Goal: Task Accomplishment & Management: Manage account settings

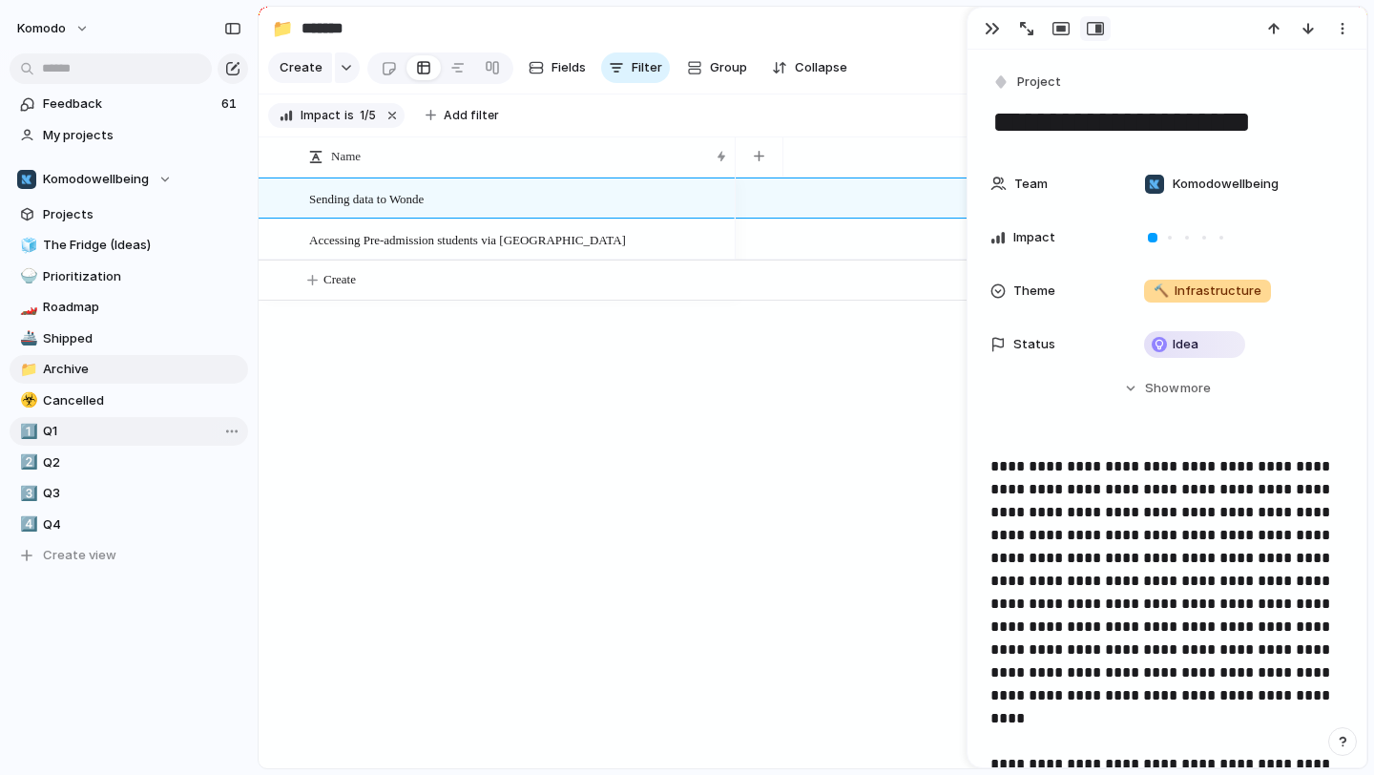
click at [83, 436] on span "Q1" at bounding box center [142, 431] width 198 height 19
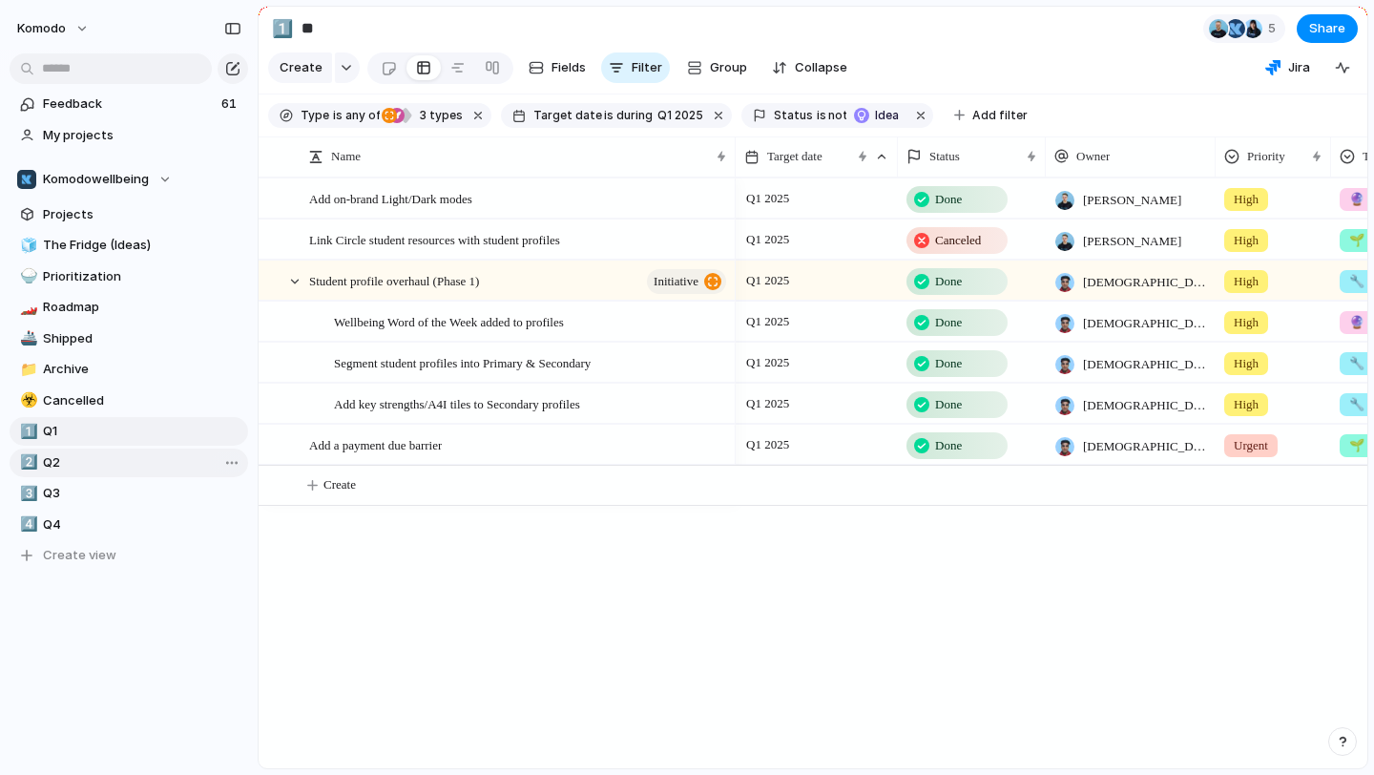
click at [77, 455] on span "Q2" at bounding box center [142, 462] width 198 height 19
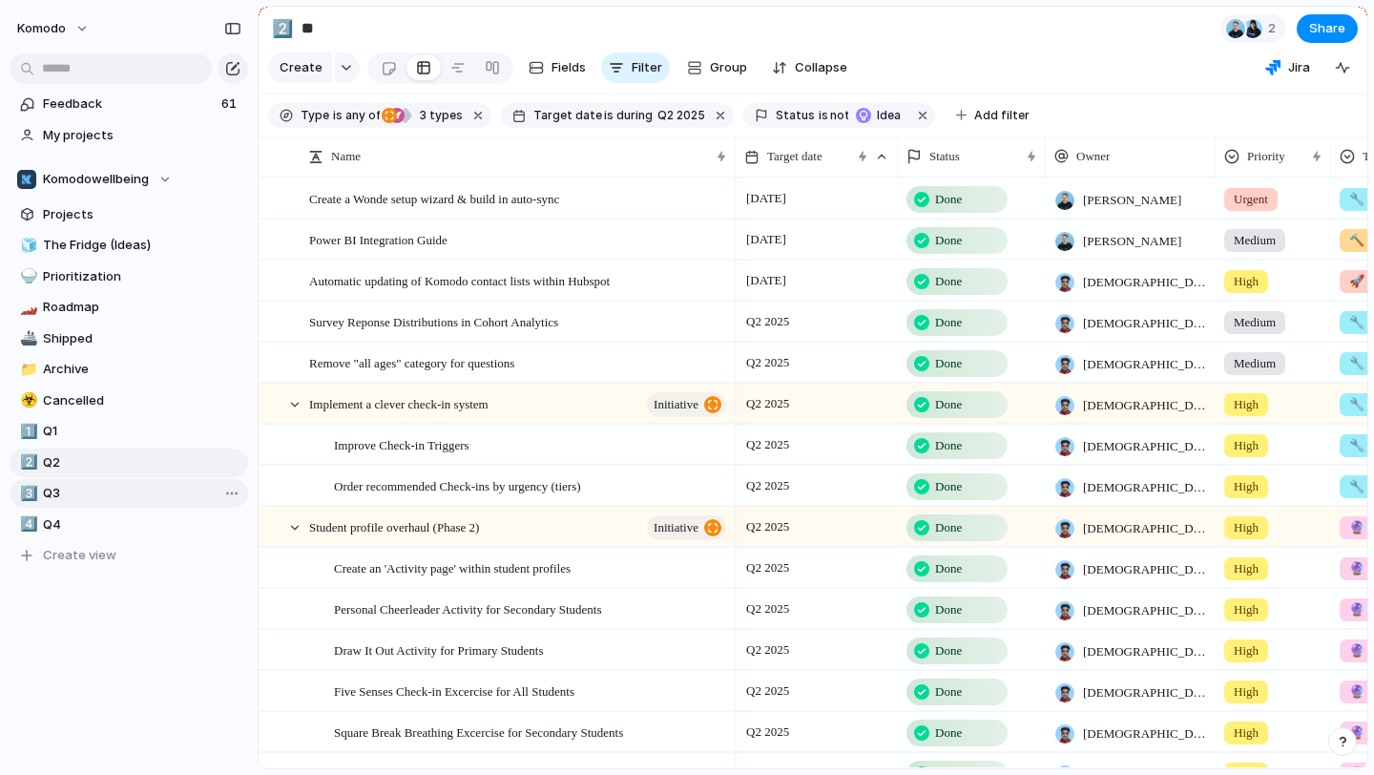
click at [77, 491] on span "Q3" at bounding box center [142, 493] width 198 height 19
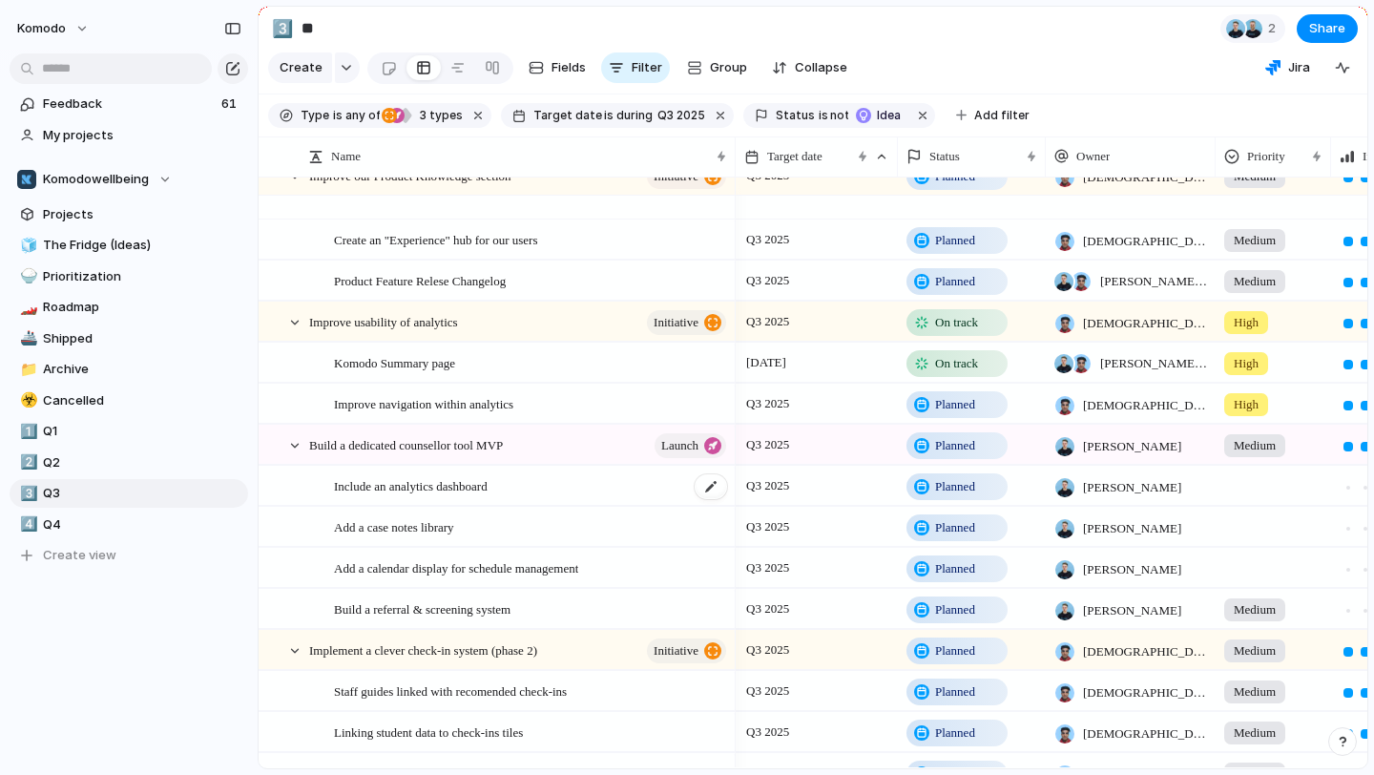
scroll to position [272, 0]
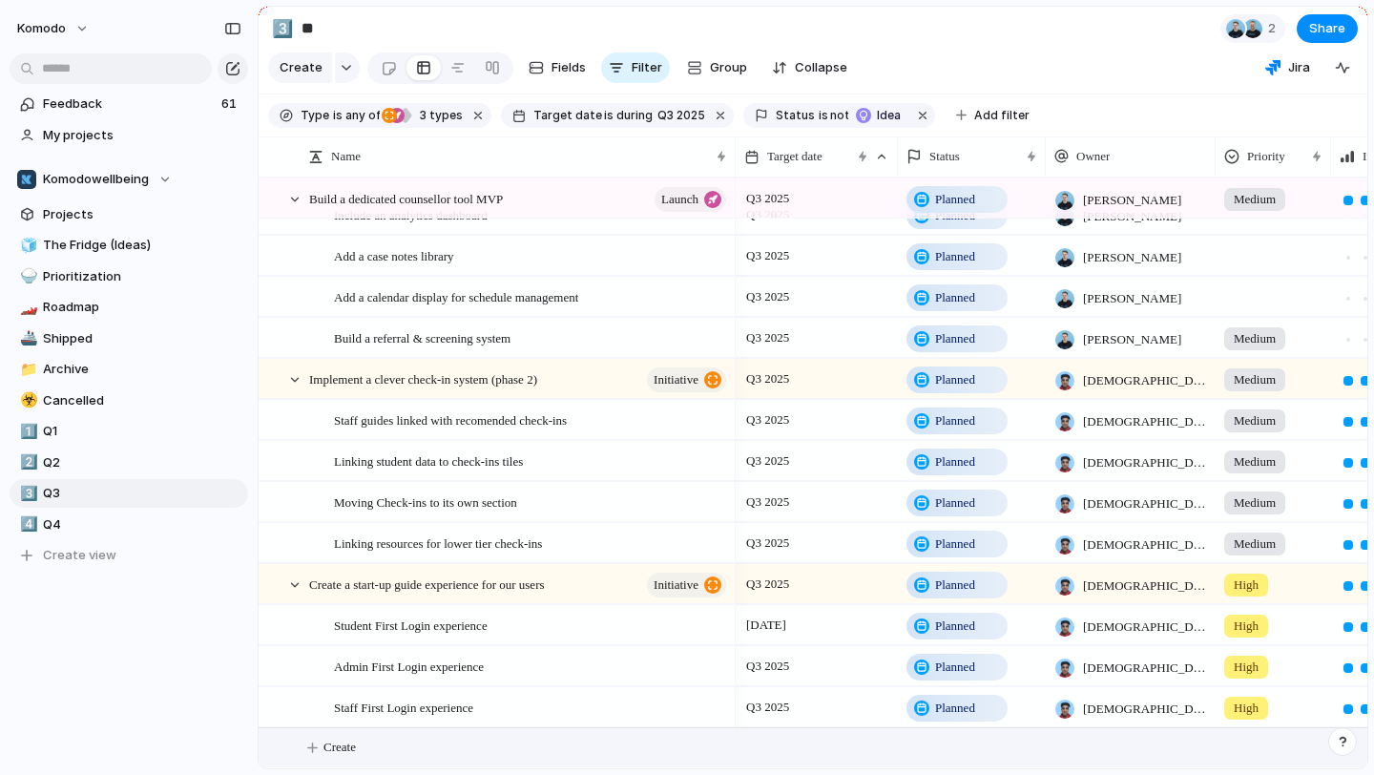
click at [331, 751] on span "Create" at bounding box center [339, 746] width 32 height 19
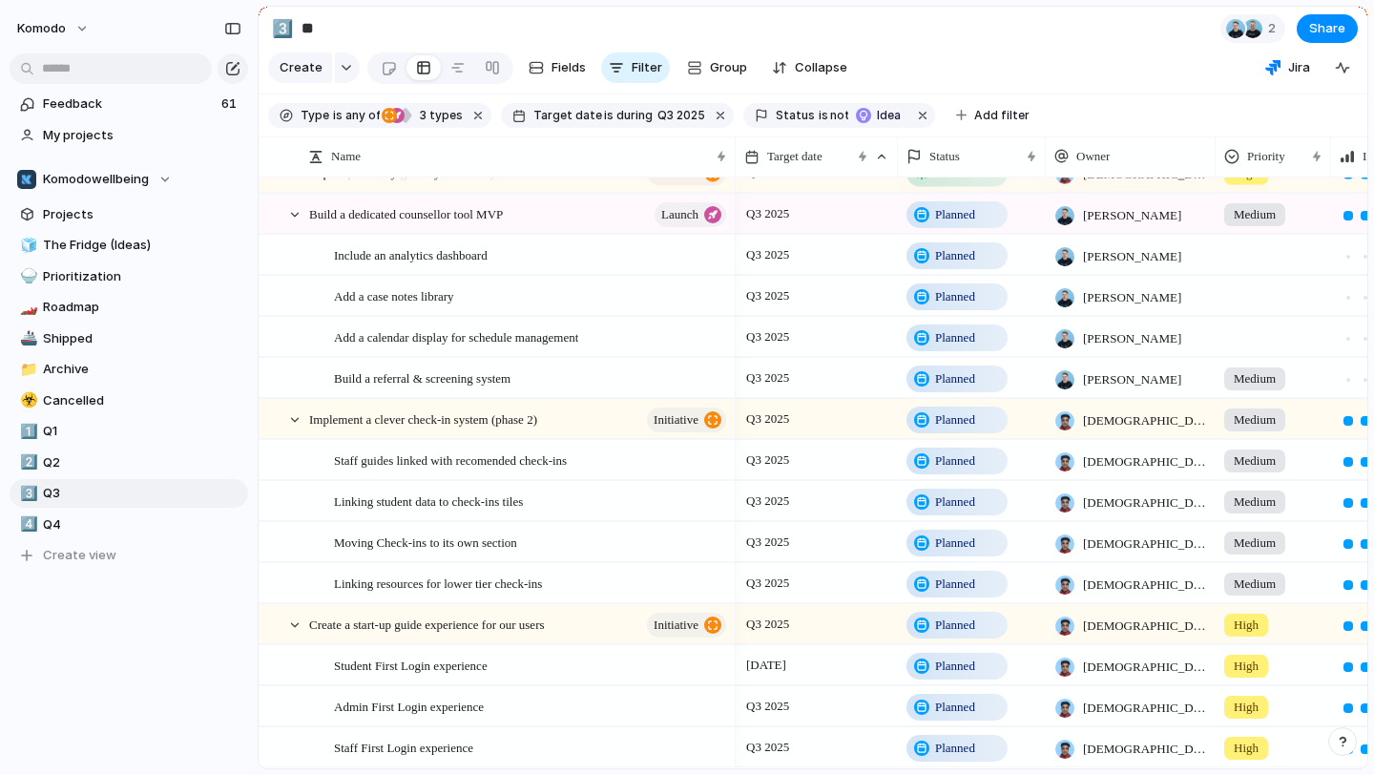
scroll to position [0, 0]
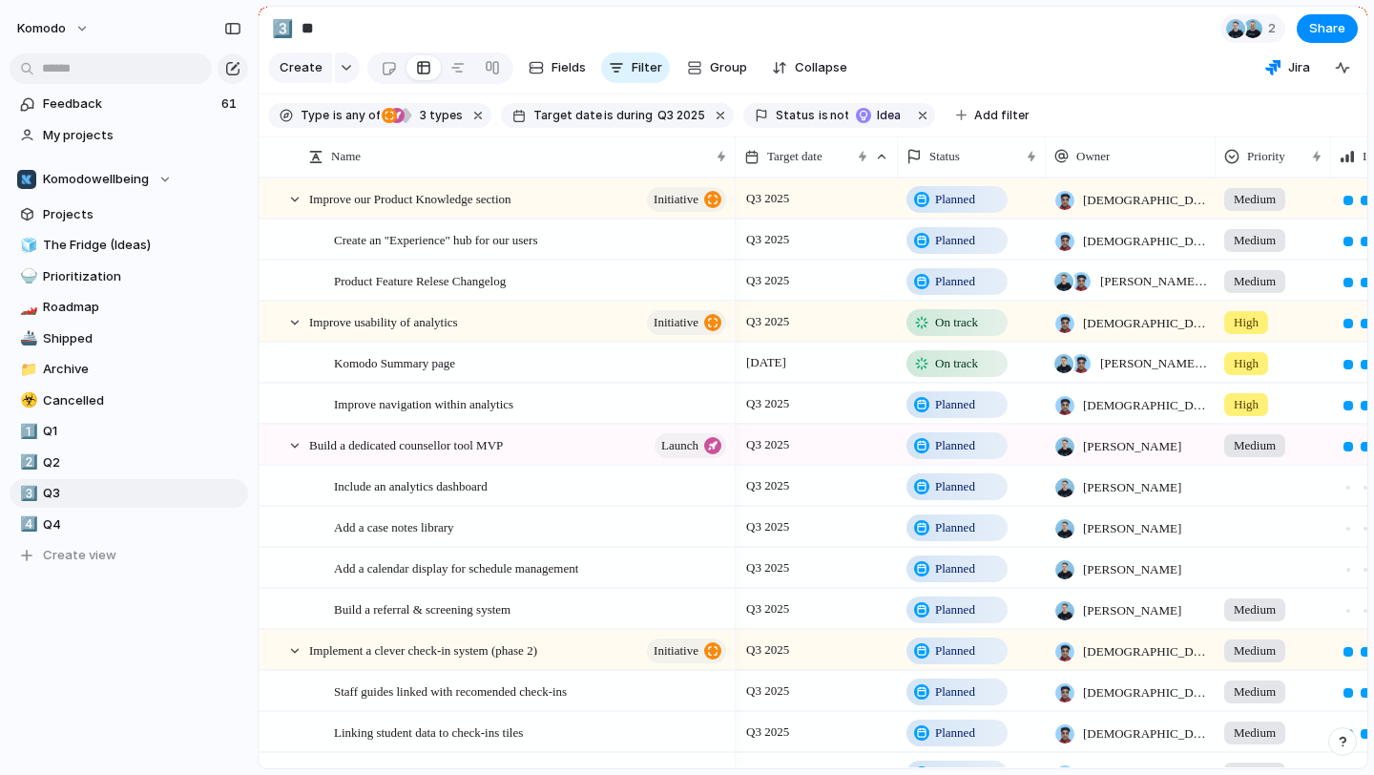
click at [144, 247] on span "The Fridge (Ideas)" at bounding box center [142, 245] width 198 height 19
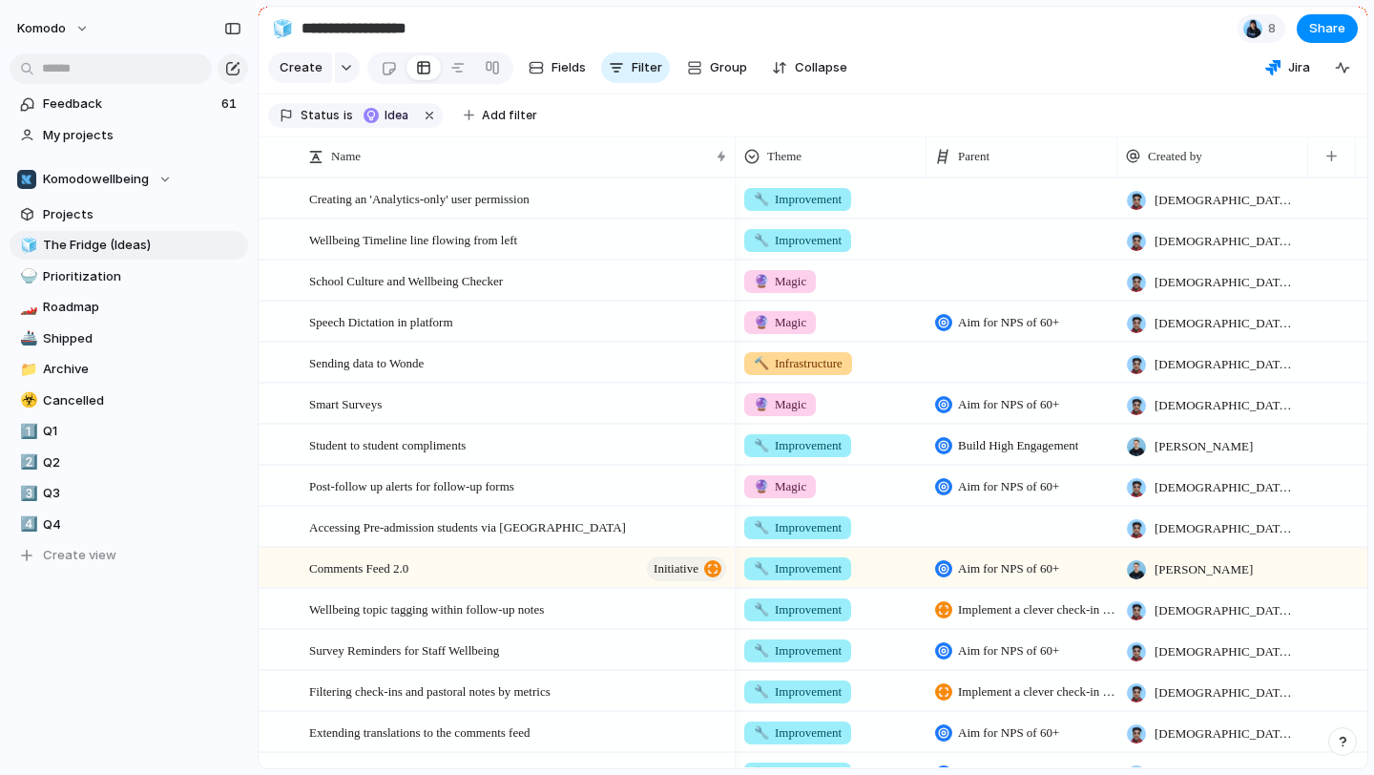
click at [144, 247] on span "The Fridge (Ideas)" at bounding box center [142, 245] width 198 height 19
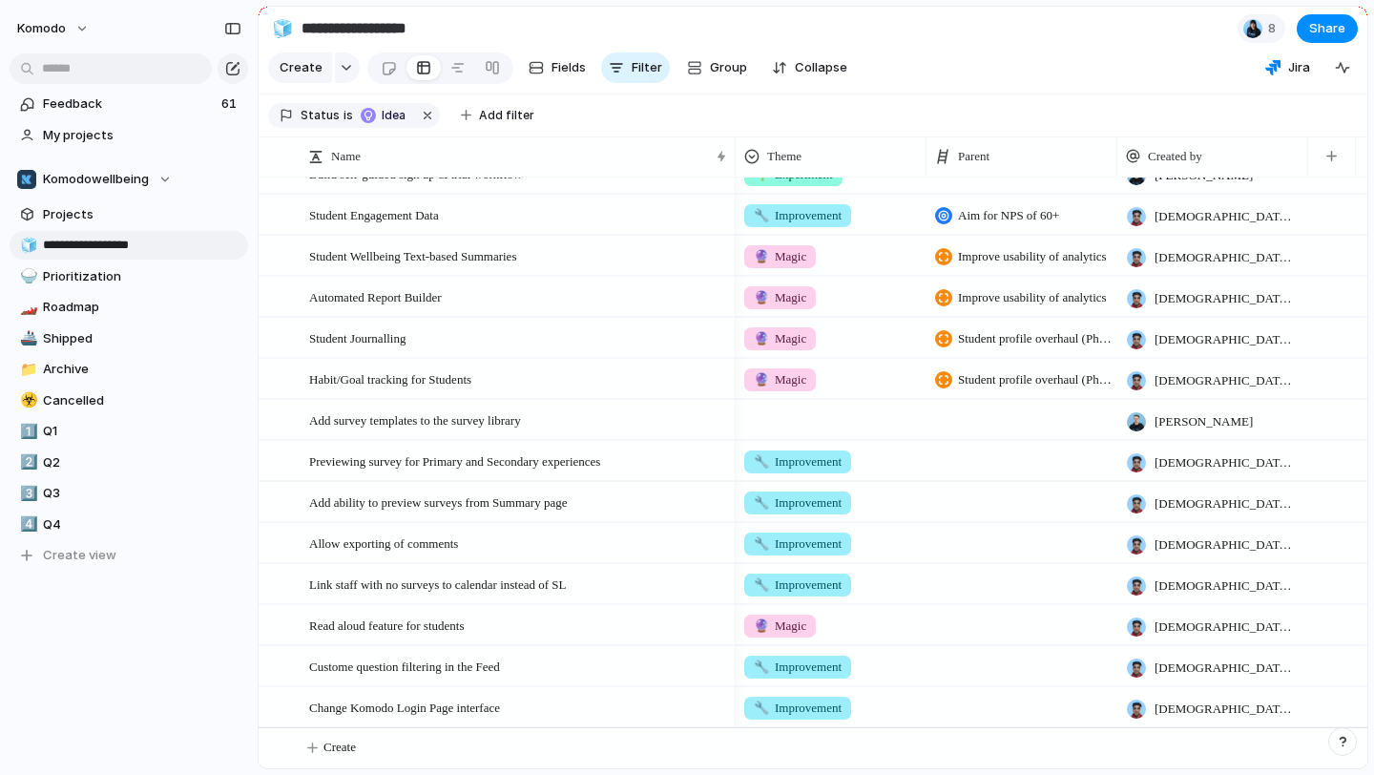
click at [1063, 702] on div at bounding box center [1021, 706] width 191 height 39
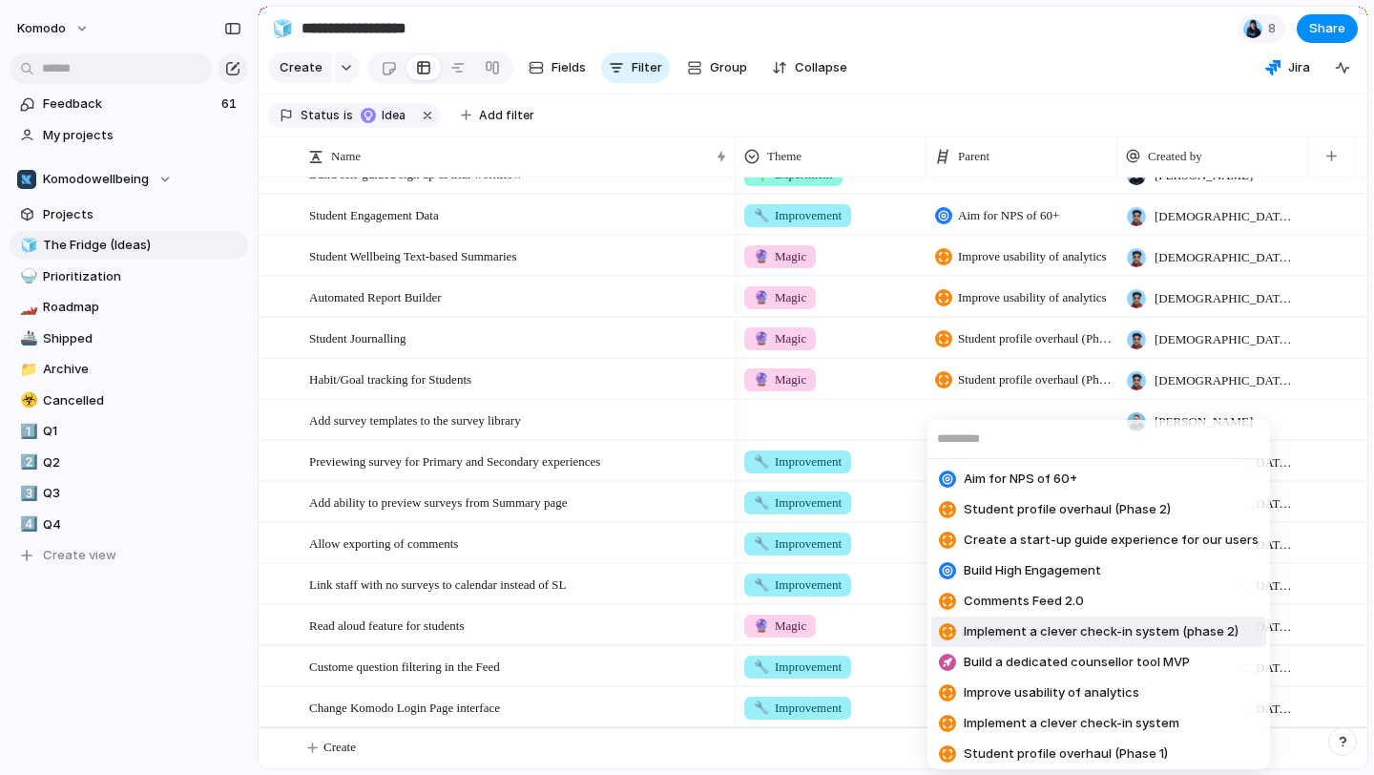
click at [583, 697] on div "Aim for NPS of 60+ Student profile overhaul (Phase 2) Create a start-up guide e…" at bounding box center [687, 387] width 1374 height 775
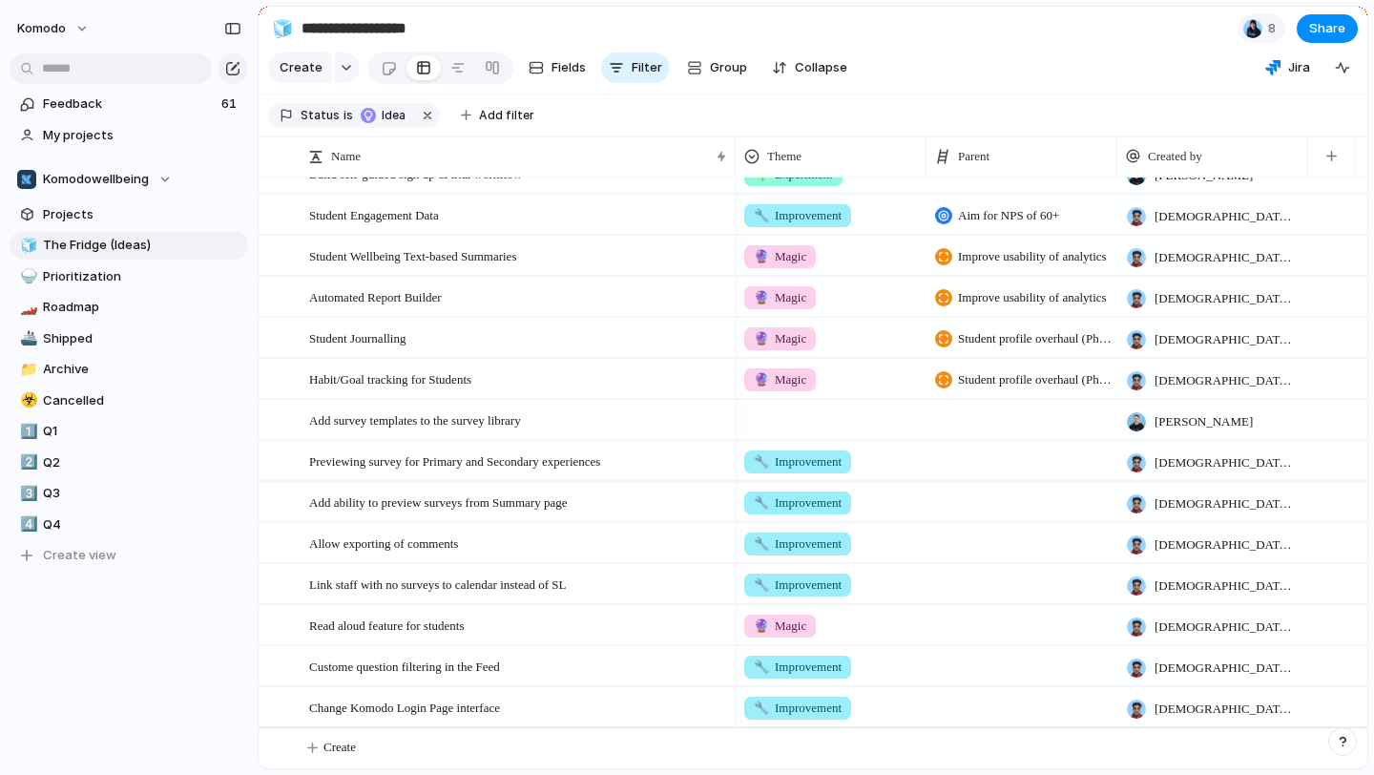
click at [583, 697] on div "Change Komodo Login Page interface" at bounding box center [519, 707] width 420 height 39
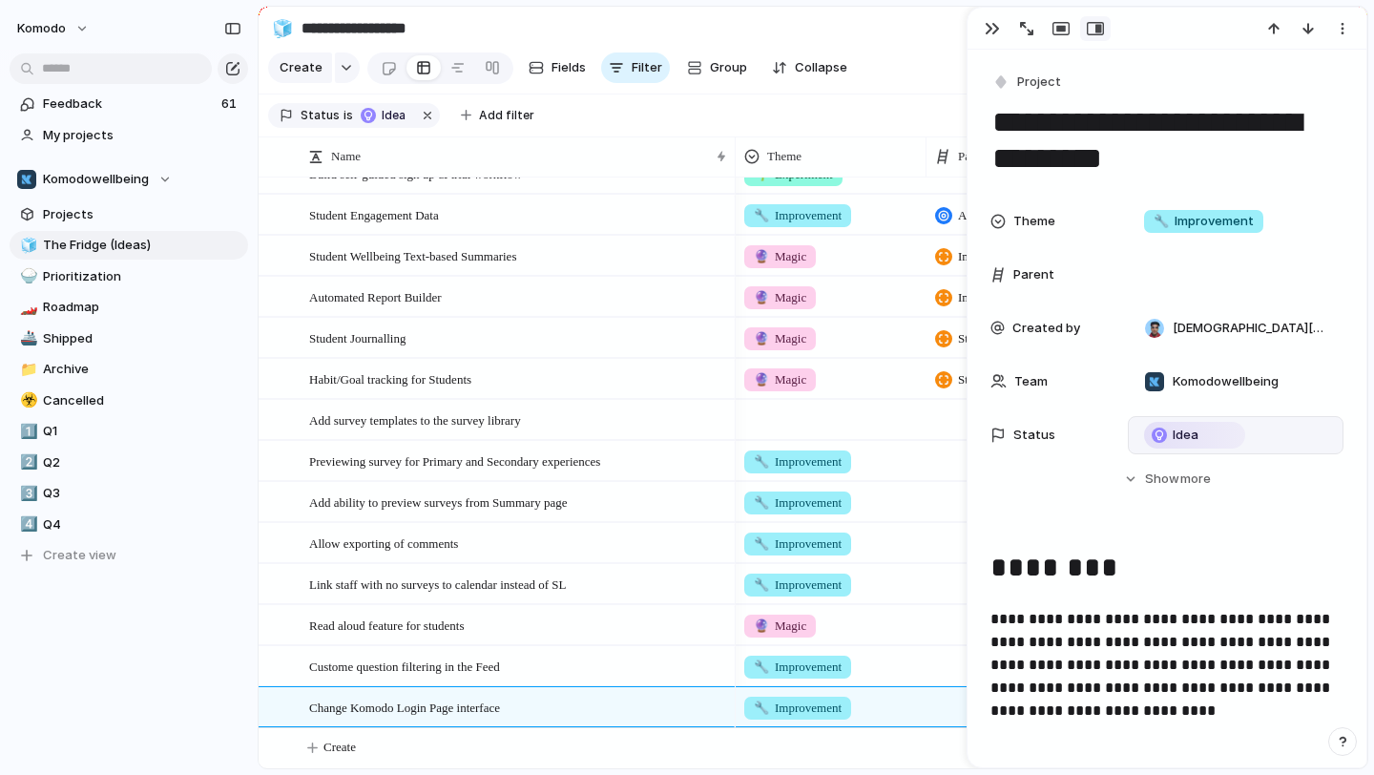
click at [1230, 441] on div "Idea" at bounding box center [1194, 435] width 97 height 23
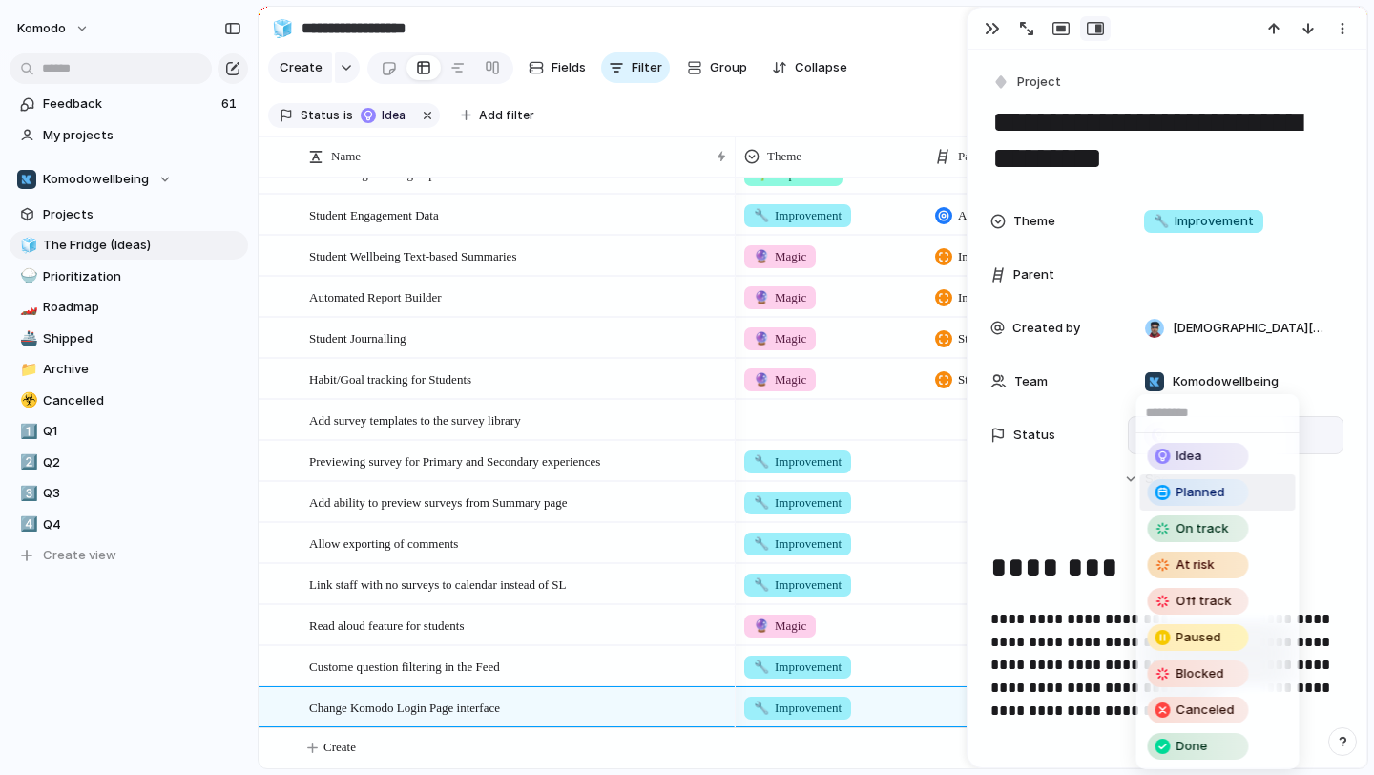
click at [1215, 489] on span "Planned" at bounding box center [1200, 492] width 49 height 19
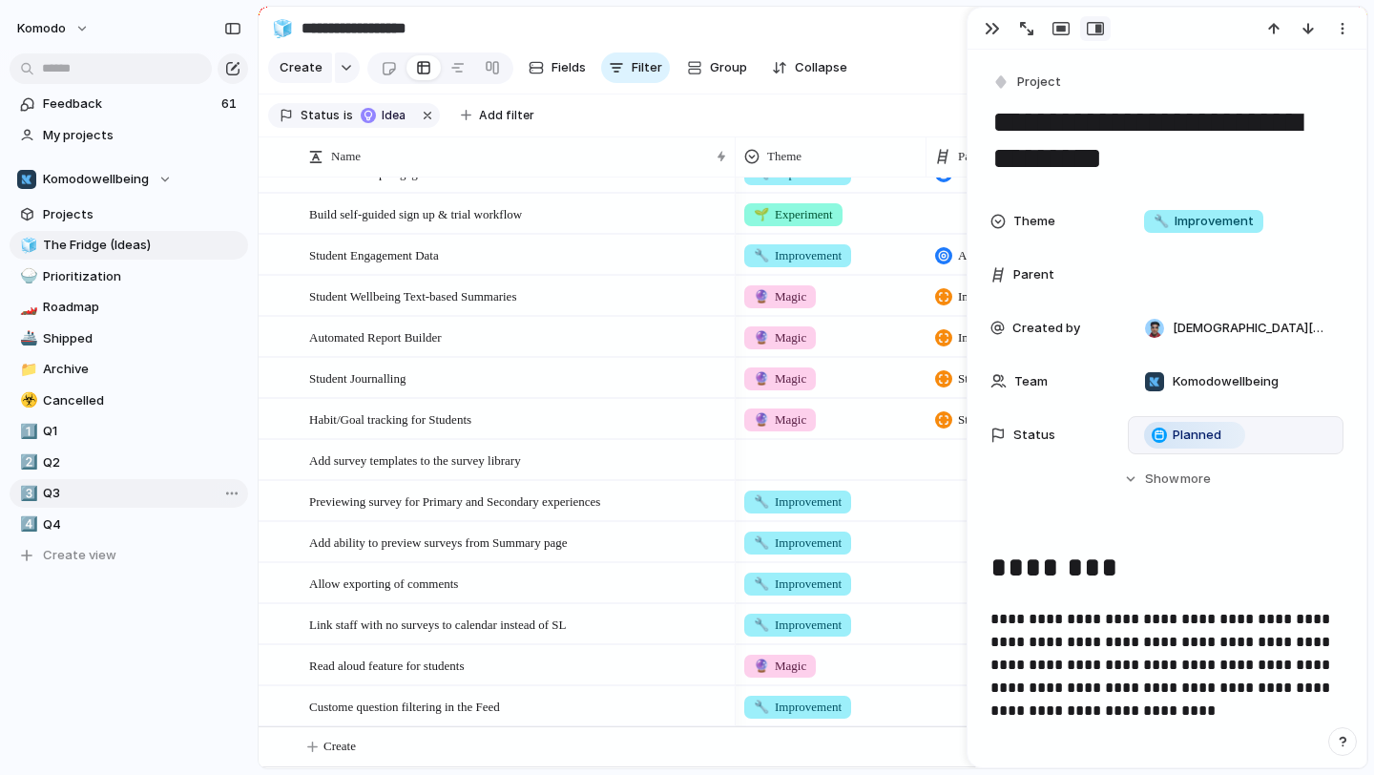
click at [30, 498] on div "3️⃣" at bounding box center [26, 494] width 13 height 22
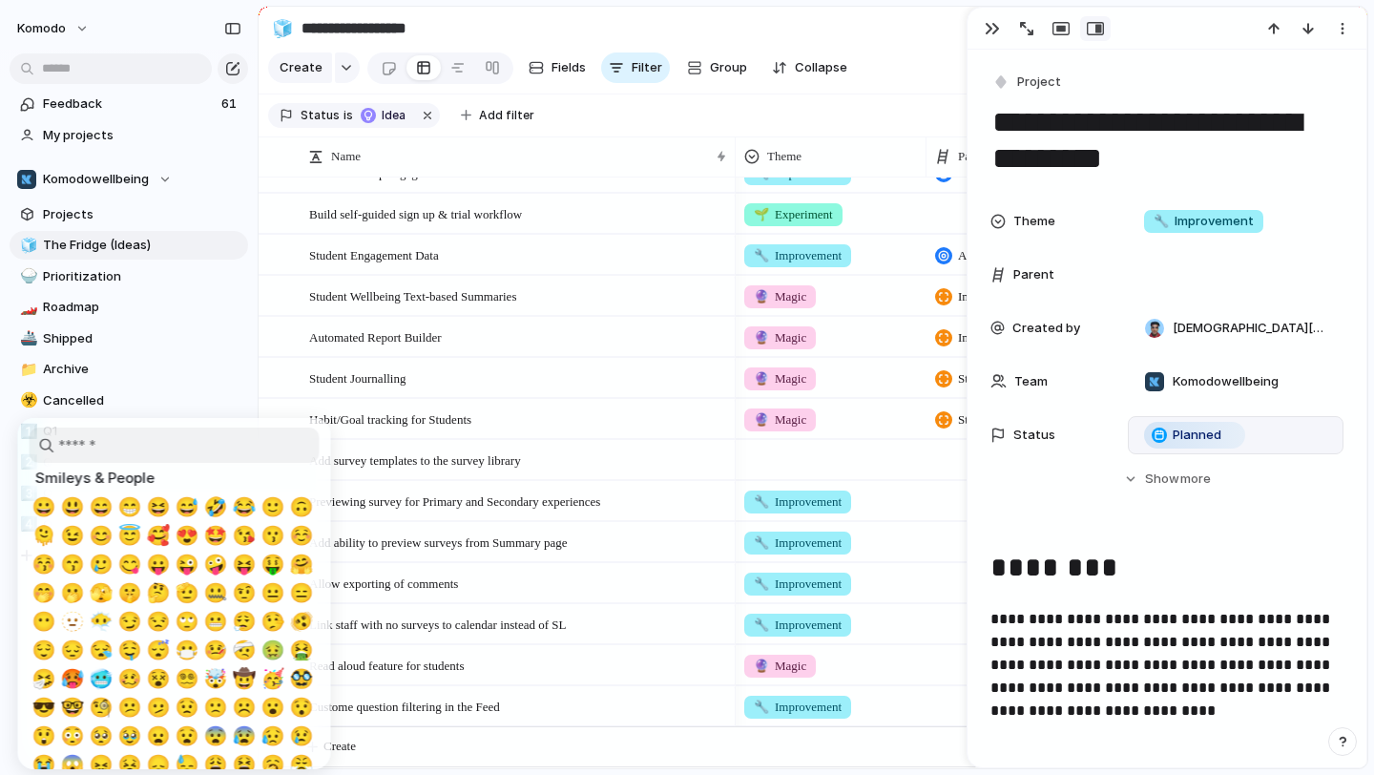
click at [163, 354] on div at bounding box center [687, 387] width 1374 height 775
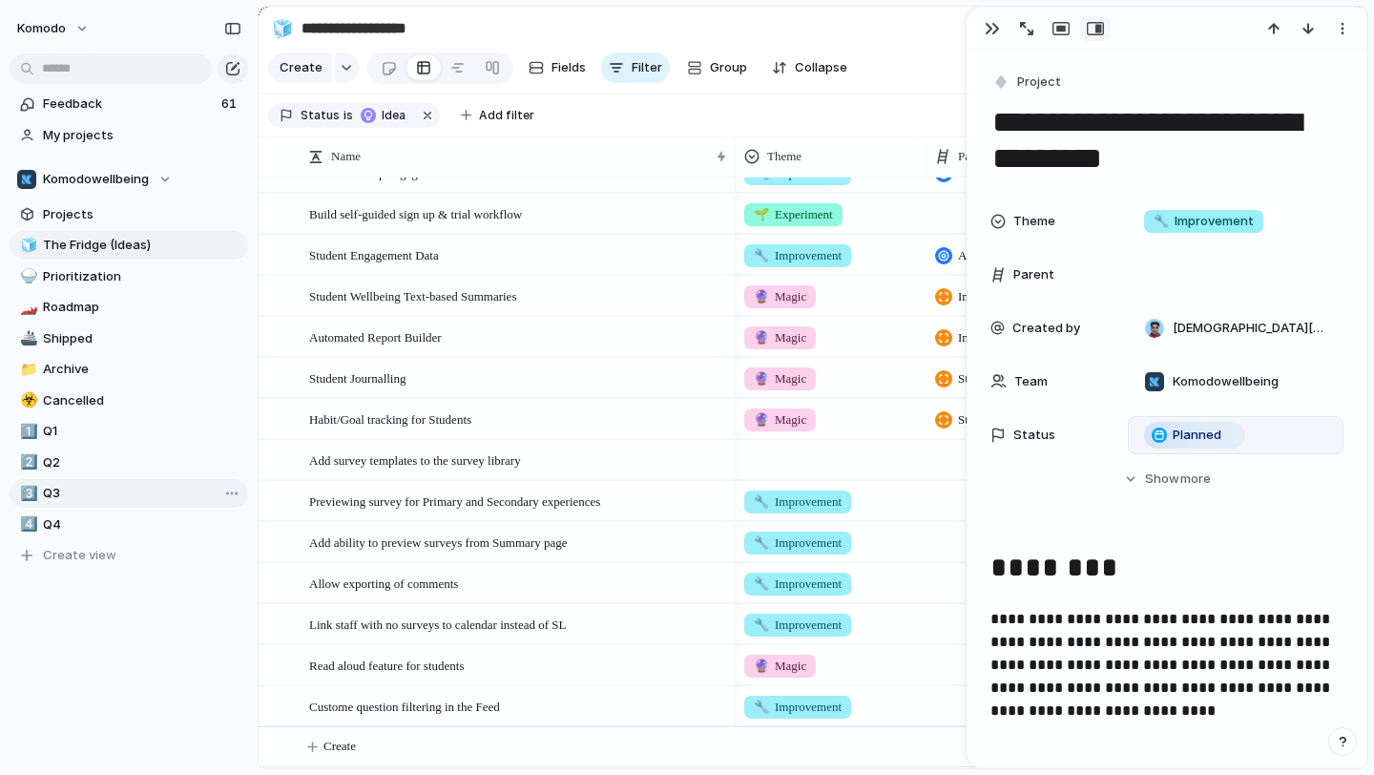
click at [94, 496] on span "Q3" at bounding box center [142, 493] width 198 height 19
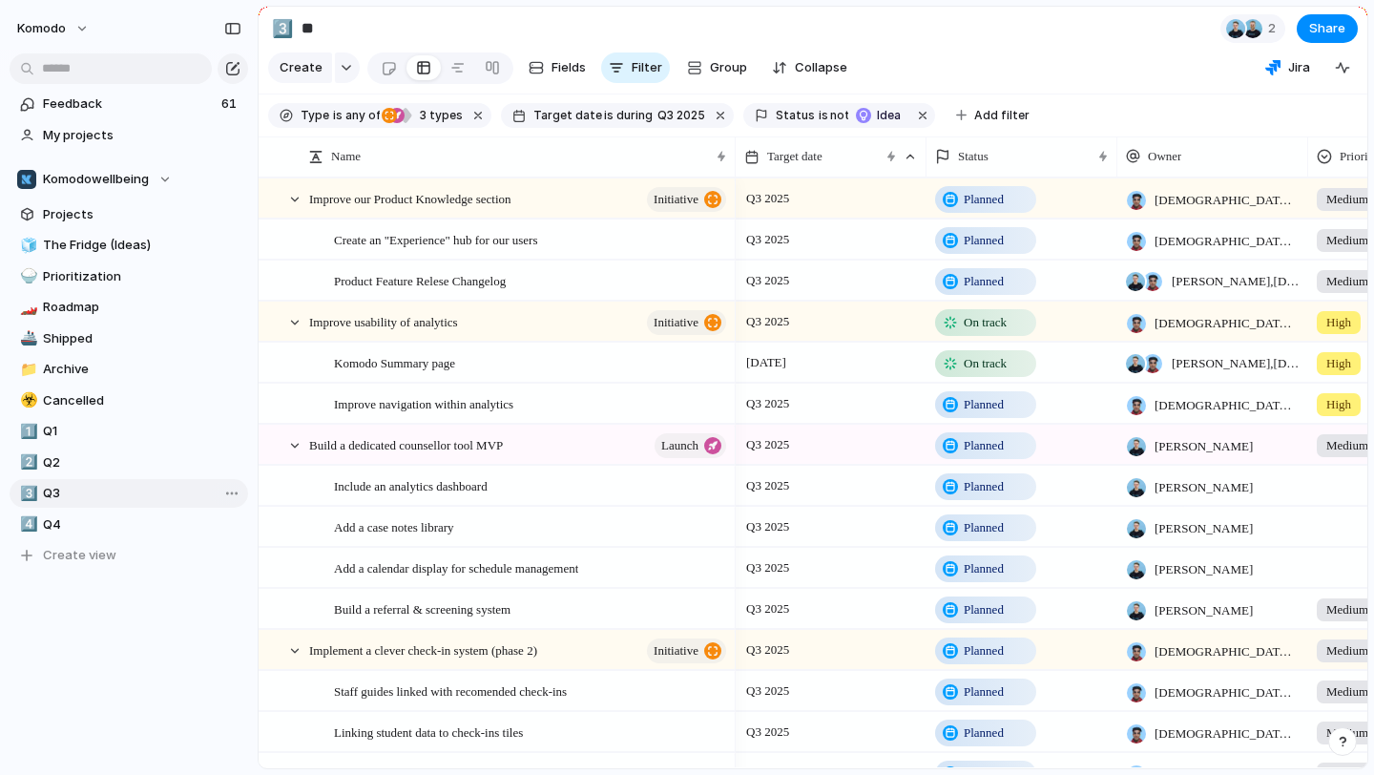
click at [65, 496] on span "Q3" at bounding box center [142, 493] width 198 height 19
click at [64, 524] on span "Q4" at bounding box center [142, 524] width 198 height 19
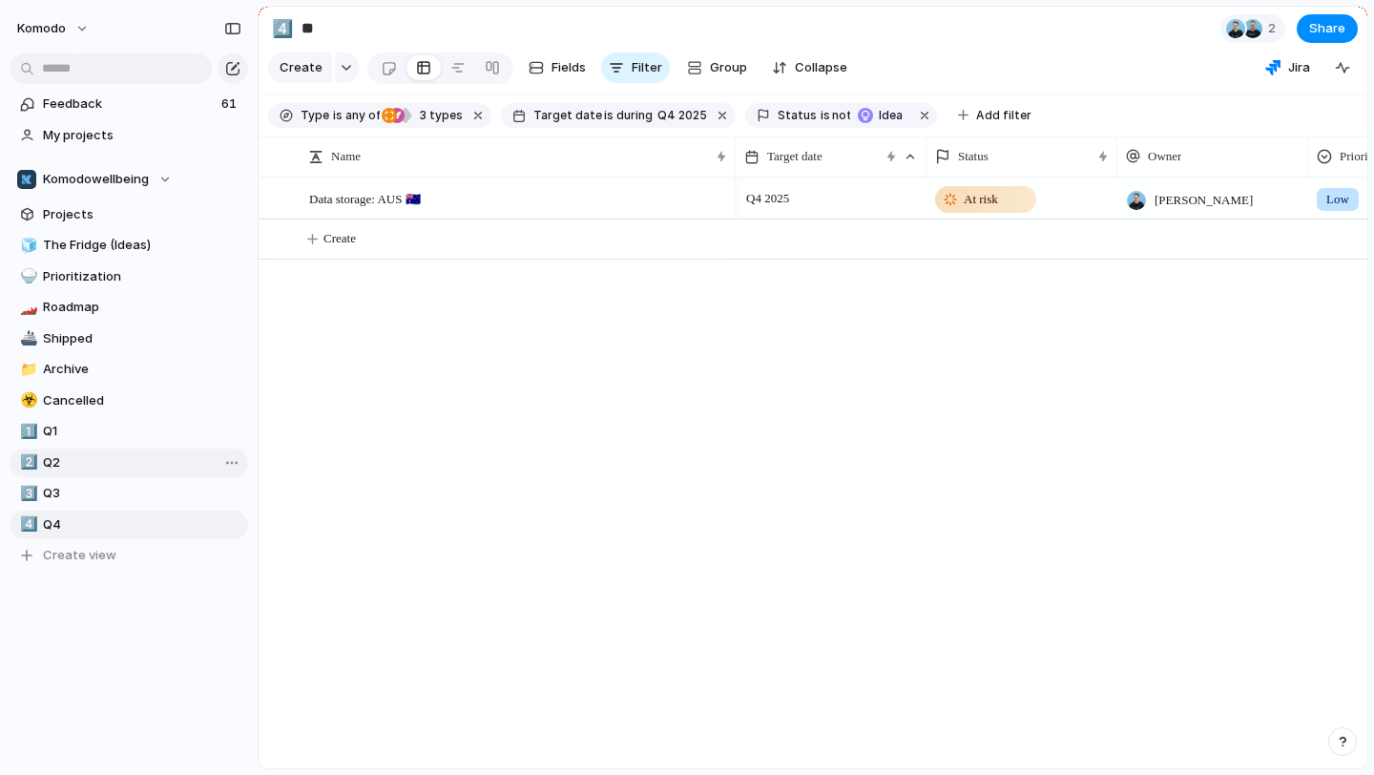
click at [92, 469] on span "Q2" at bounding box center [142, 462] width 198 height 19
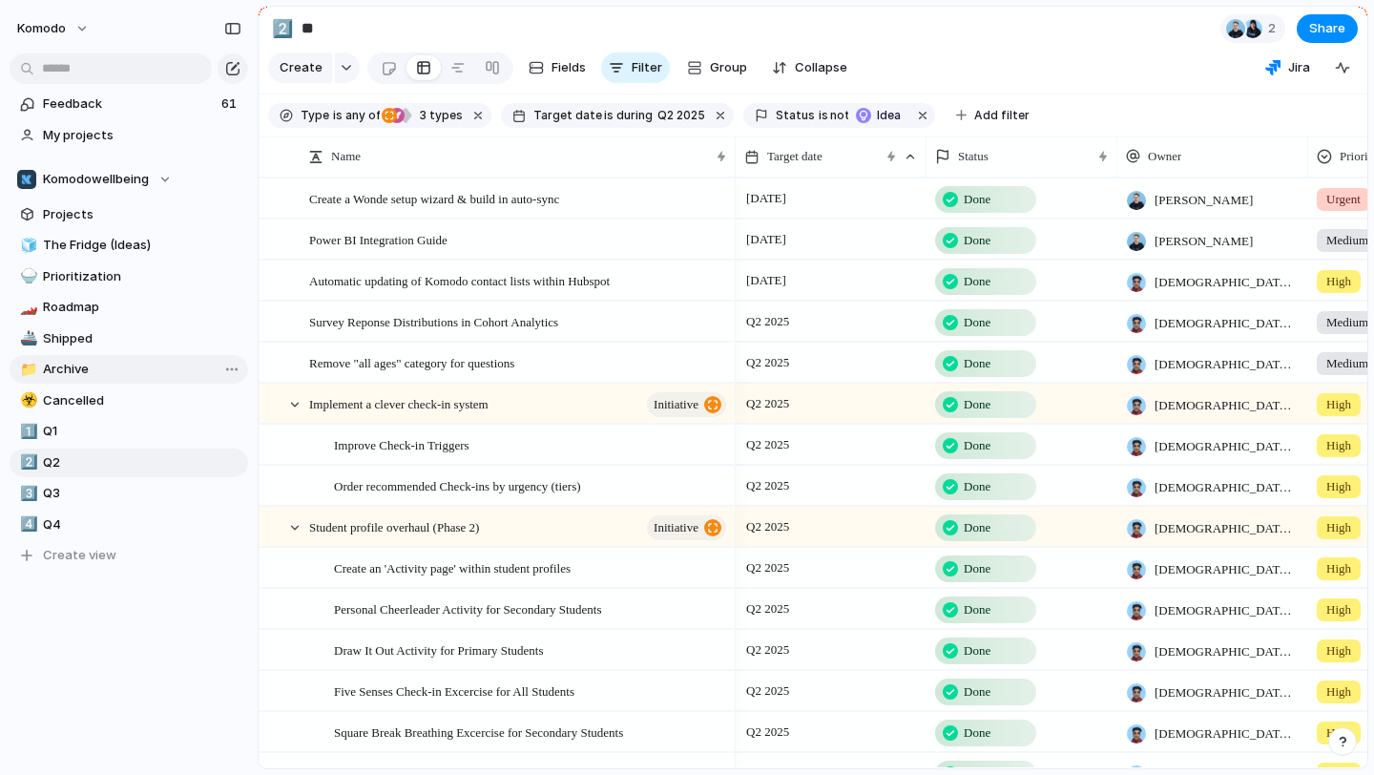
click at [97, 363] on span "Archive" at bounding box center [142, 369] width 198 height 19
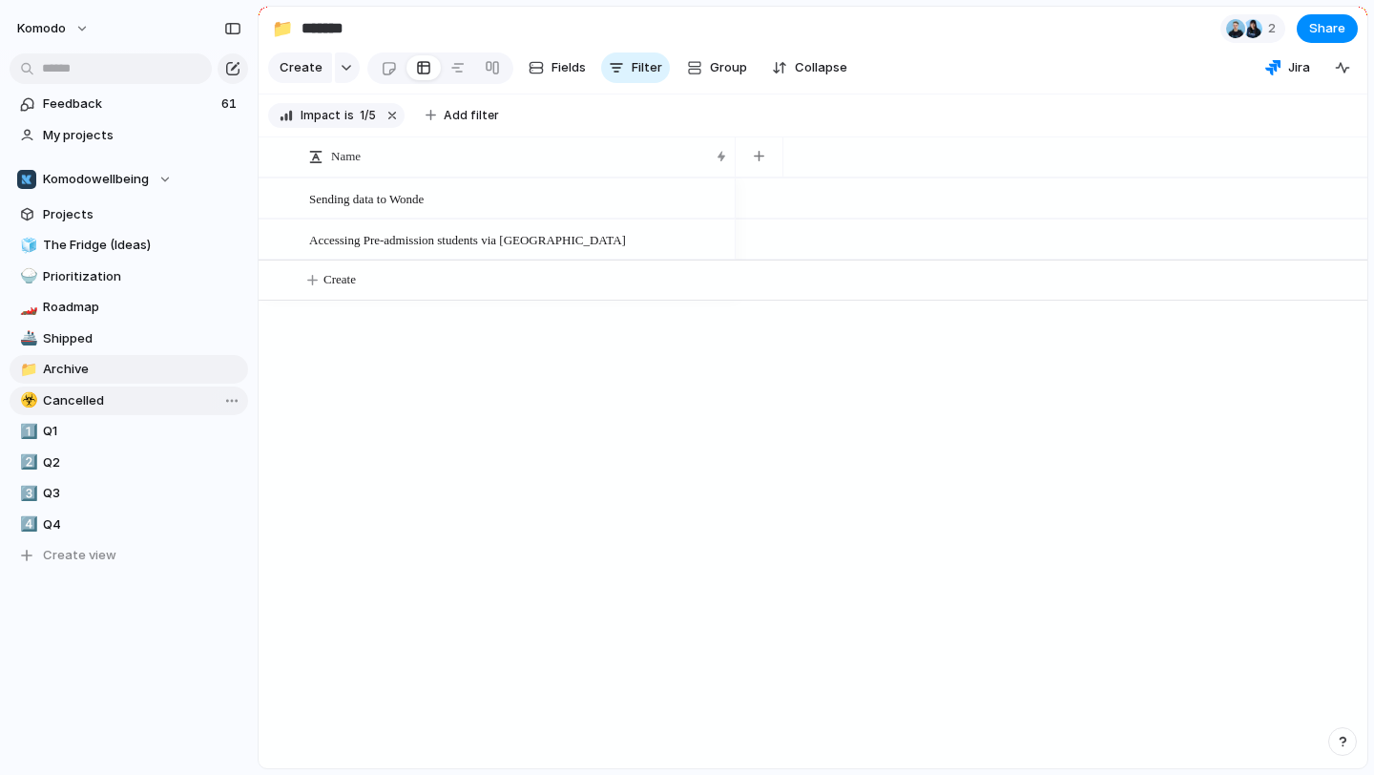
click at [97, 398] on span "Cancelled" at bounding box center [142, 400] width 198 height 19
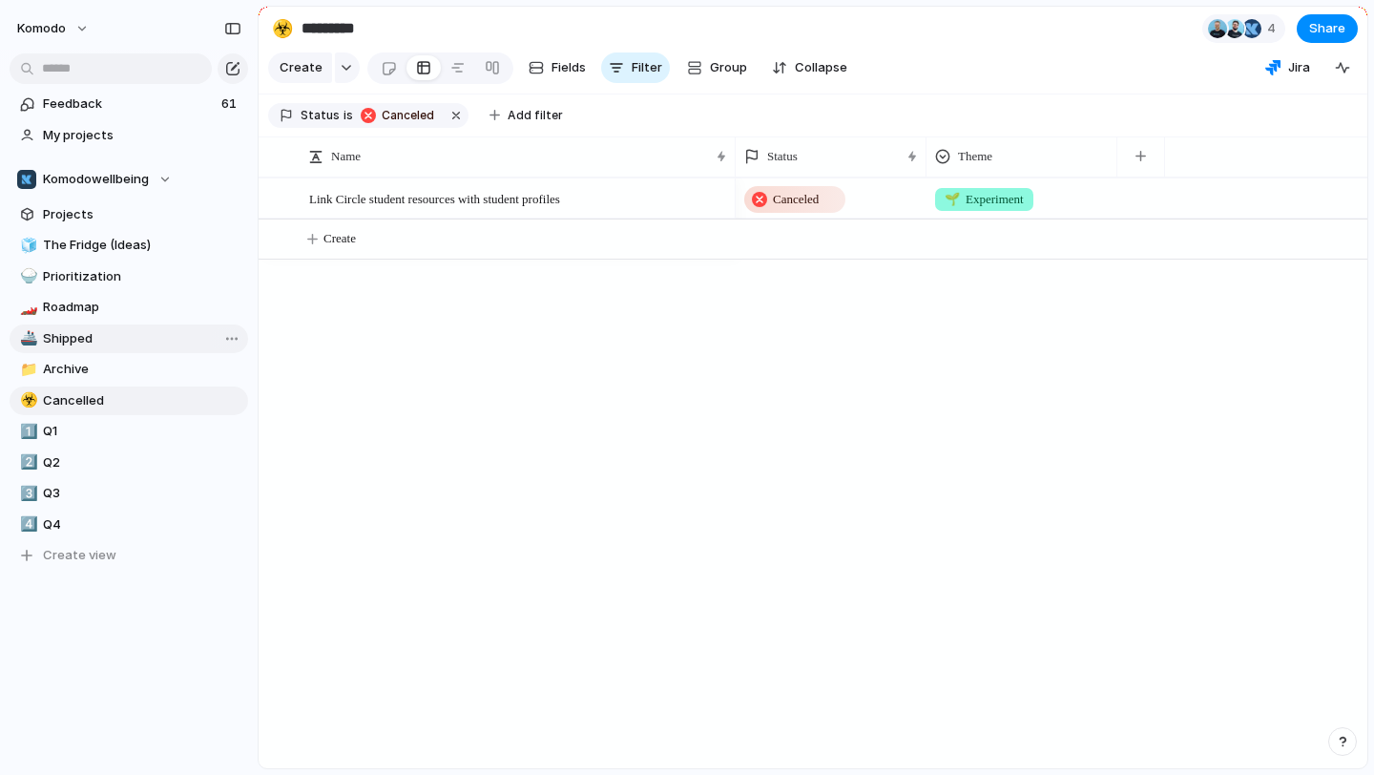
click at [101, 337] on span "Shipped" at bounding box center [142, 338] width 198 height 19
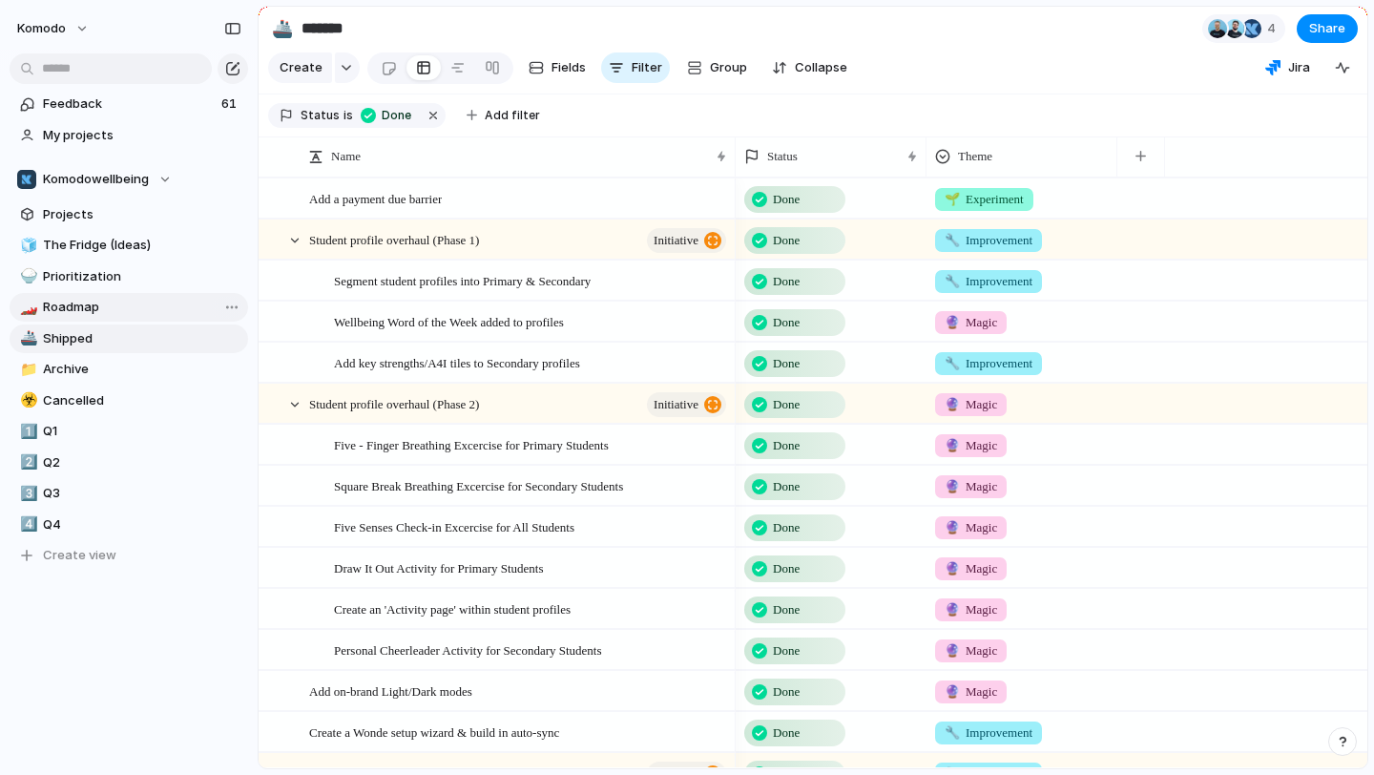
click at [104, 293] on link "🏎️ Roadmap" at bounding box center [129, 307] width 238 height 29
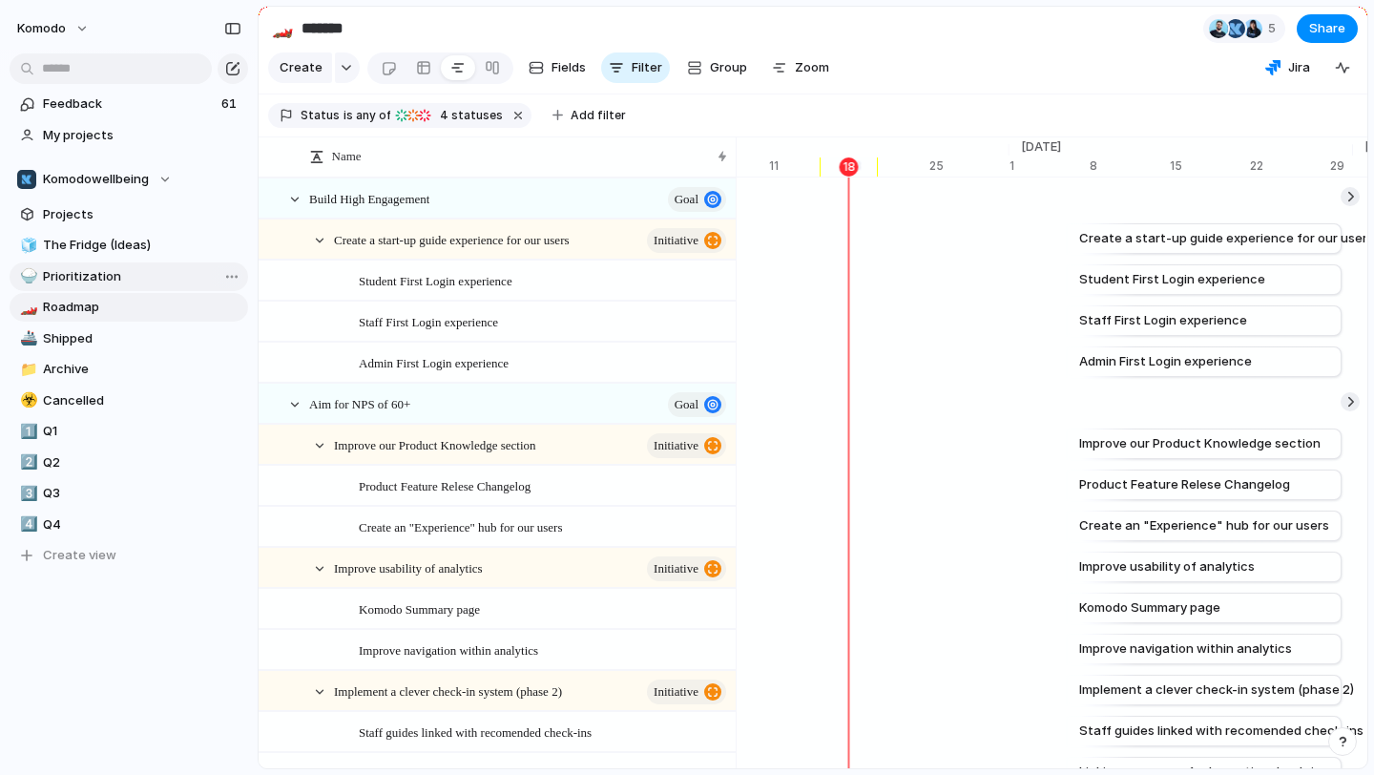
click at [111, 278] on span "Prioritization" at bounding box center [142, 276] width 198 height 19
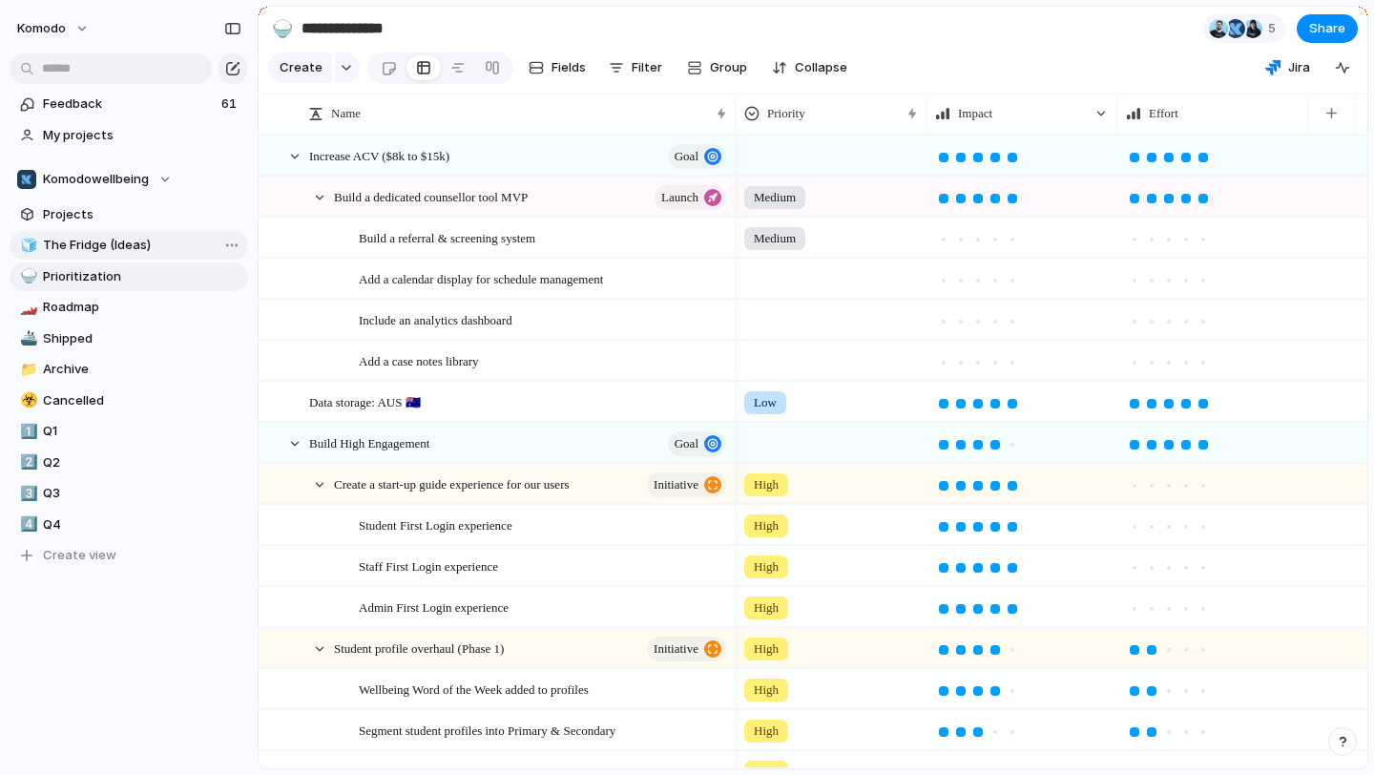
click at [132, 247] on span "The Fridge (Ideas)" at bounding box center [142, 245] width 198 height 19
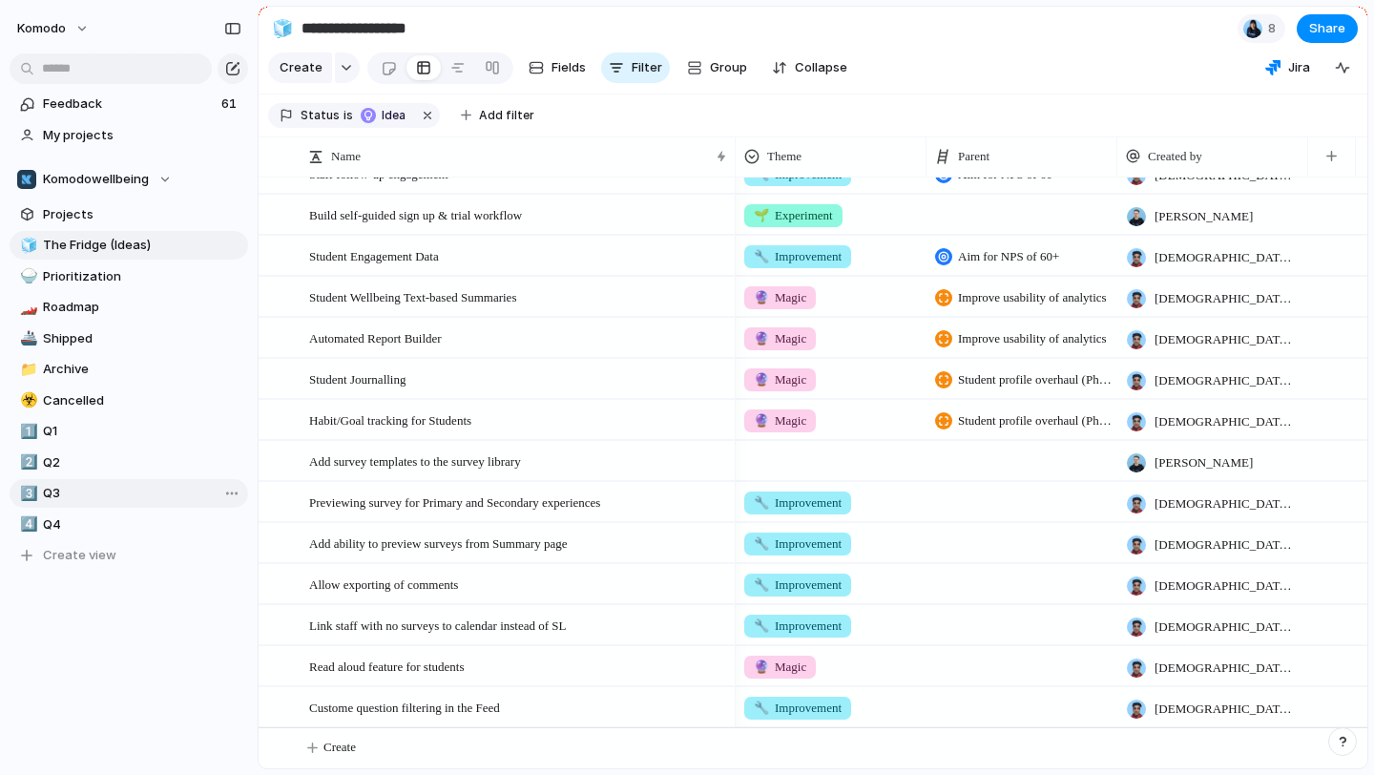
click at [87, 493] on span "Q3" at bounding box center [142, 493] width 198 height 19
type input "**"
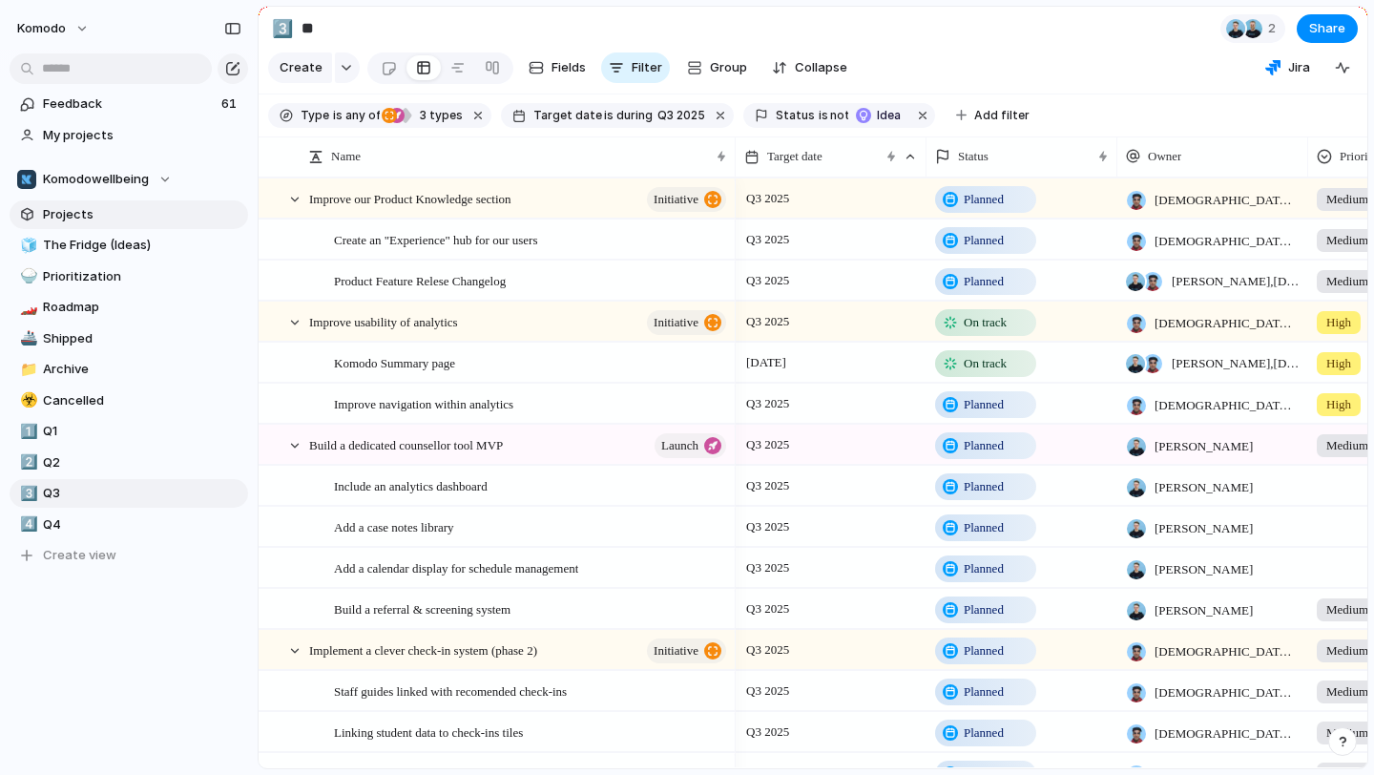
click at [129, 222] on span "Projects" at bounding box center [142, 214] width 198 height 19
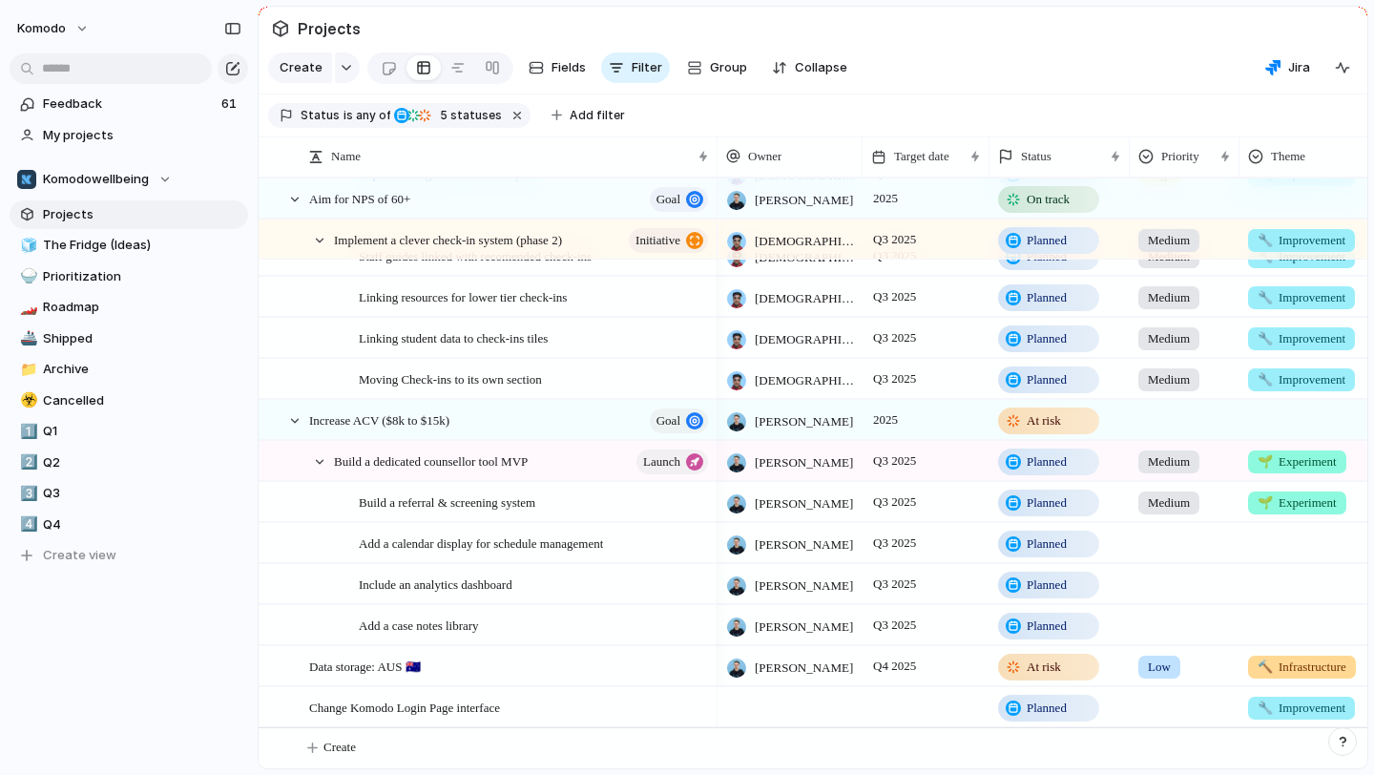
click at [781, 708] on div at bounding box center [789, 706] width 145 height 39
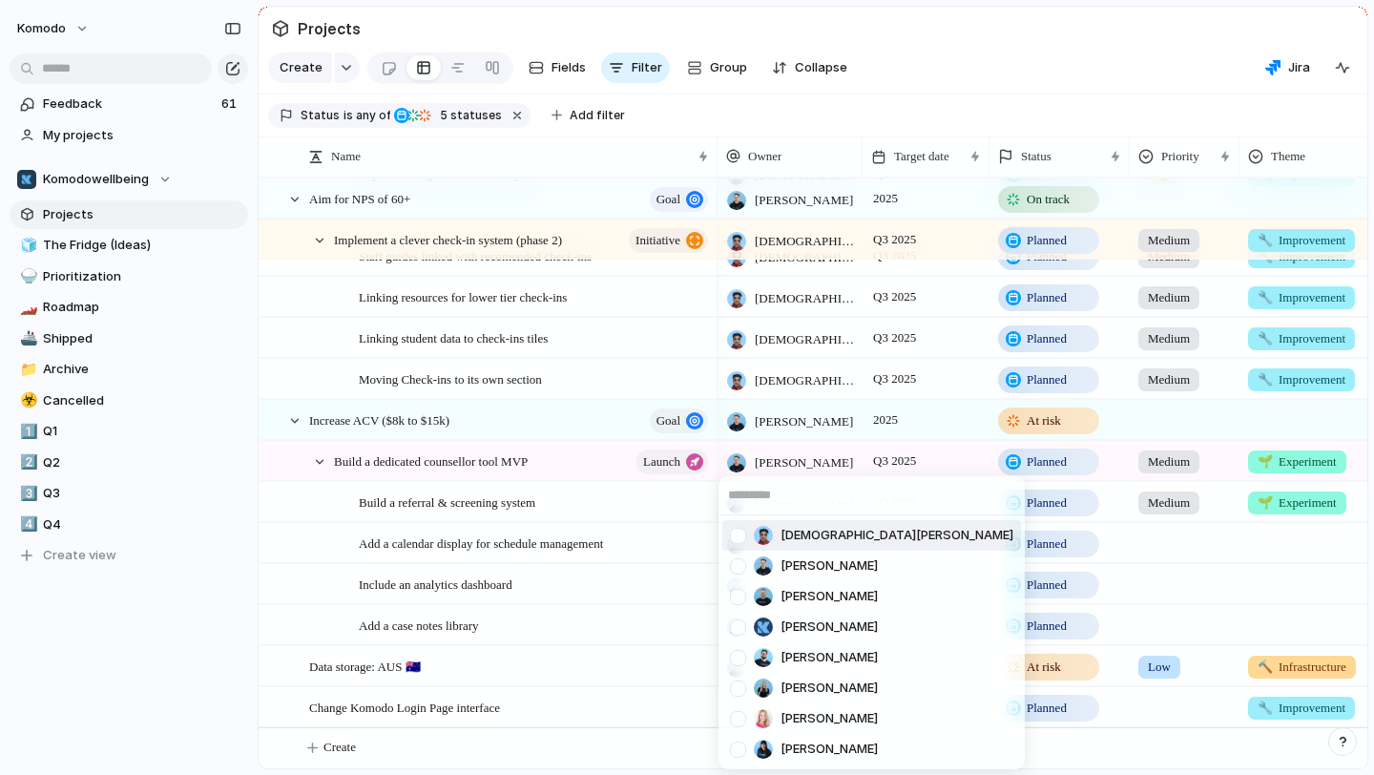
click at [800, 534] on span "[DEMOGRAPHIC_DATA][PERSON_NAME]" at bounding box center [896, 535] width 233 height 19
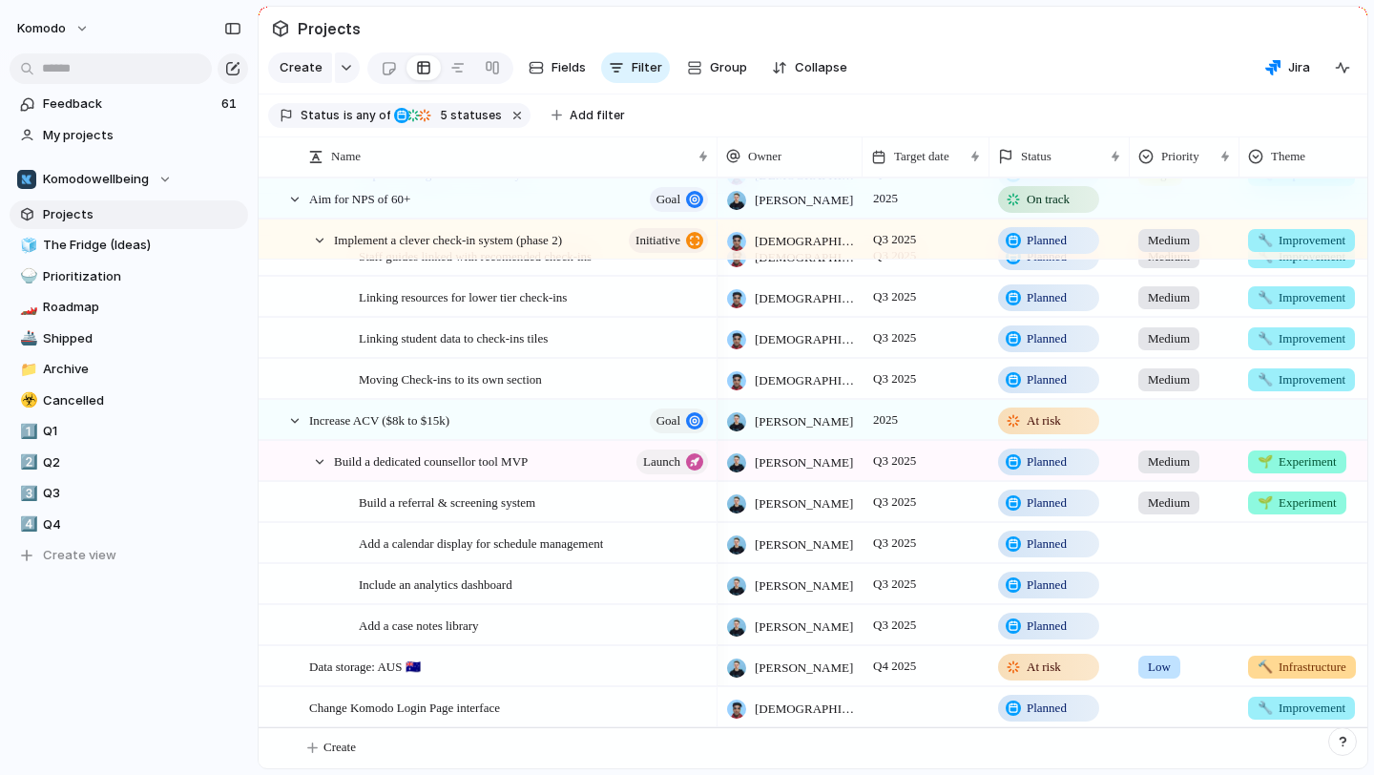
click at [894, 702] on div at bounding box center [925, 706] width 127 height 39
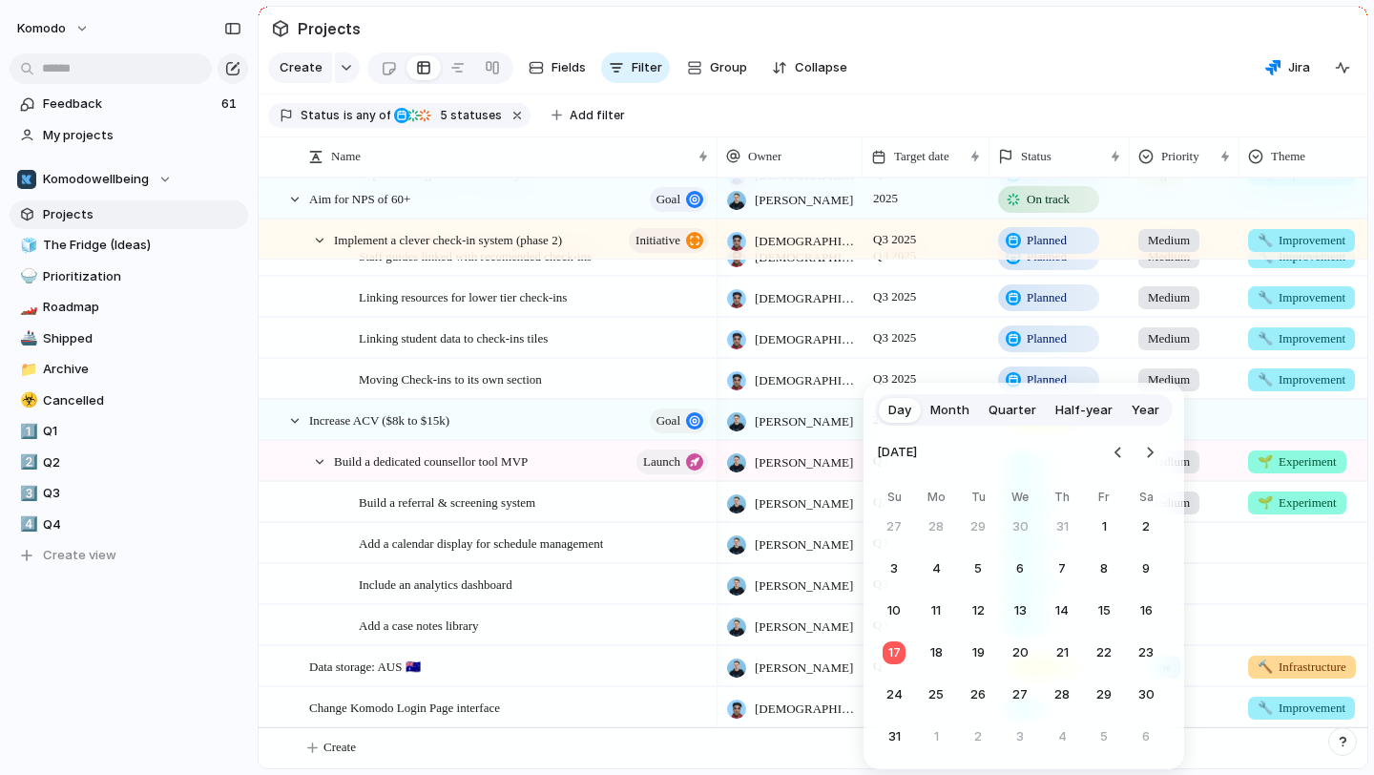
click at [1006, 416] on span "Quarter" at bounding box center [1012, 410] width 48 height 19
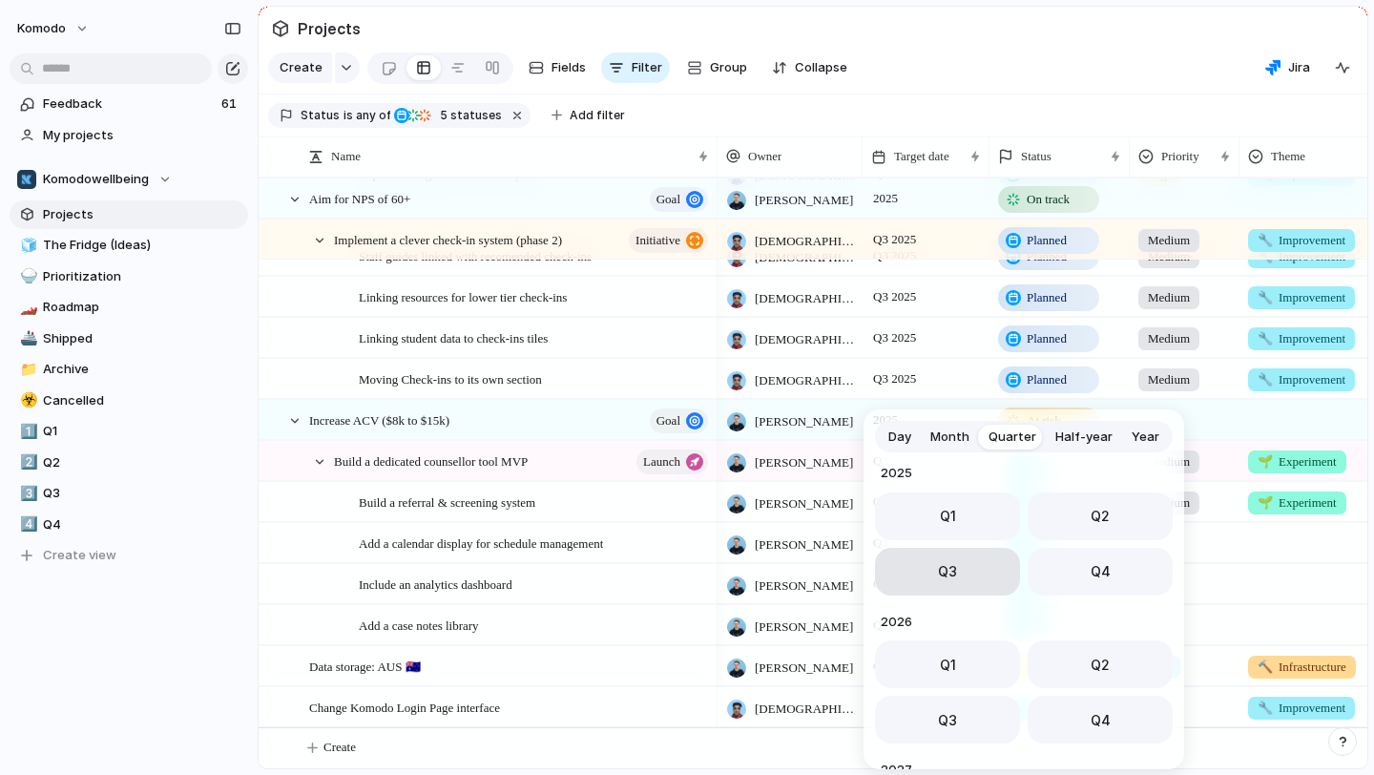
click at [941, 572] on span "Q3" at bounding box center [947, 571] width 19 height 20
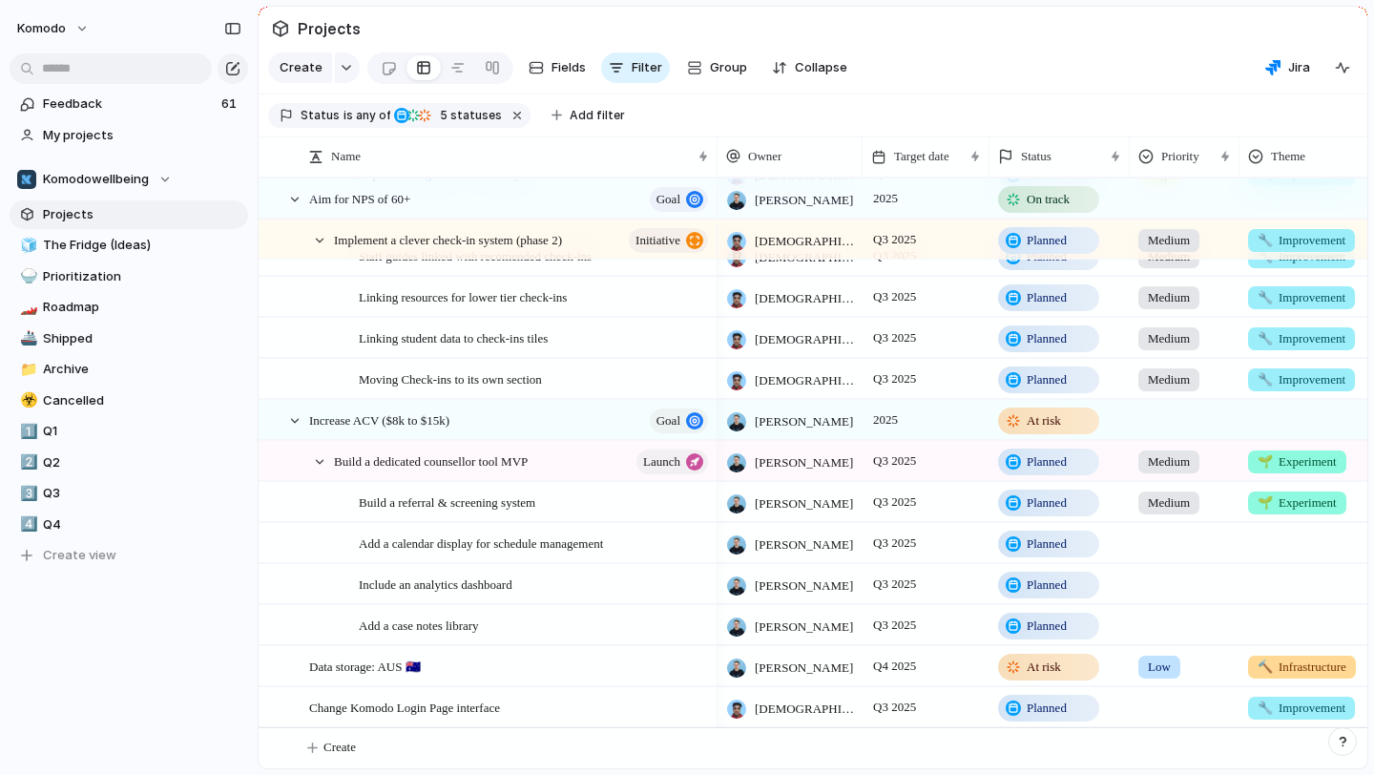
click at [1171, 714] on div at bounding box center [1184, 703] width 108 height 31
click at [1183, 675] on div "High" at bounding box center [1165, 683] width 46 height 23
click at [43, 489] on link "3️⃣ Q3" at bounding box center [129, 493] width 238 height 29
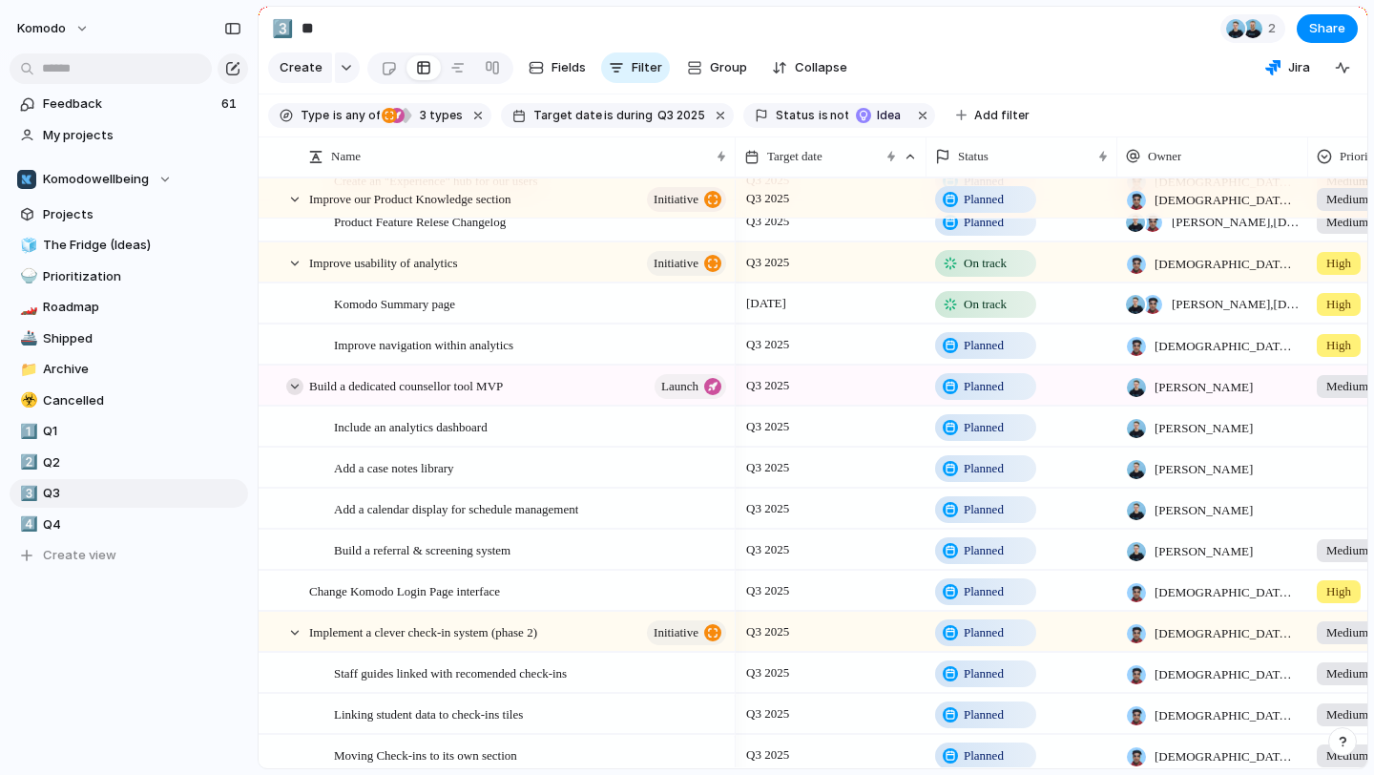
click at [291, 384] on div at bounding box center [294, 386] width 17 height 17
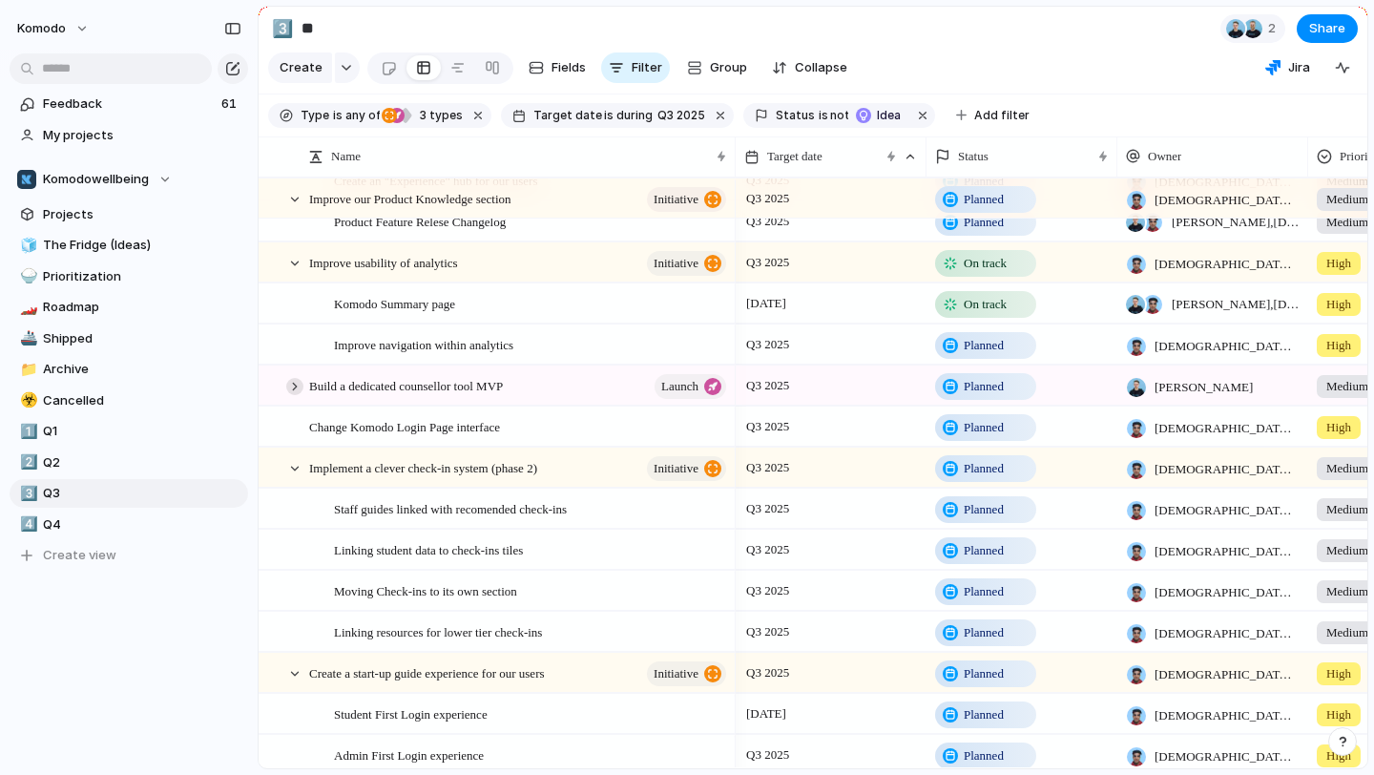
click at [291, 384] on div at bounding box center [294, 386] width 17 height 17
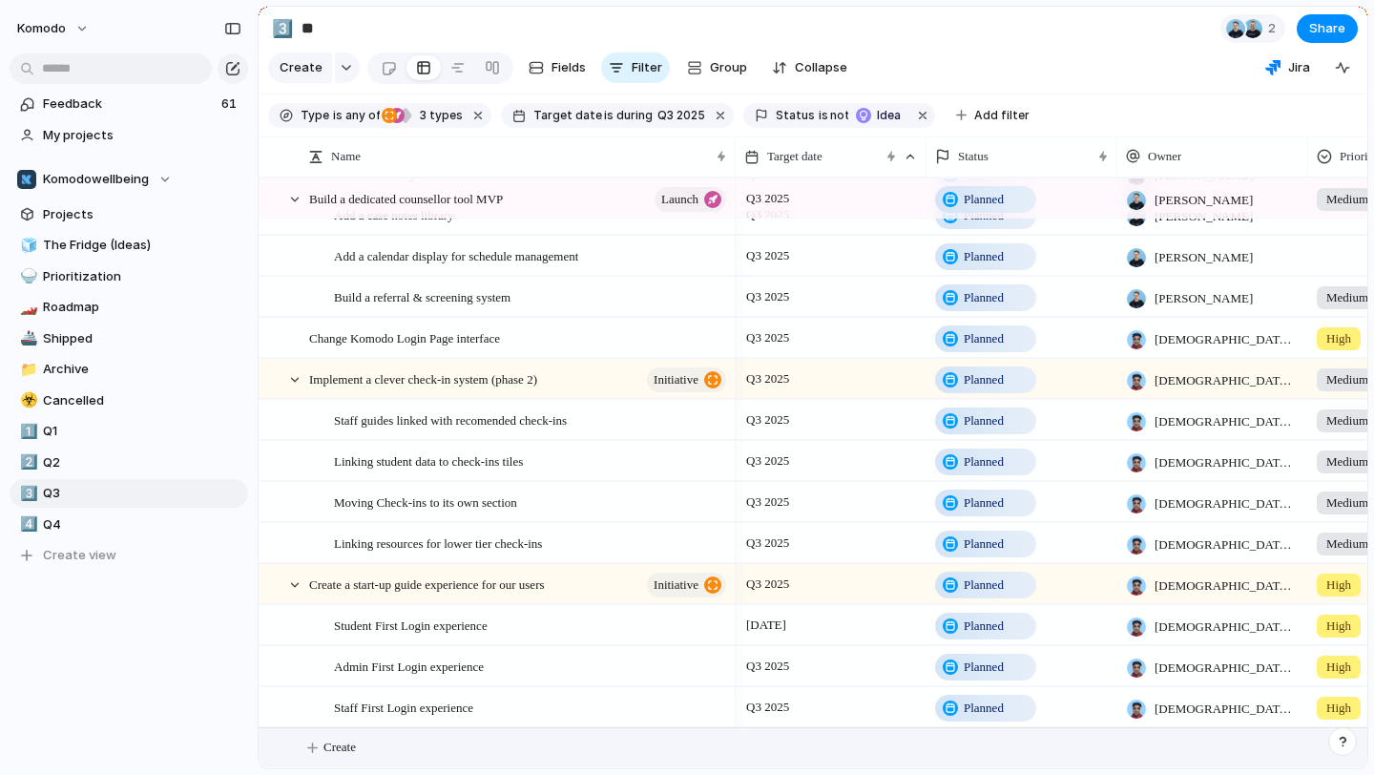
click at [319, 762] on button "Create" at bounding box center [837, 747] width 1119 height 39
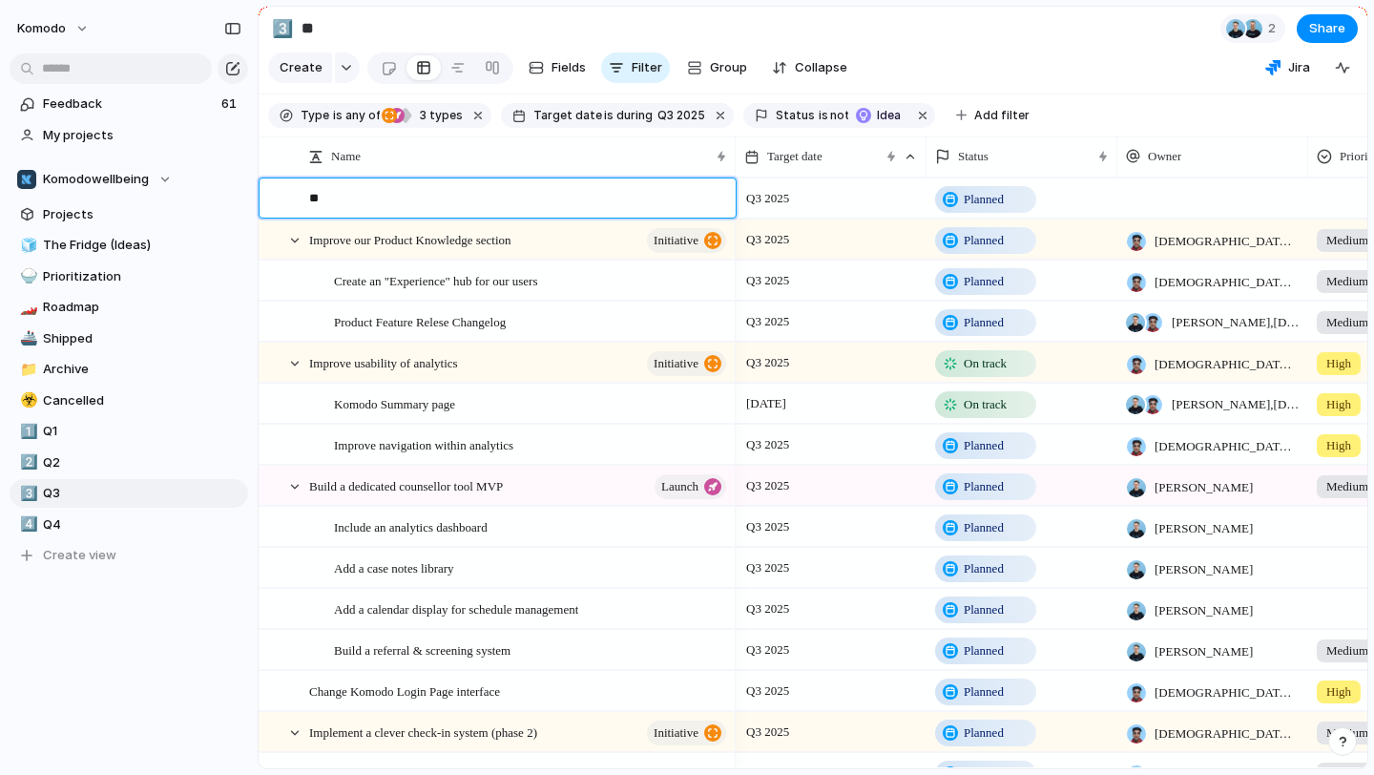
type textarea "*"
type textarea "**********"
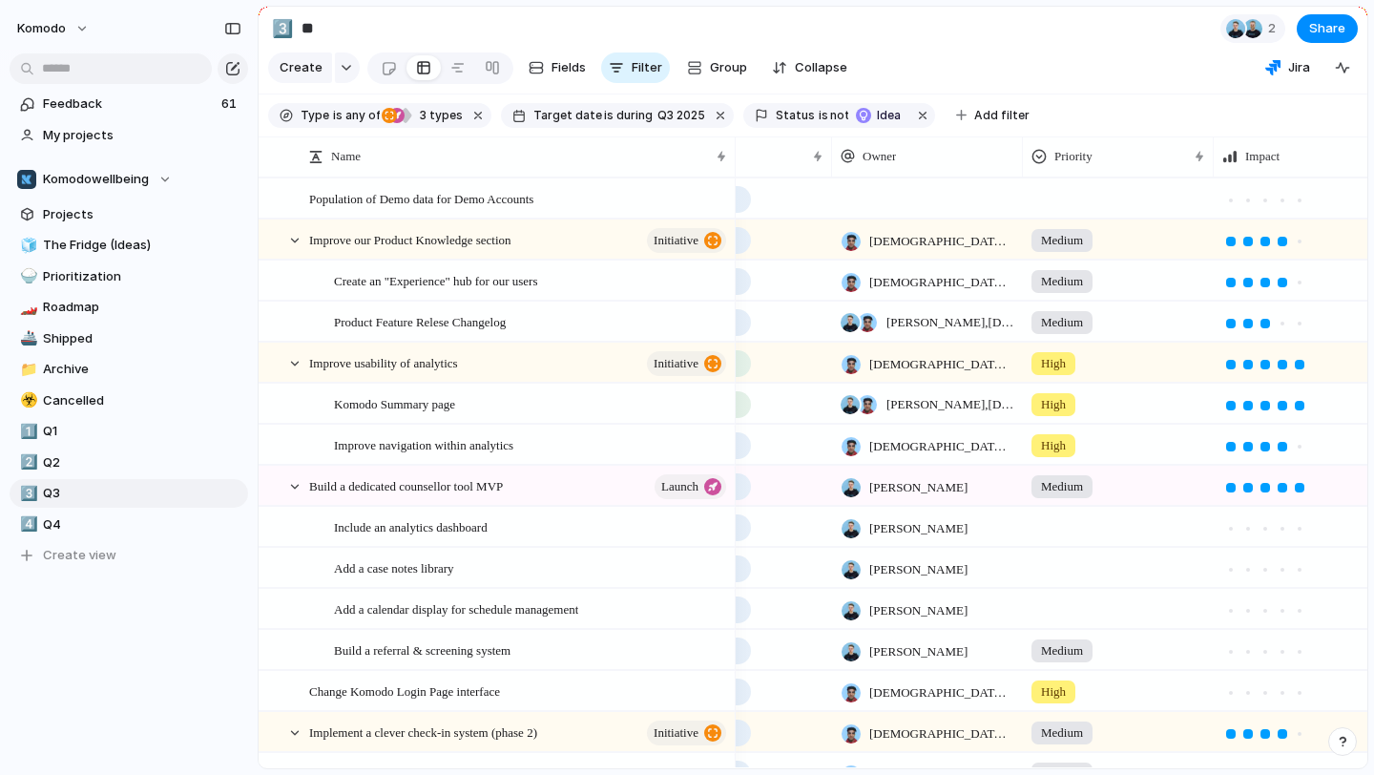
scroll to position [0, 437]
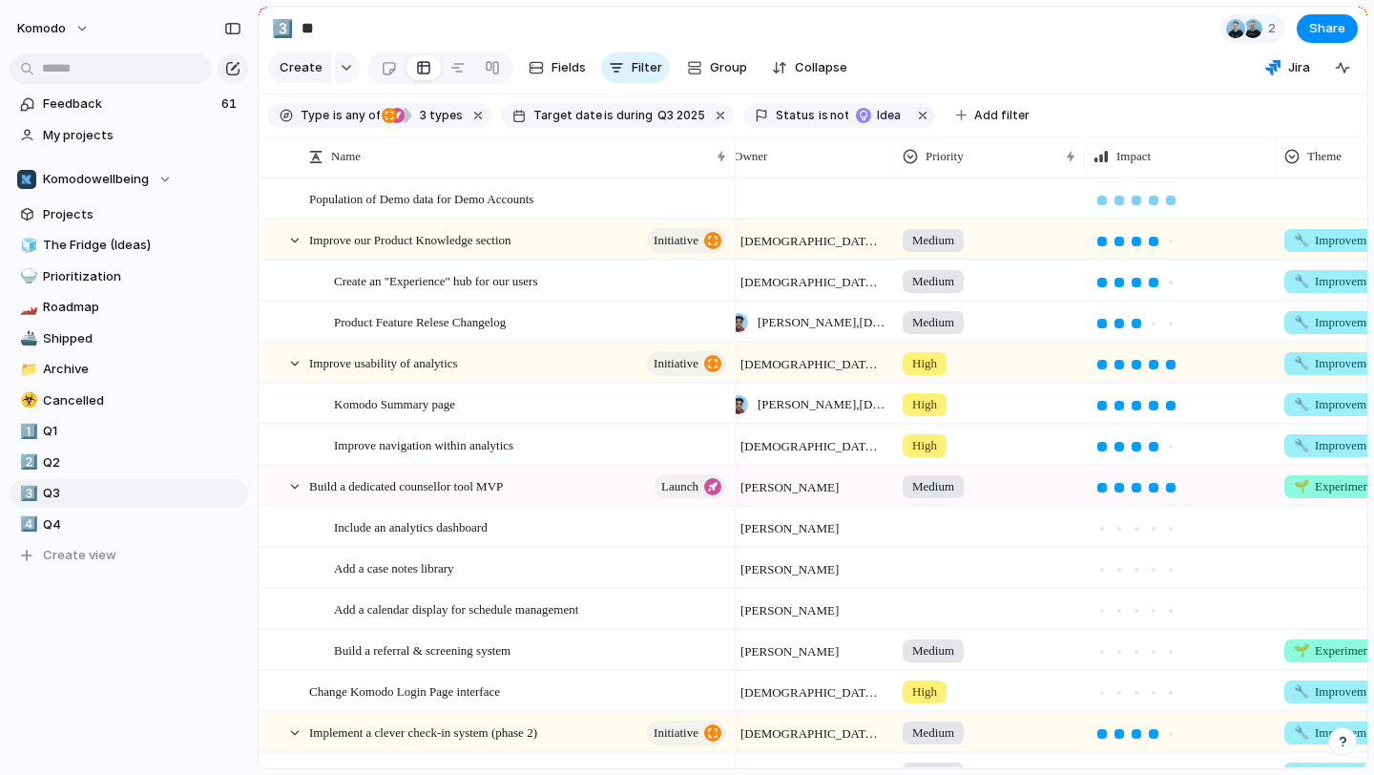
click at [1177, 196] on div at bounding box center [1170, 200] width 17 height 17
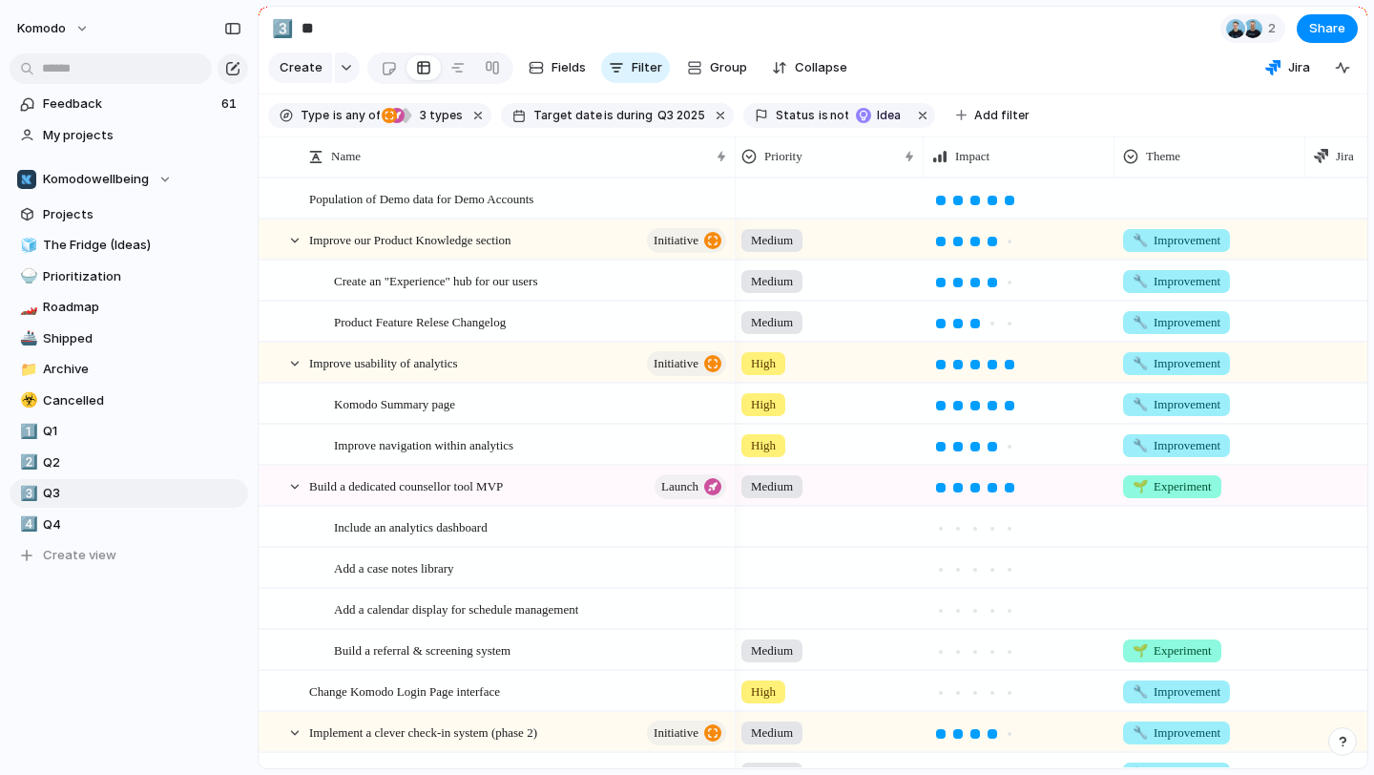
click at [1170, 205] on div at bounding box center [1209, 194] width 189 height 31
click at [1165, 195] on div "🌱 Experiment 🔮 Magic 🔨 Infrastructure 🚀 Scale 🔧 Improvement" at bounding box center [687, 387] width 1374 height 775
click at [1165, 195] on div at bounding box center [1209, 194] width 189 height 31
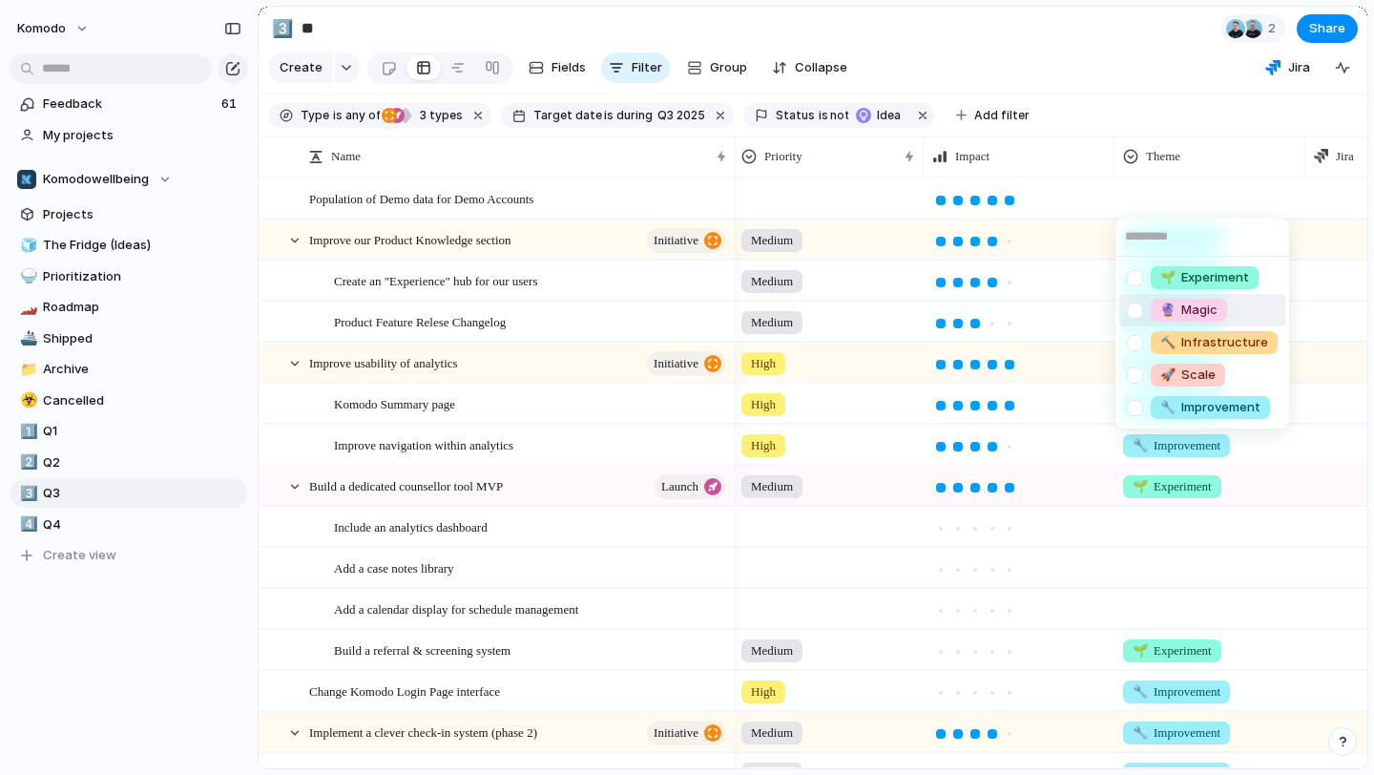
click at [1246, 307] on li "🔮 Magic" at bounding box center [1202, 310] width 166 height 32
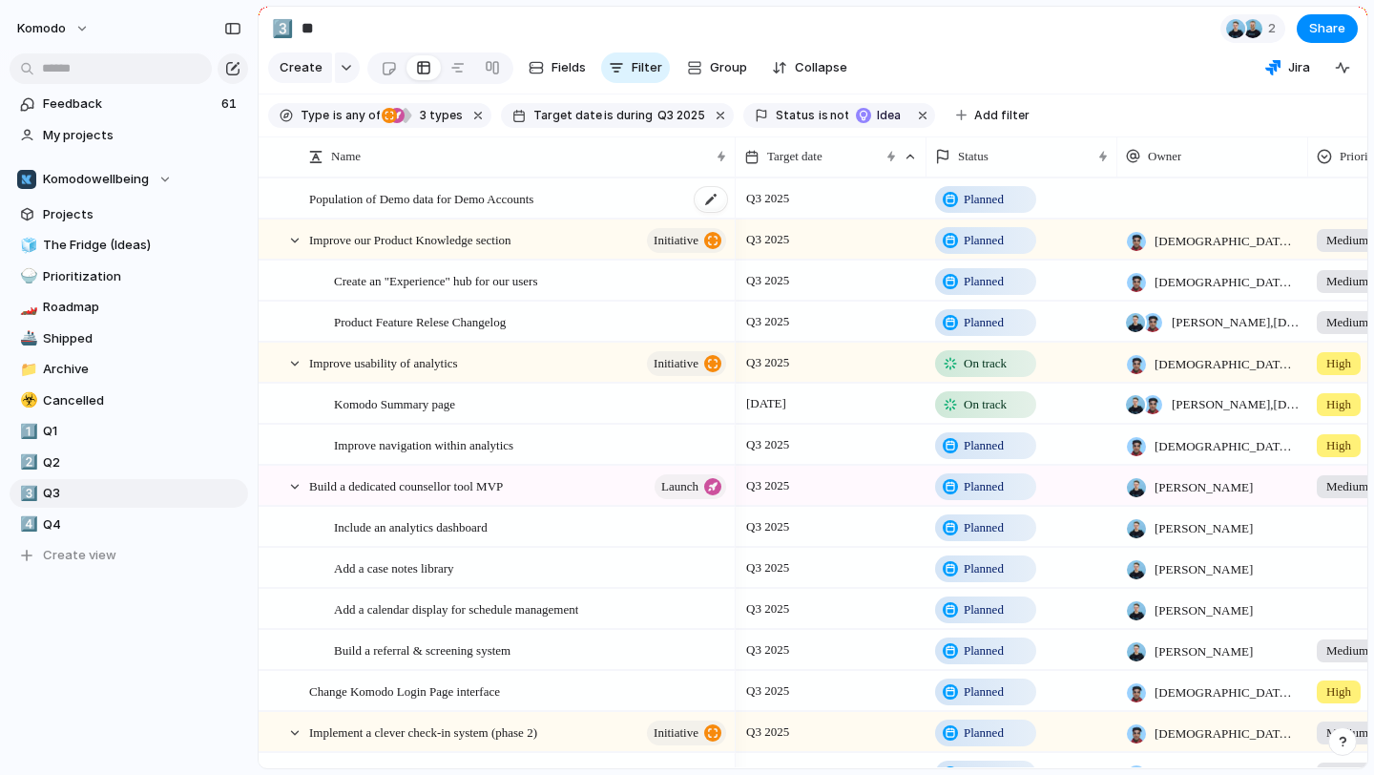
click at [687, 215] on div "Population of Demo data for Demo Accounts" at bounding box center [519, 198] width 420 height 39
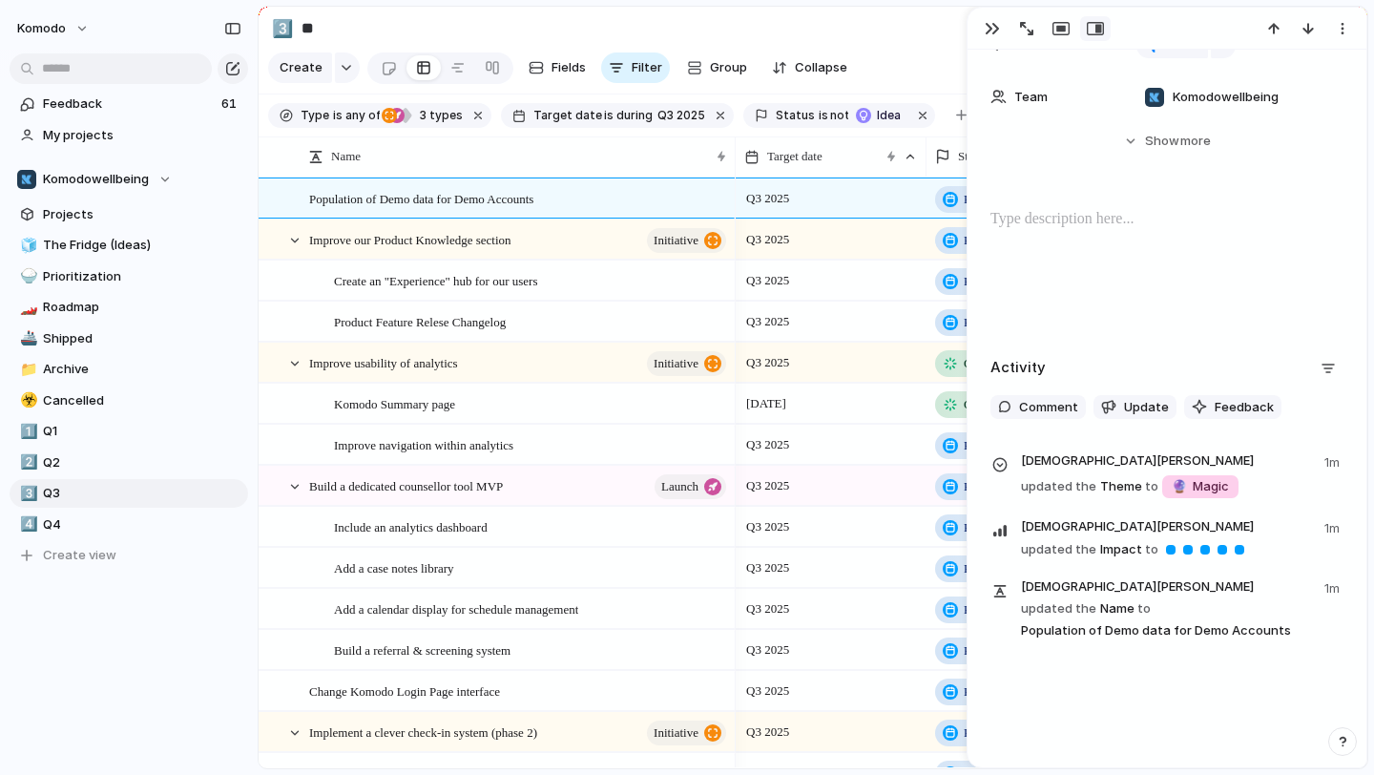
click at [1091, 235] on div at bounding box center [1166, 269] width 353 height 122
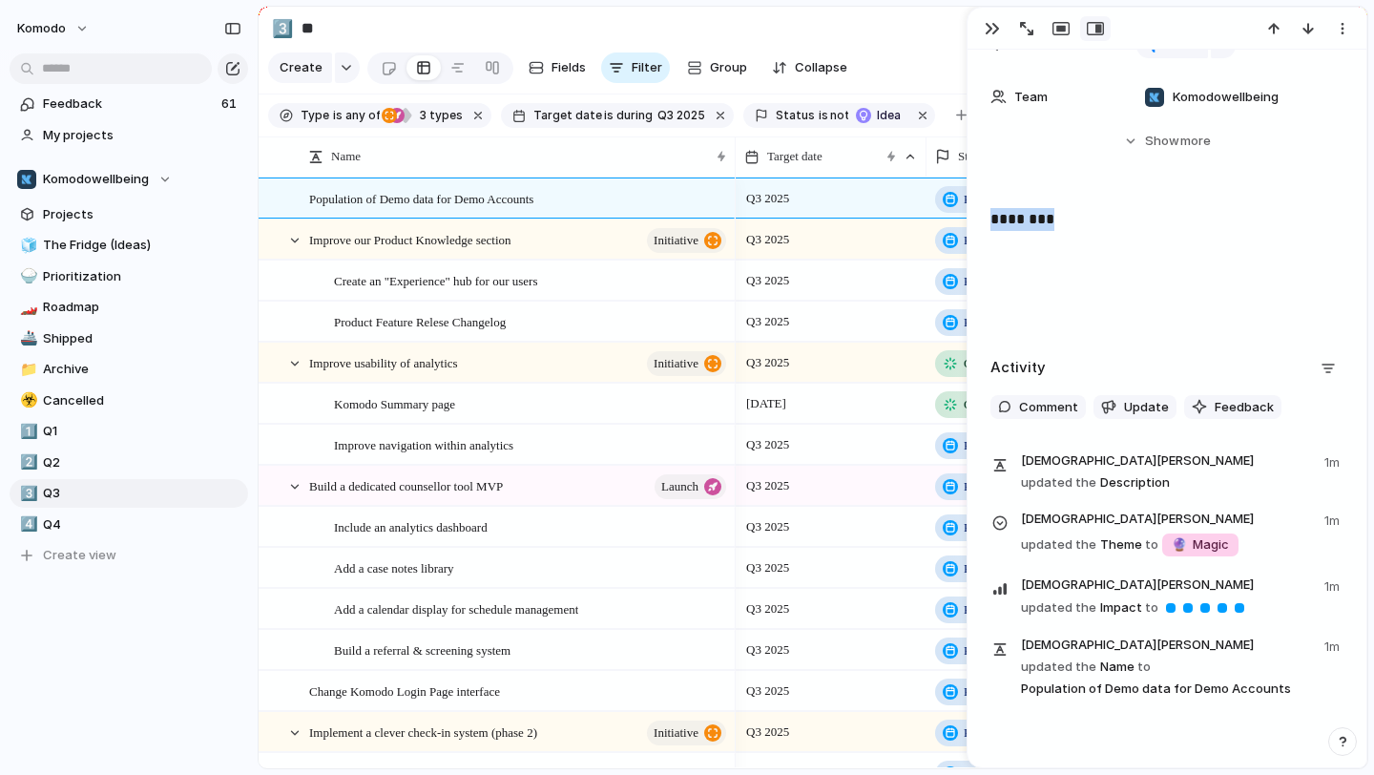
drag, startPoint x: 1080, startPoint y: 220, endPoint x: 922, endPoint y: 199, distance: 158.8
click at [922, 199] on main "3️⃣ ** 2 Share Create Fields Filter Group Zoom Collapse Jira Type is any of ini…" at bounding box center [813, 387] width 1110 height 763
click at [1082, 170] on button "Headings" at bounding box center [1049, 179] width 96 height 31
click at [1065, 229] on button "H1" at bounding box center [1050, 221] width 92 height 31
click at [1127, 244] on h1 "********" at bounding box center [1166, 231] width 353 height 47
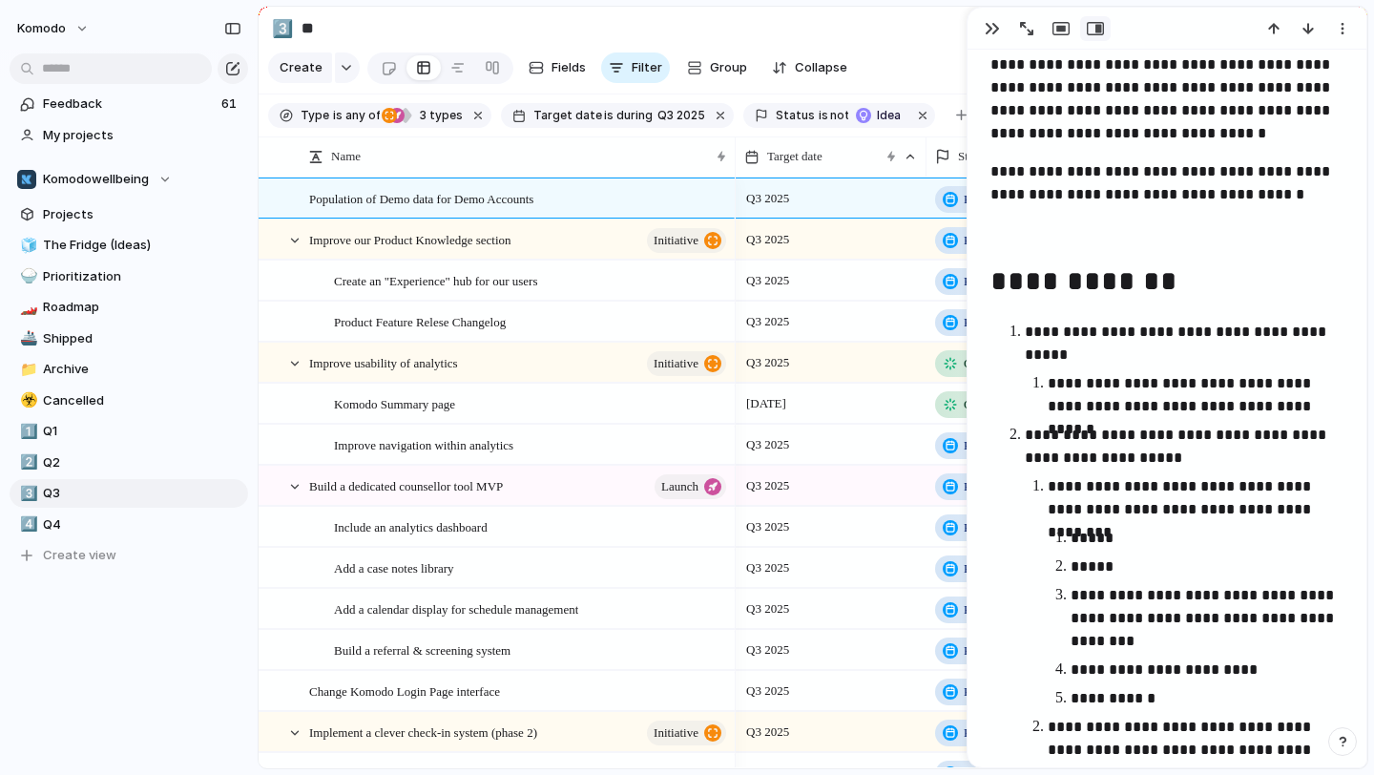
scroll to position [769, 0]
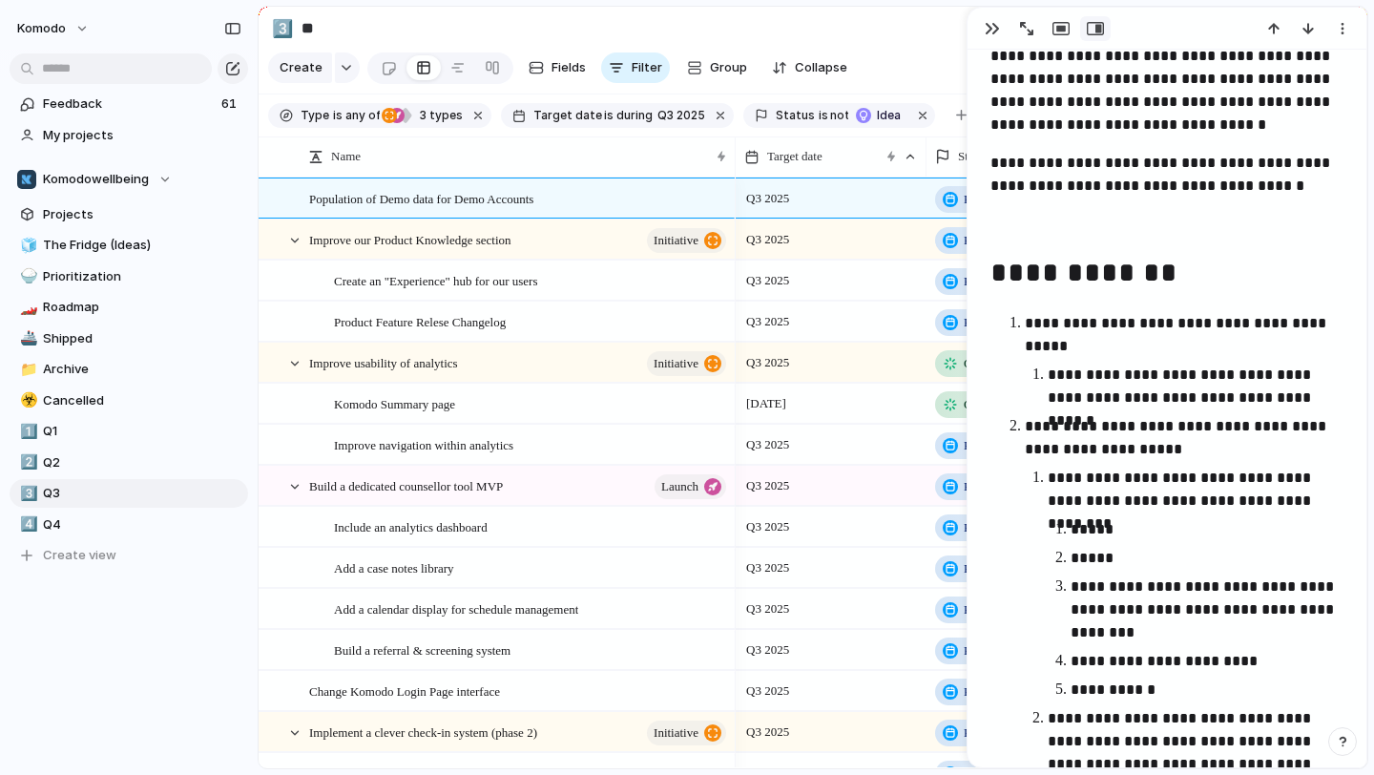
click at [1049, 381] on p "**********" at bounding box center [1195, 386] width 296 height 46
click at [1047, 470] on li "**********" at bounding box center [1195, 583] width 296 height 235
click at [1051, 474] on p "**********" at bounding box center [1195, 489] width 296 height 46
click at [1063, 489] on p "**********" at bounding box center [1195, 489] width 296 height 46
click at [1050, 482] on p "**********" at bounding box center [1195, 489] width 296 height 46
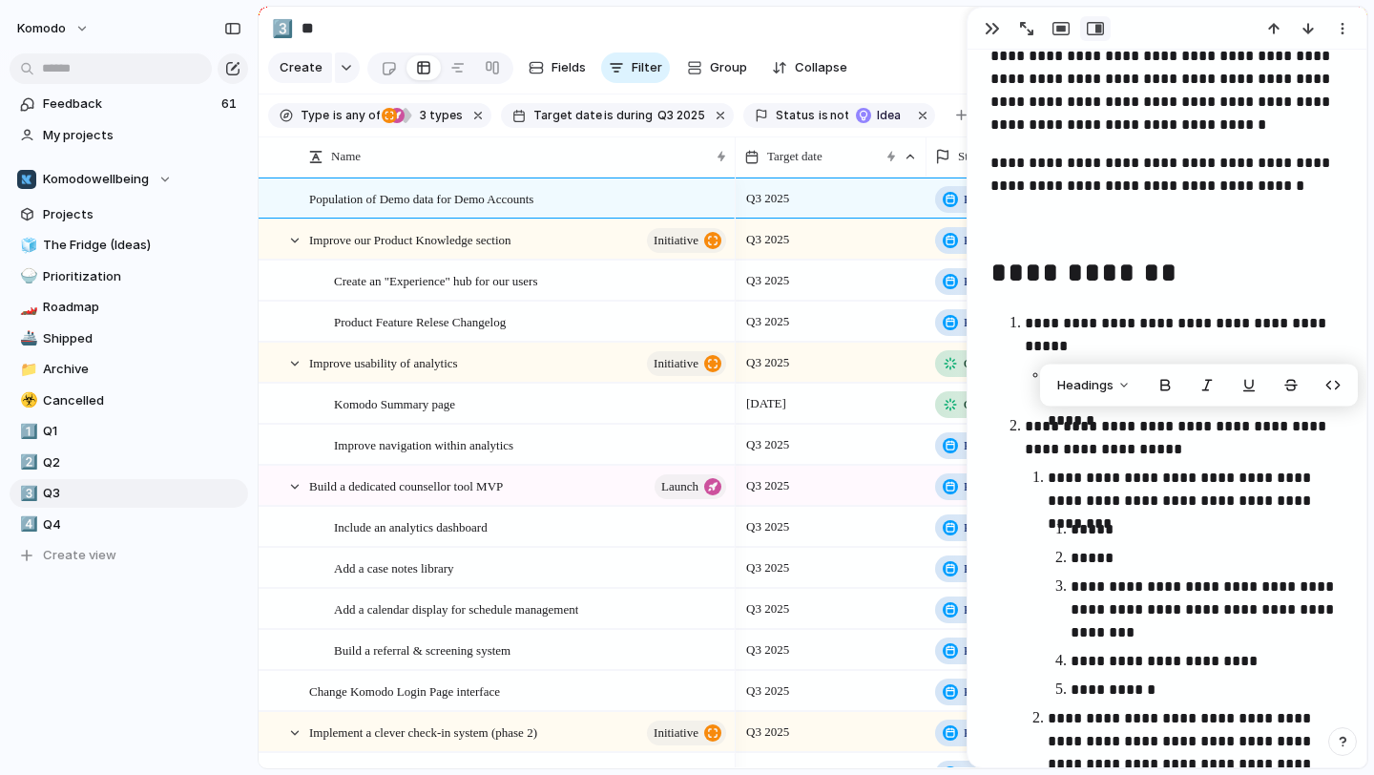
click at [1186, 445] on p "**********" at bounding box center [1183, 438] width 319 height 46
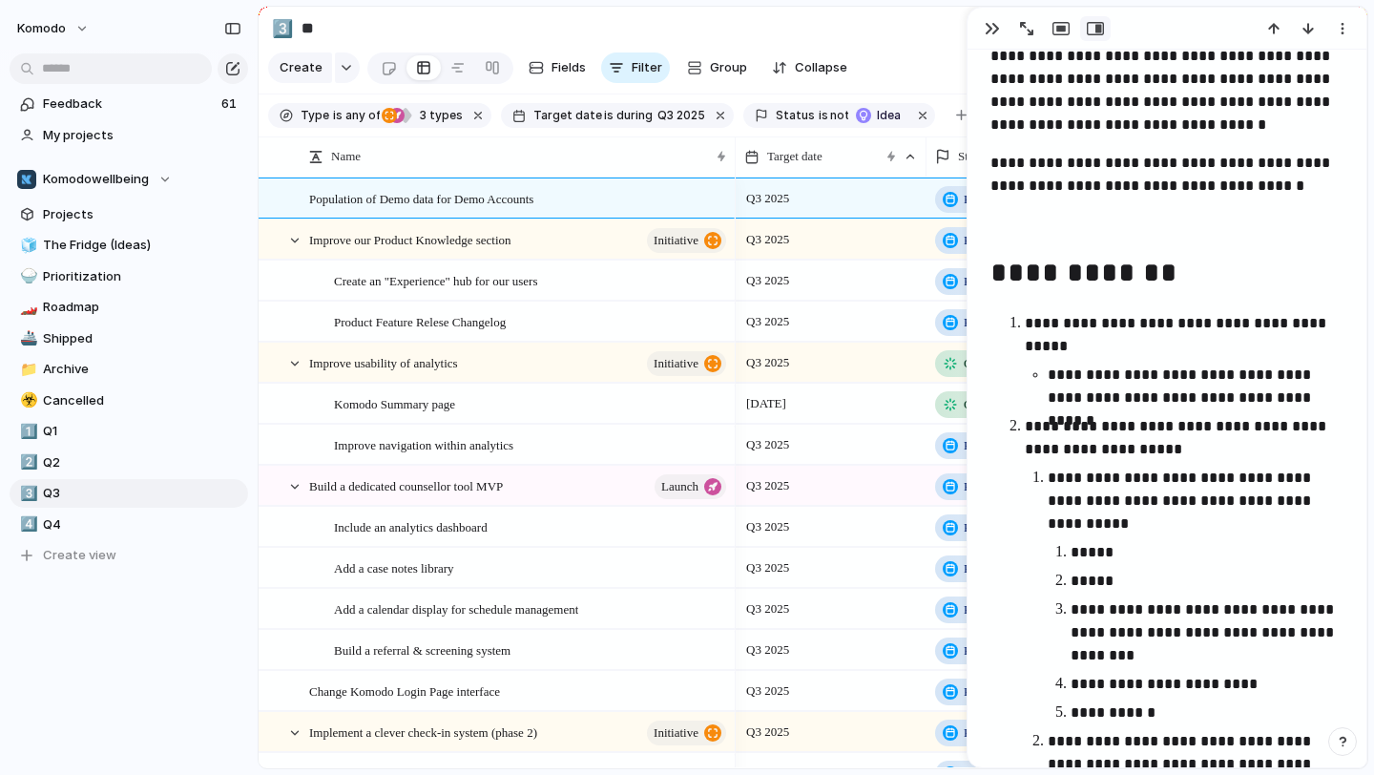
click at [1215, 449] on p "**********" at bounding box center [1183, 438] width 319 height 46
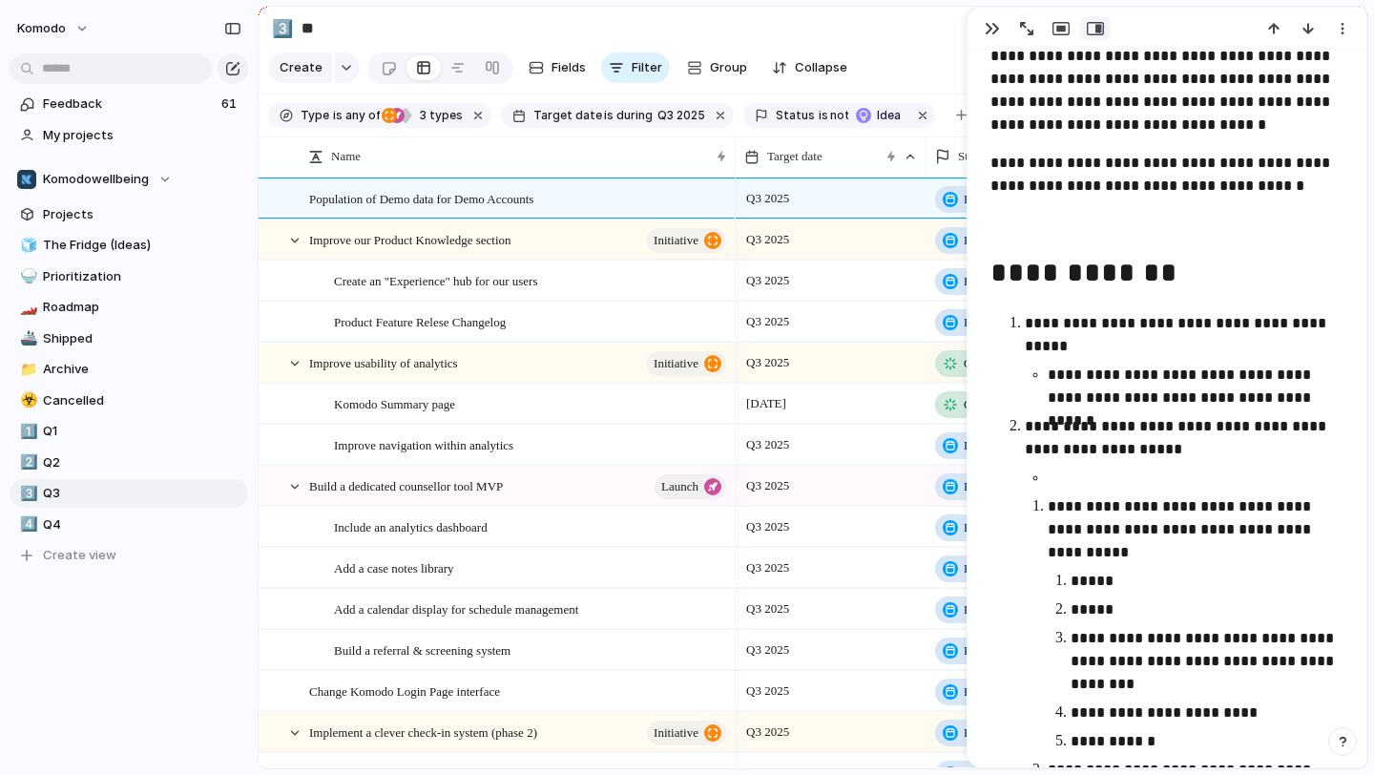
click at [1060, 498] on p "**********" at bounding box center [1195, 529] width 296 height 69
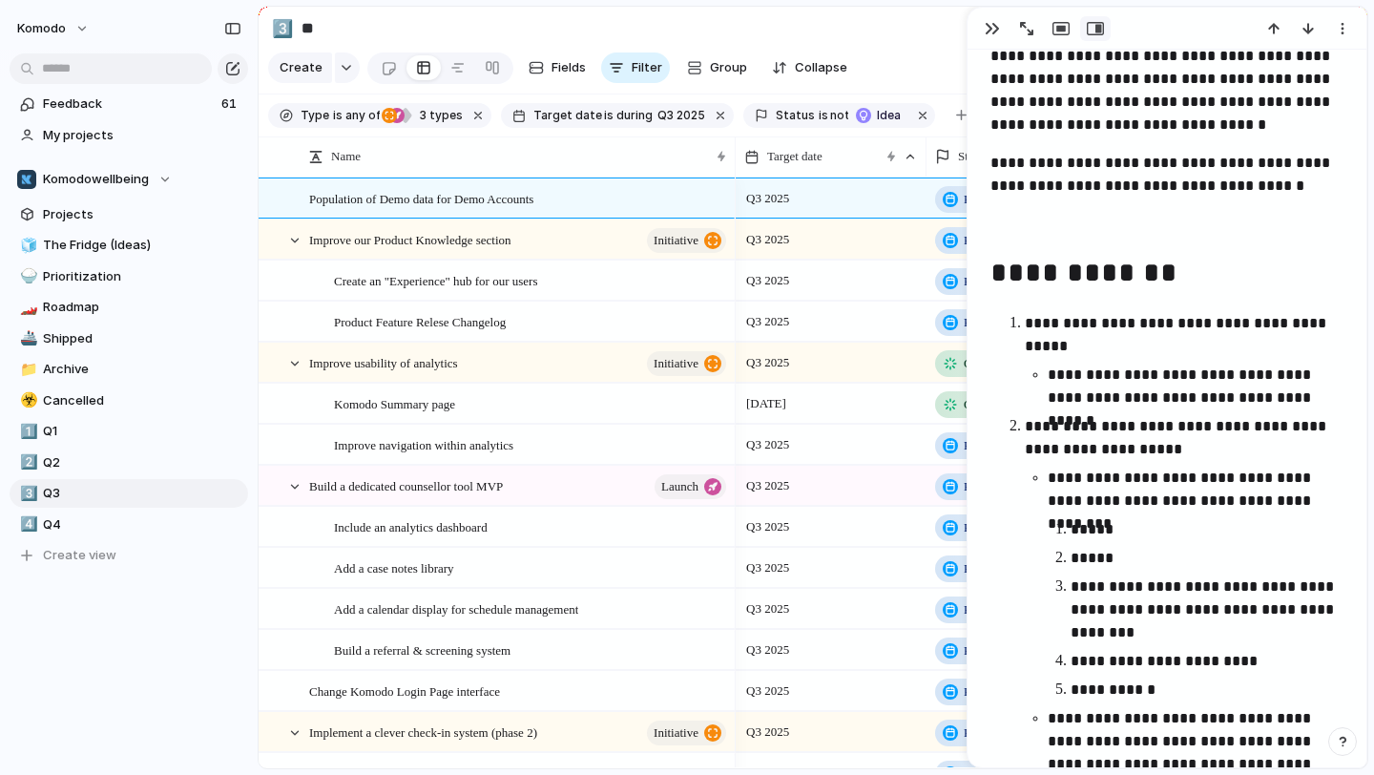
click at [1073, 532] on p "*****" at bounding box center [1206, 529] width 273 height 23
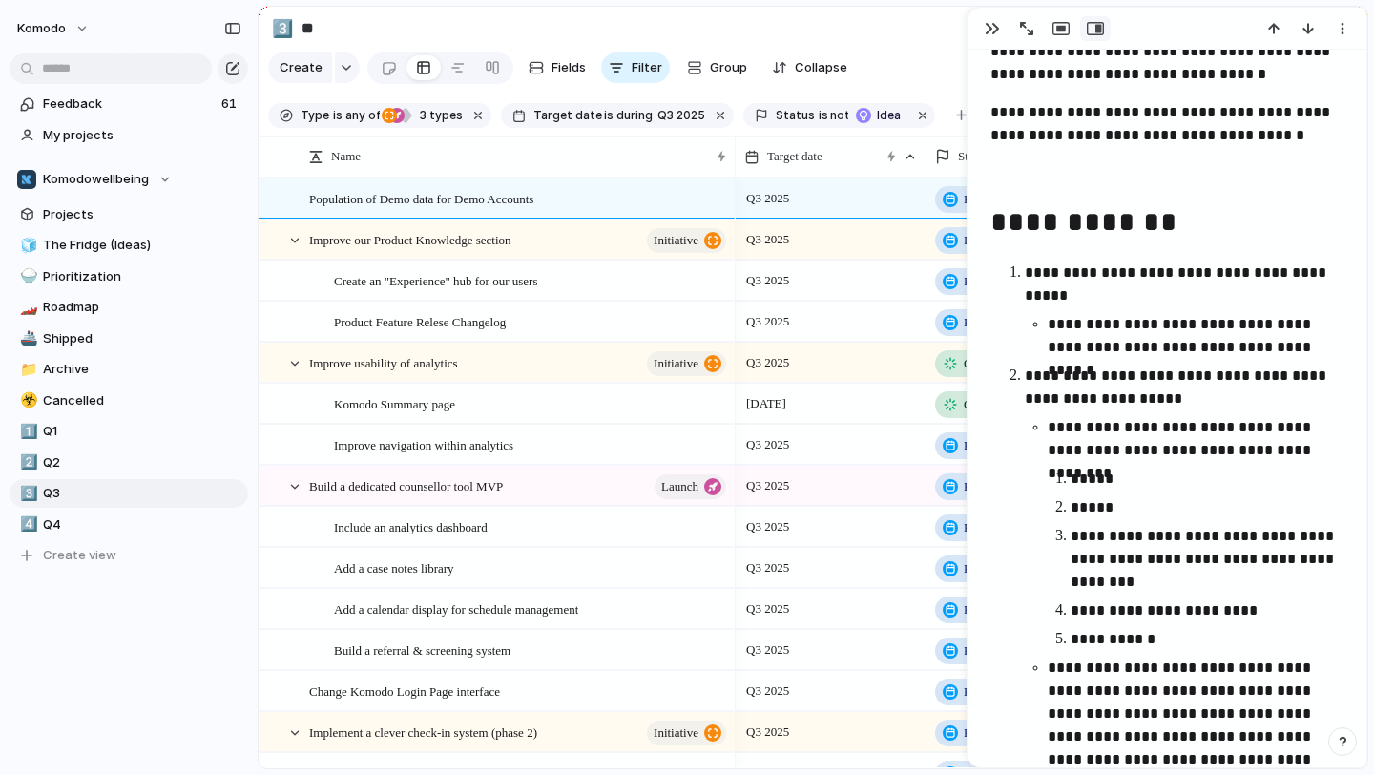
scroll to position [821, 0]
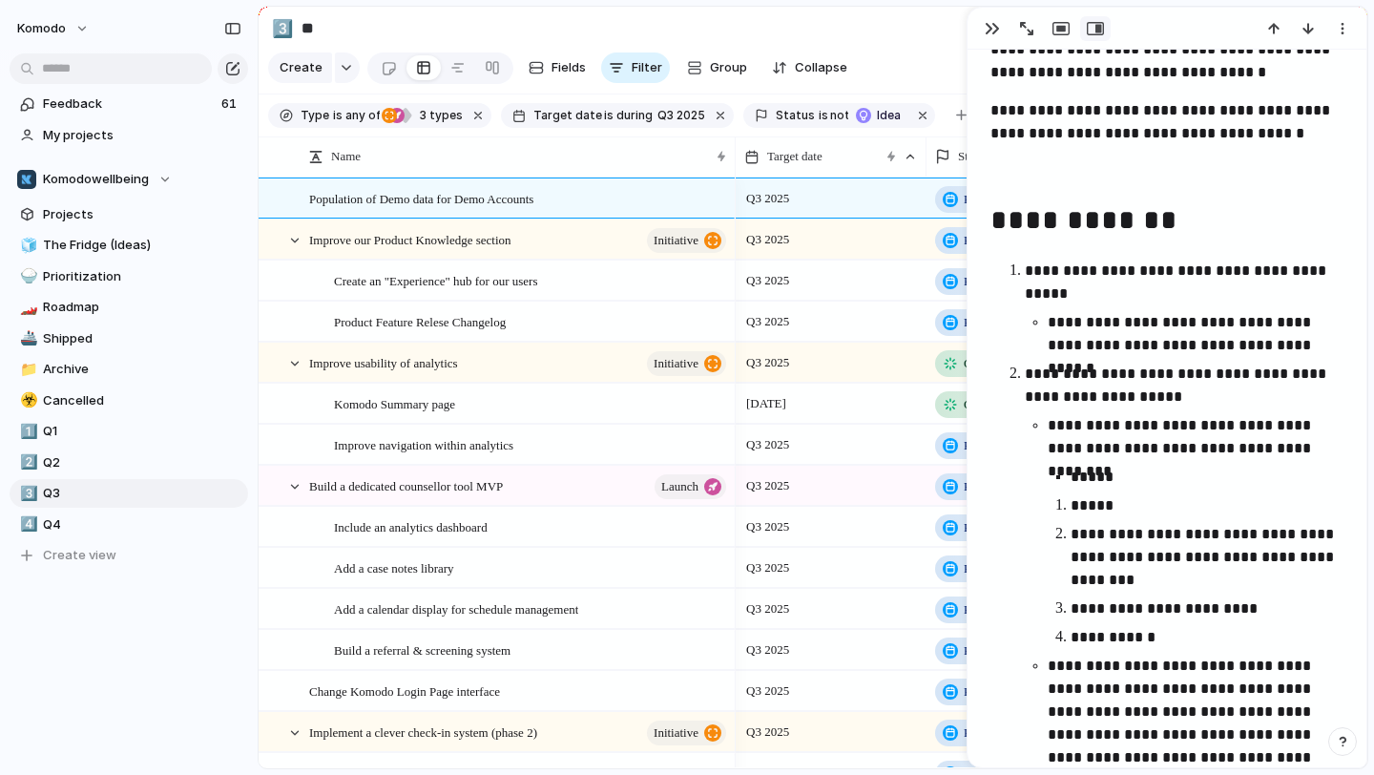
click at [1074, 513] on p "*****" at bounding box center [1206, 505] width 273 height 23
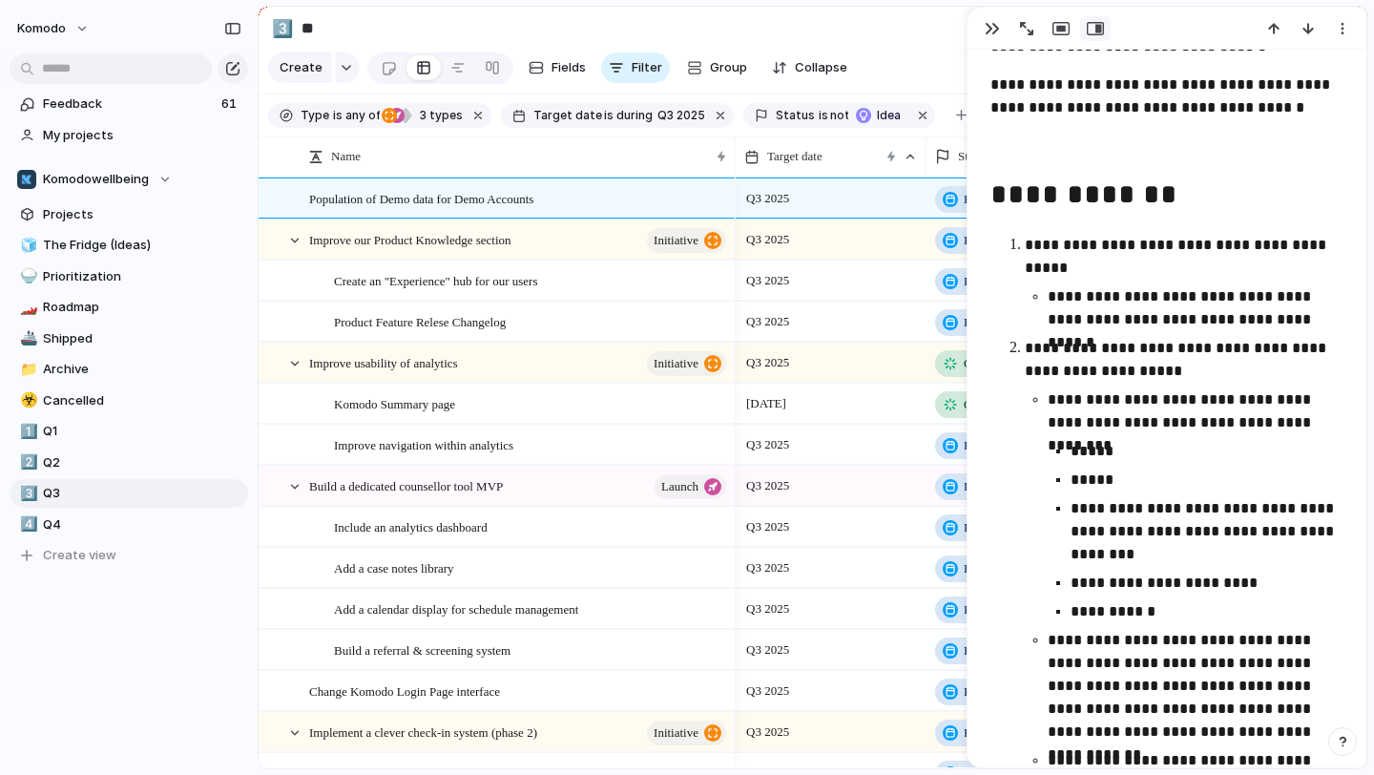
scroll to position [859, 0]
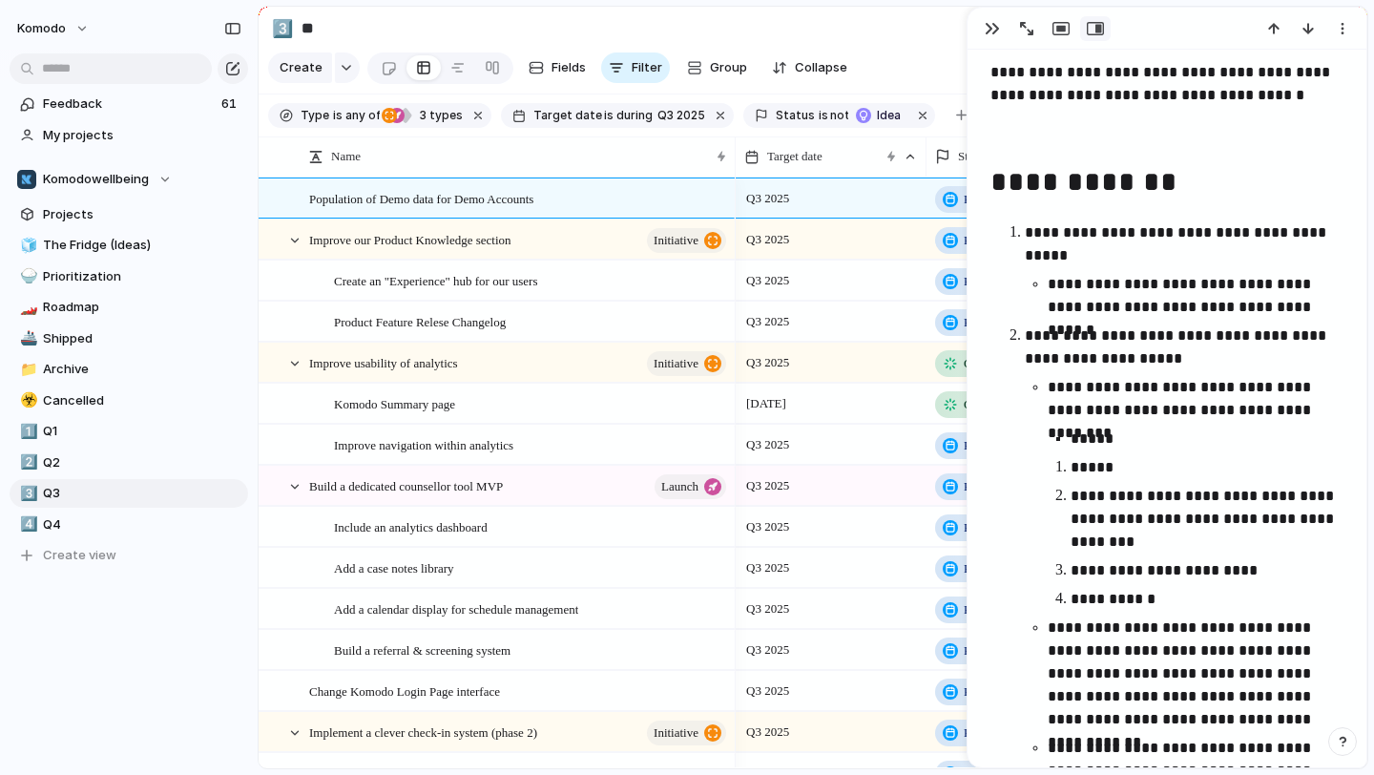
click at [1073, 462] on p "*****" at bounding box center [1206, 467] width 273 height 23
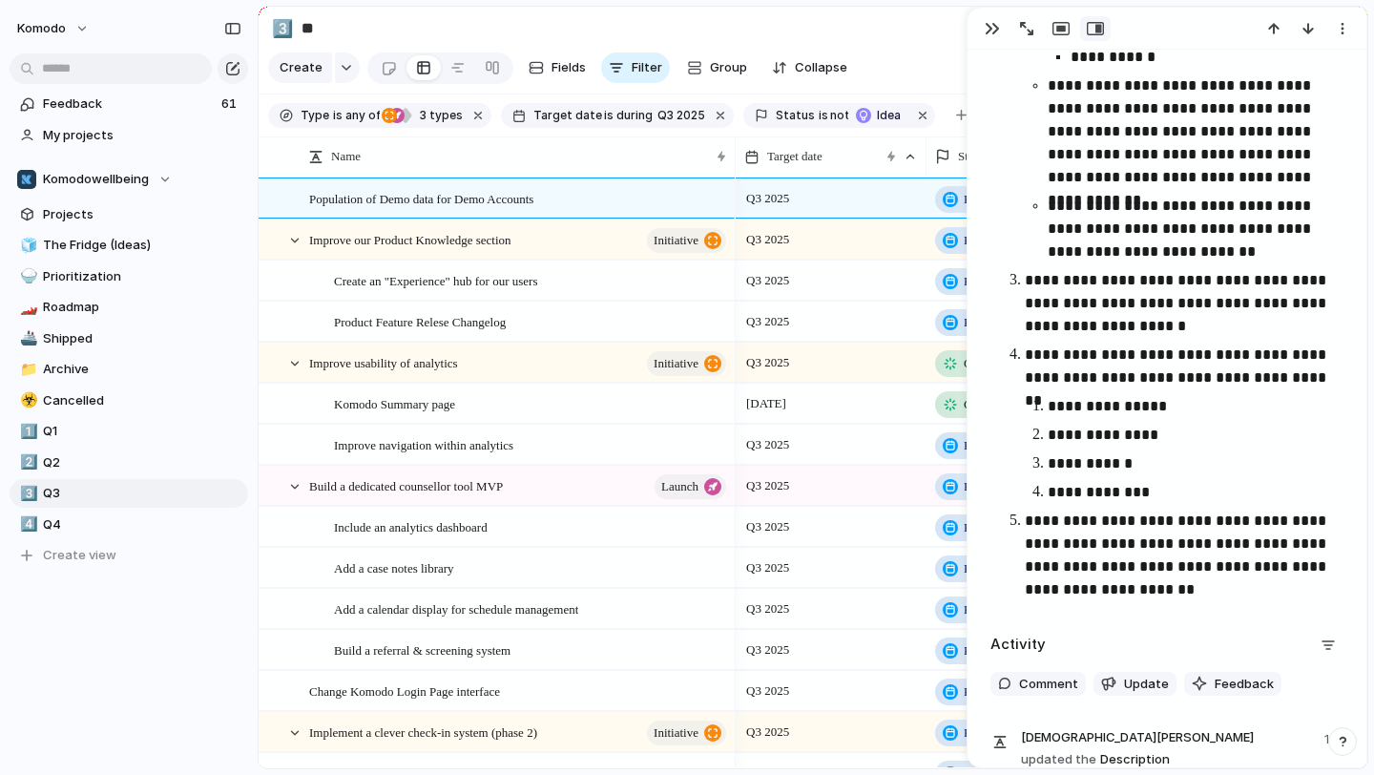
scroll to position [1429, 0]
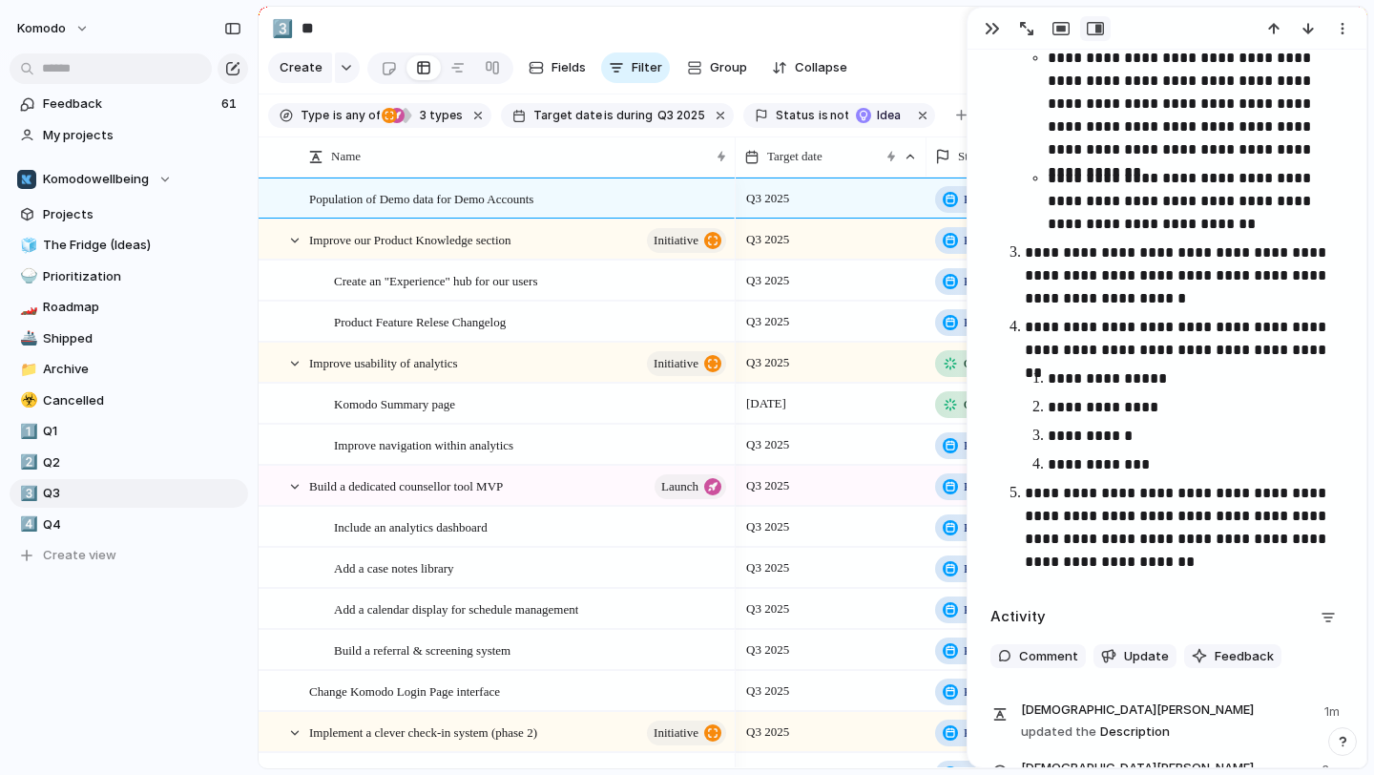
click at [1047, 384] on p "**********" at bounding box center [1195, 378] width 296 height 23
click at [1047, 407] on p "**********" at bounding box center [1195, 407] width 296 height 23
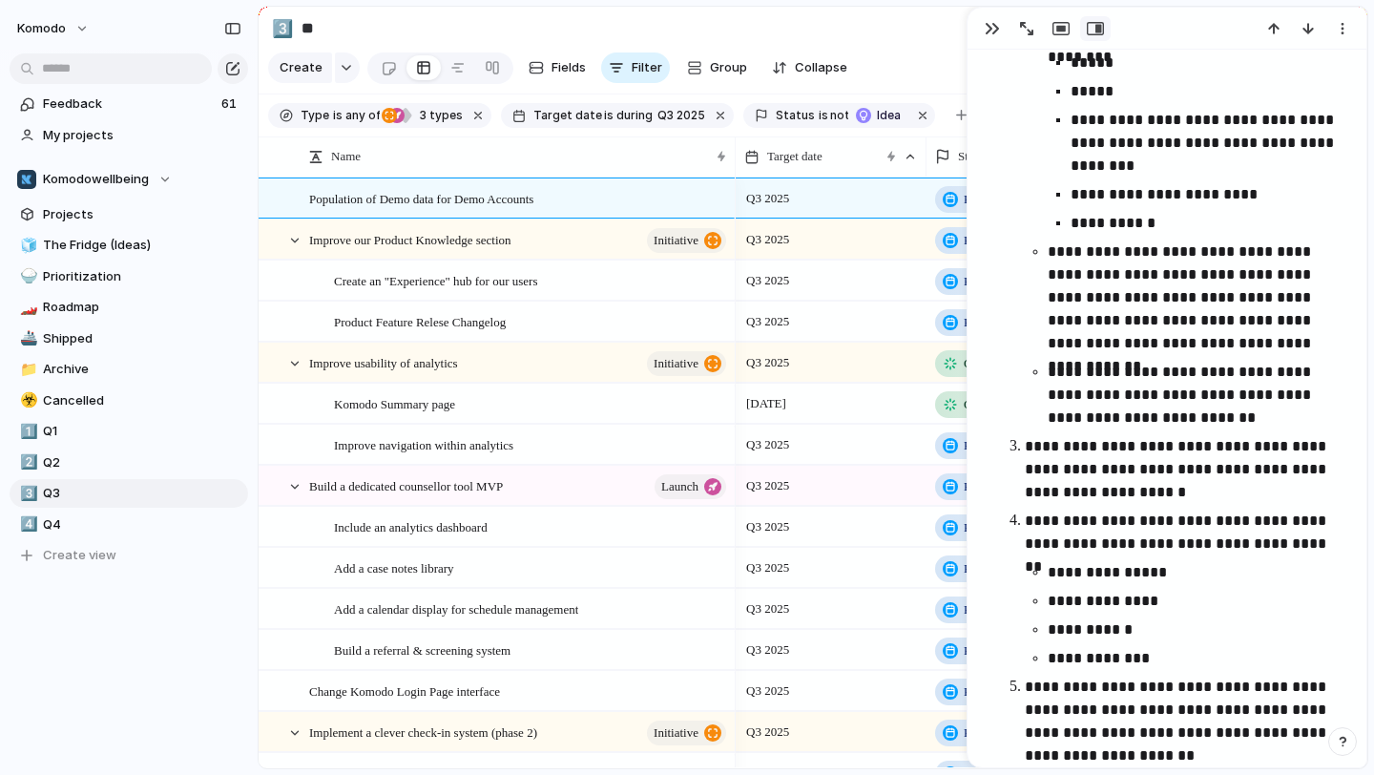
scroll to position [1727, 0]
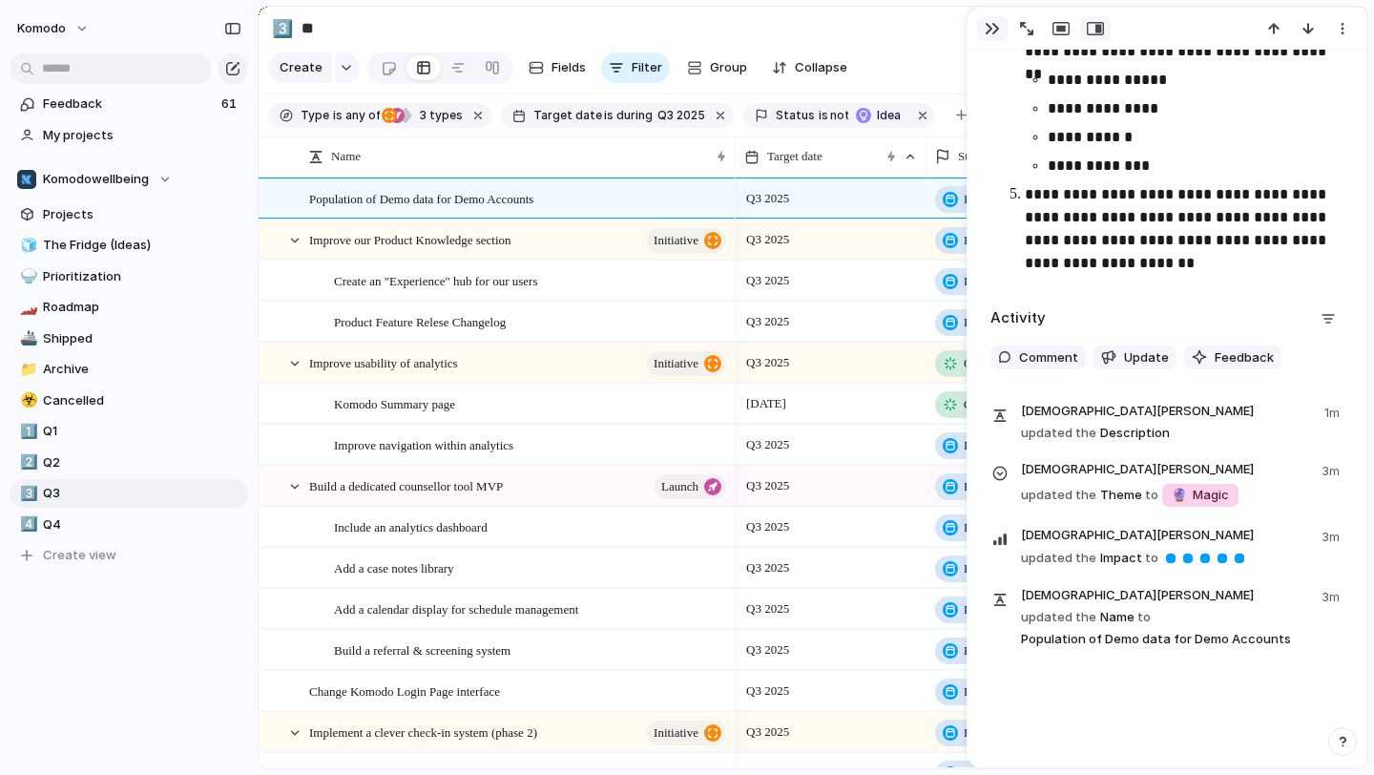
click at [986, 25] on div "button" at bounding box center [991, 28] width 15 height 15
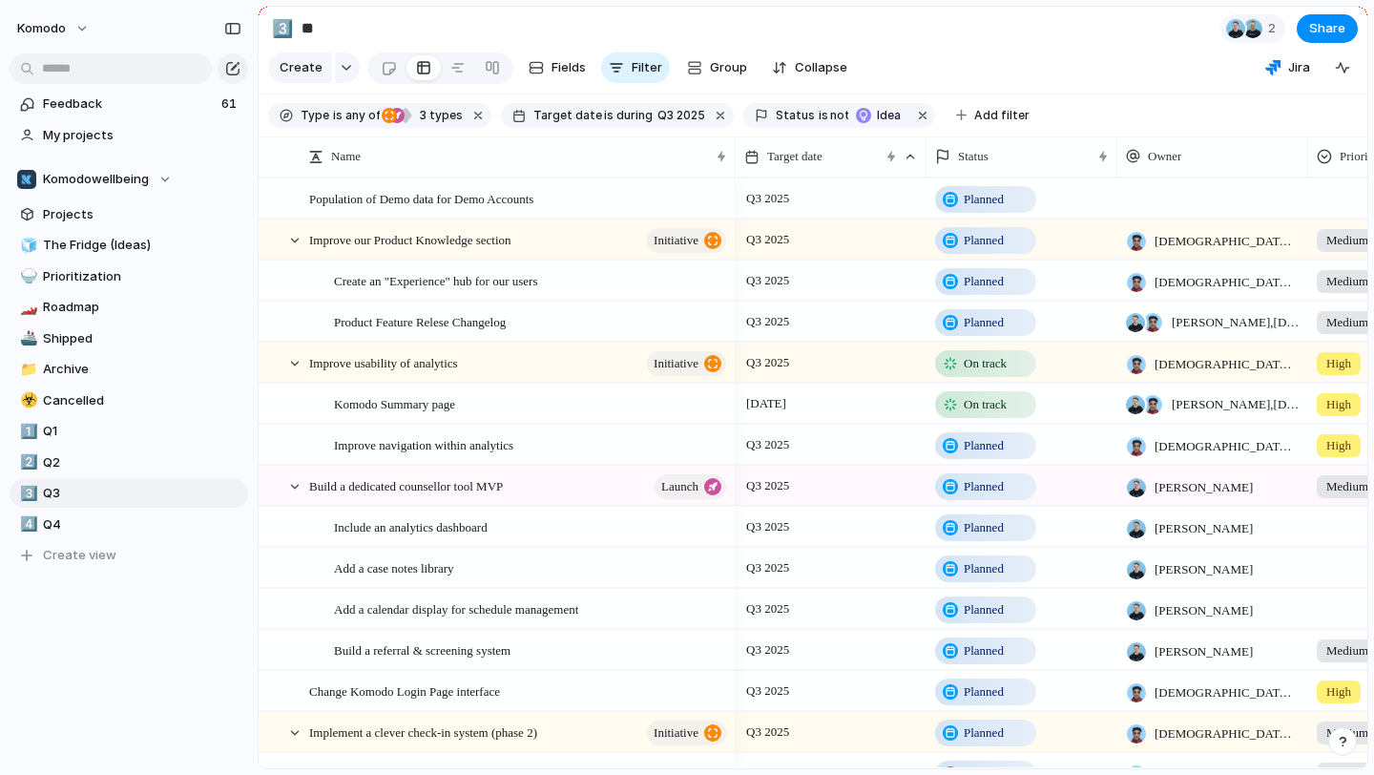
click at [984, 184] on div "Planned" at bounding box center [1021, 195] width 189 height 33
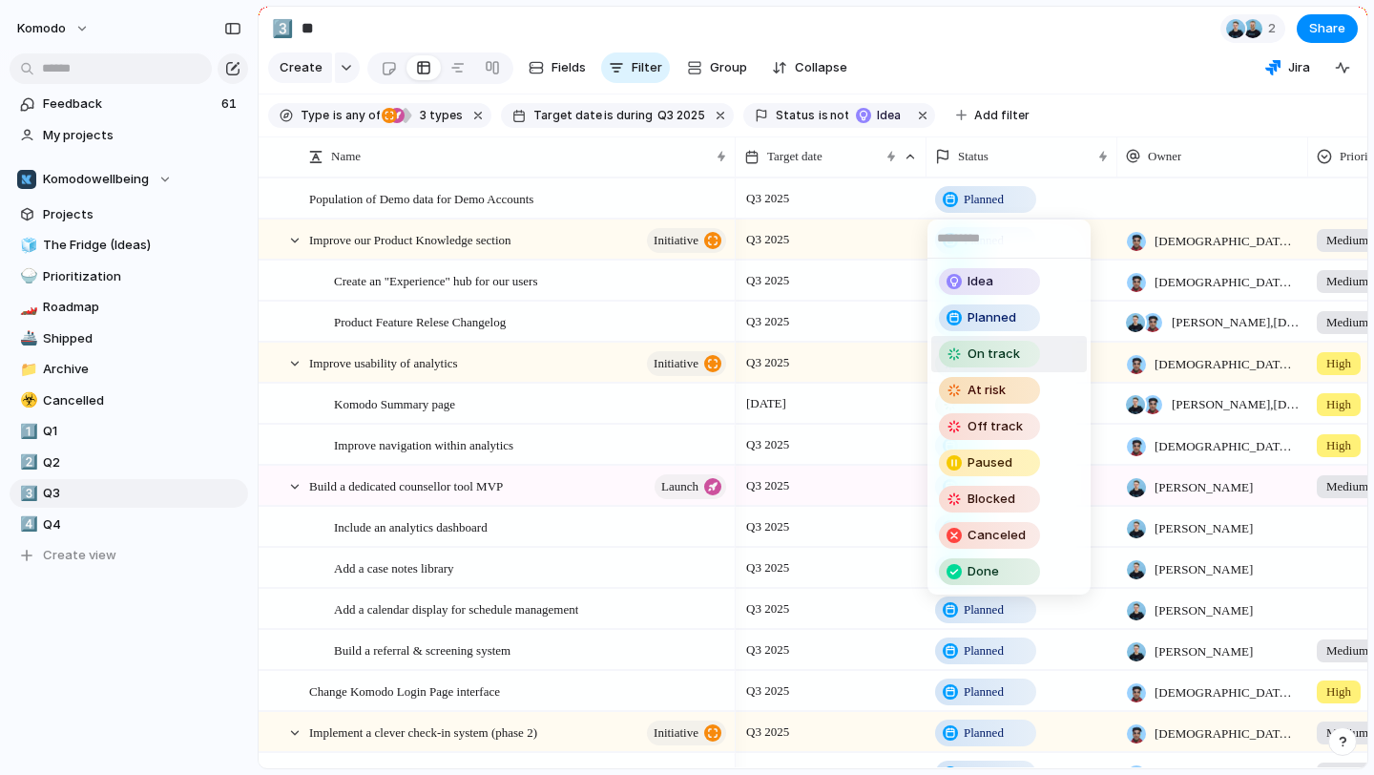
click at [1011, 351] on span "On track" at bounding box center [993, 353] width 52 height 19
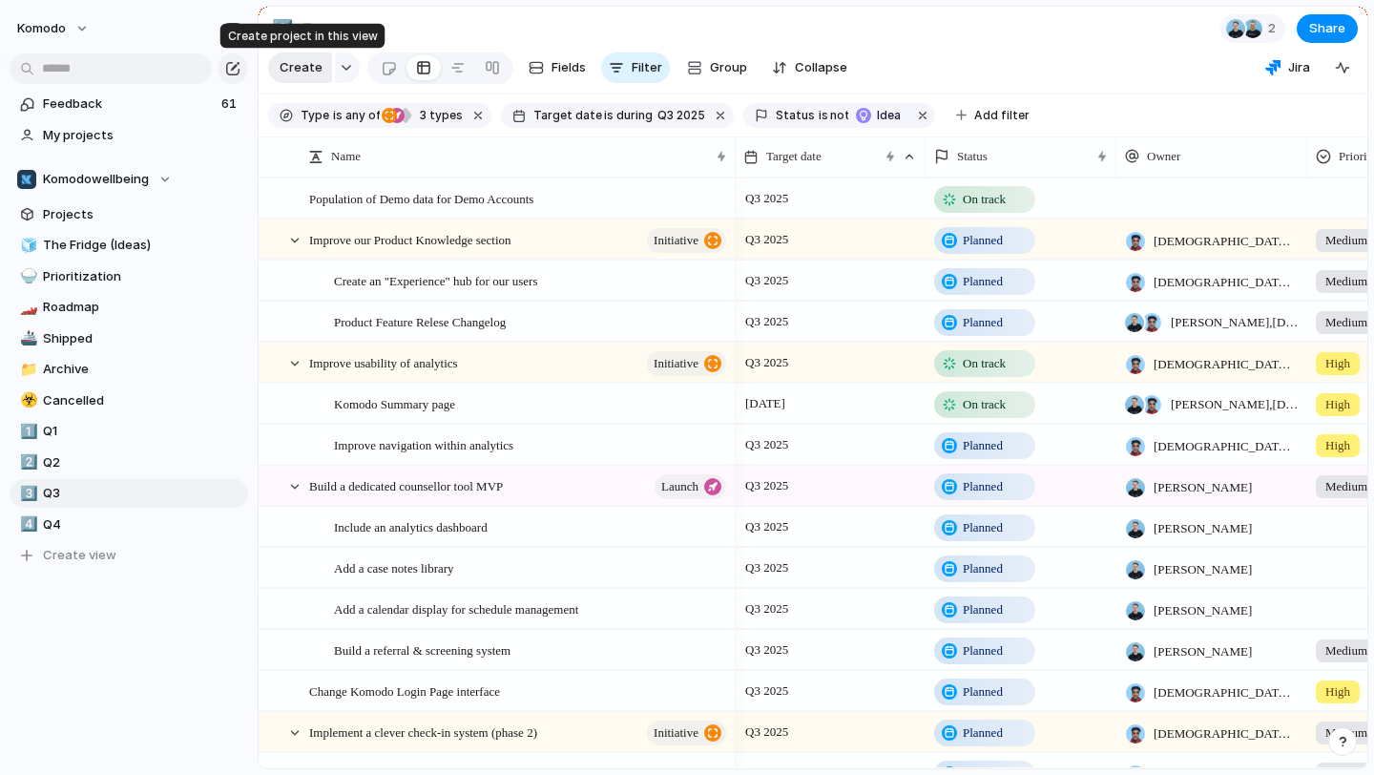
click at [309, 77] on button "Create" at bounding box center [300, 67] width 64 height 31
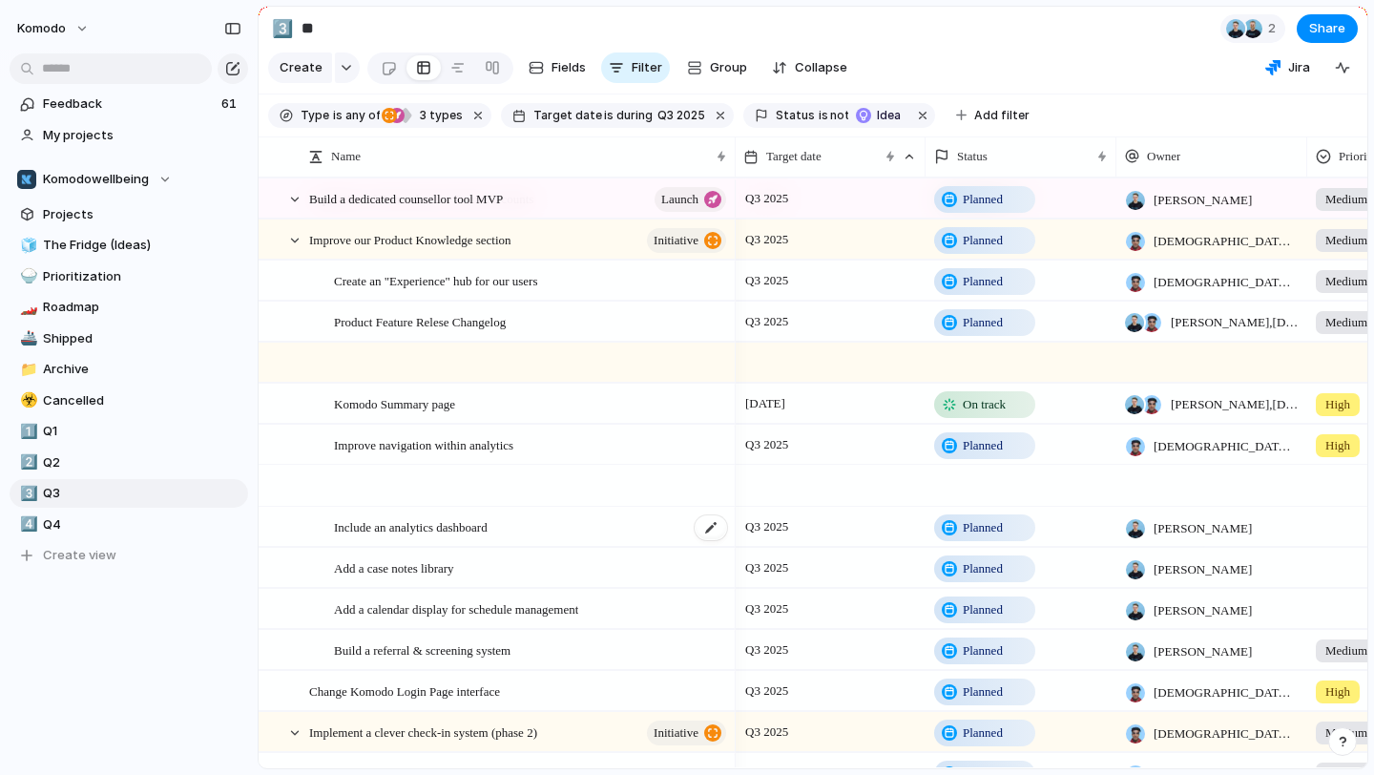
scroll to position [354, 0]
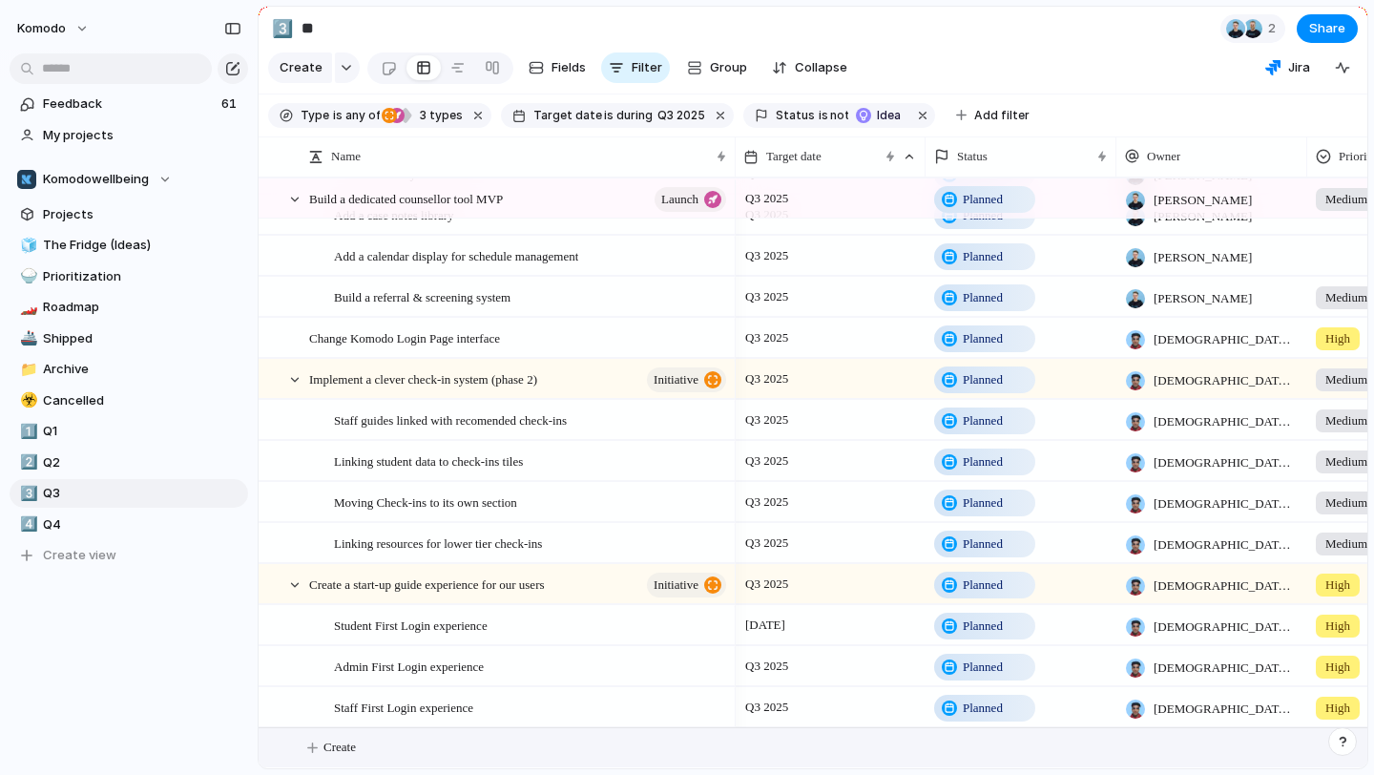
click at [352, 751] on span "Create" at bounding box center [339, 746] width 32 height 19
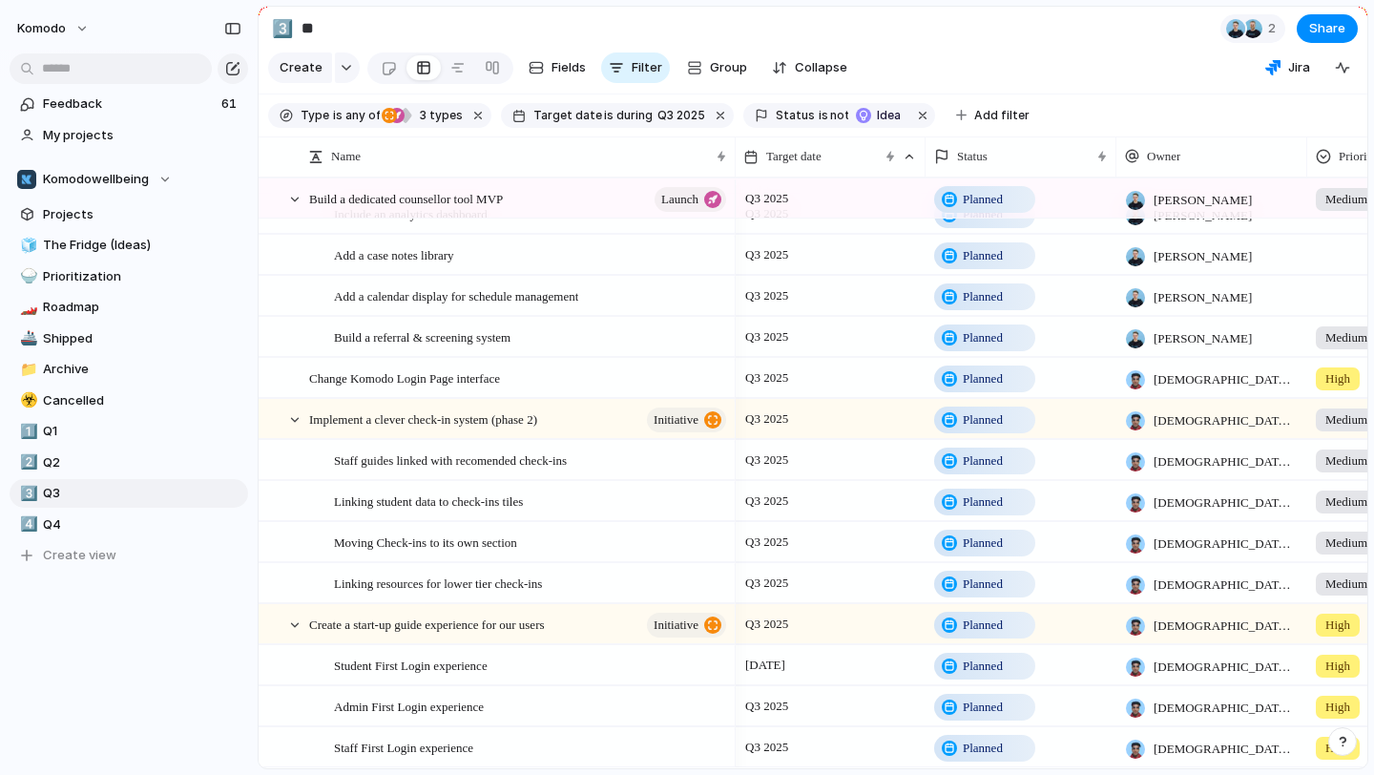
scroll to position [0, 0]
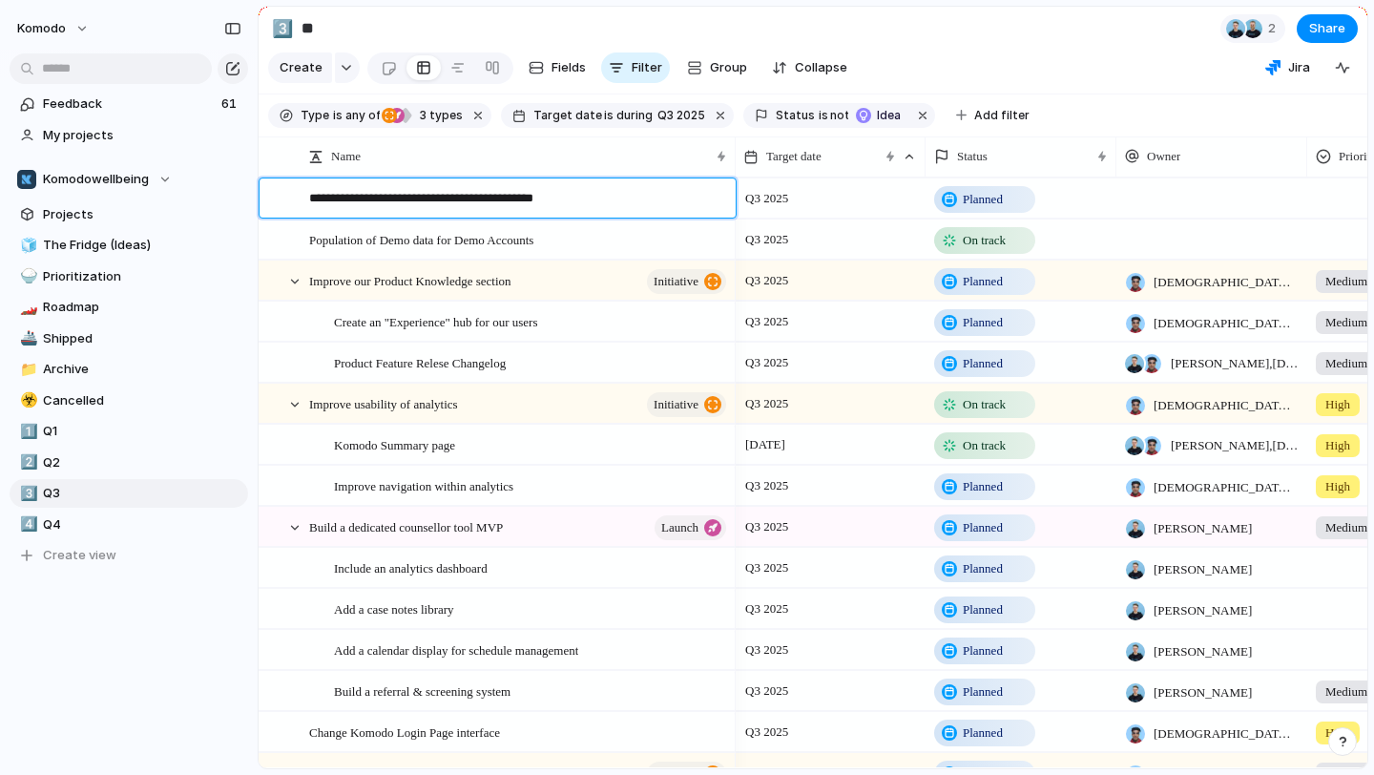
type textarea "**********"
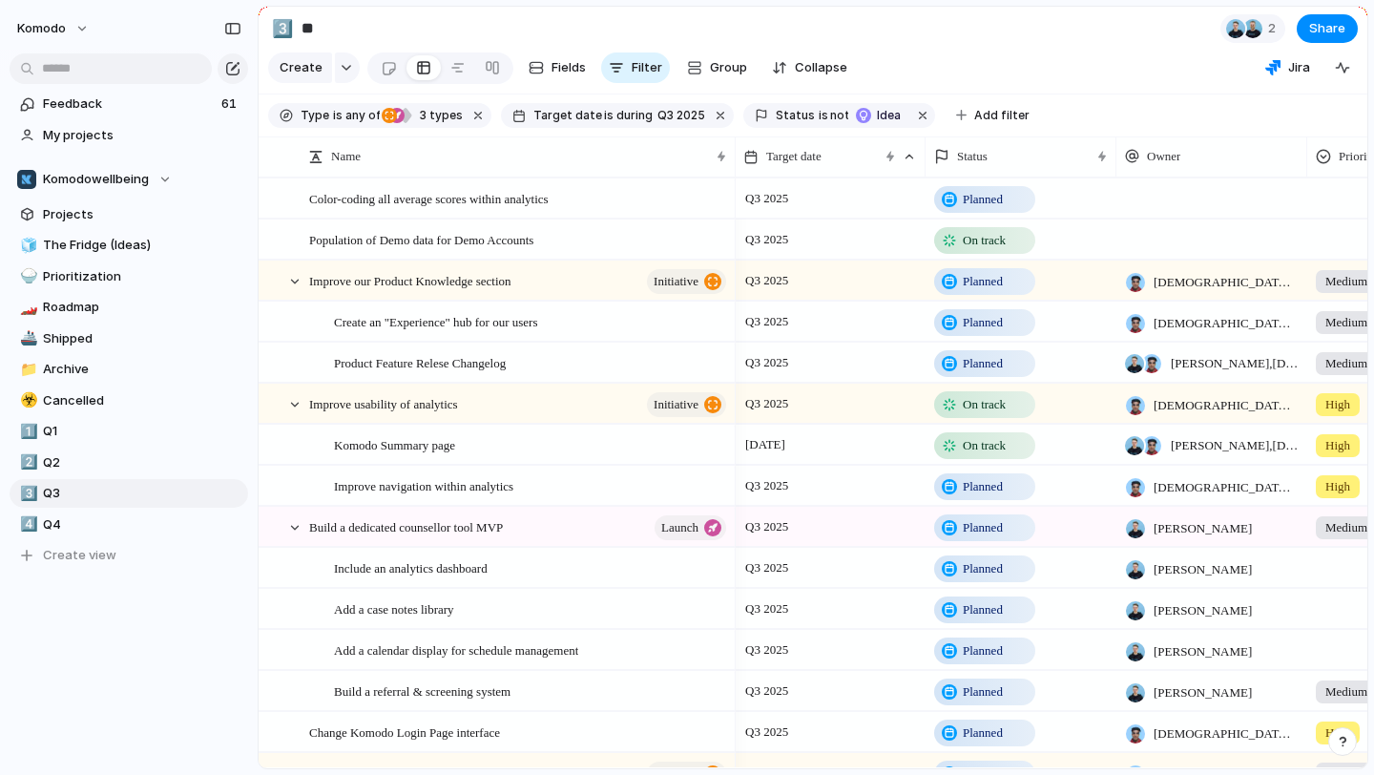
click at [989, 199] on span "Planned" at bounding box center [982, 199] width 40 height 19
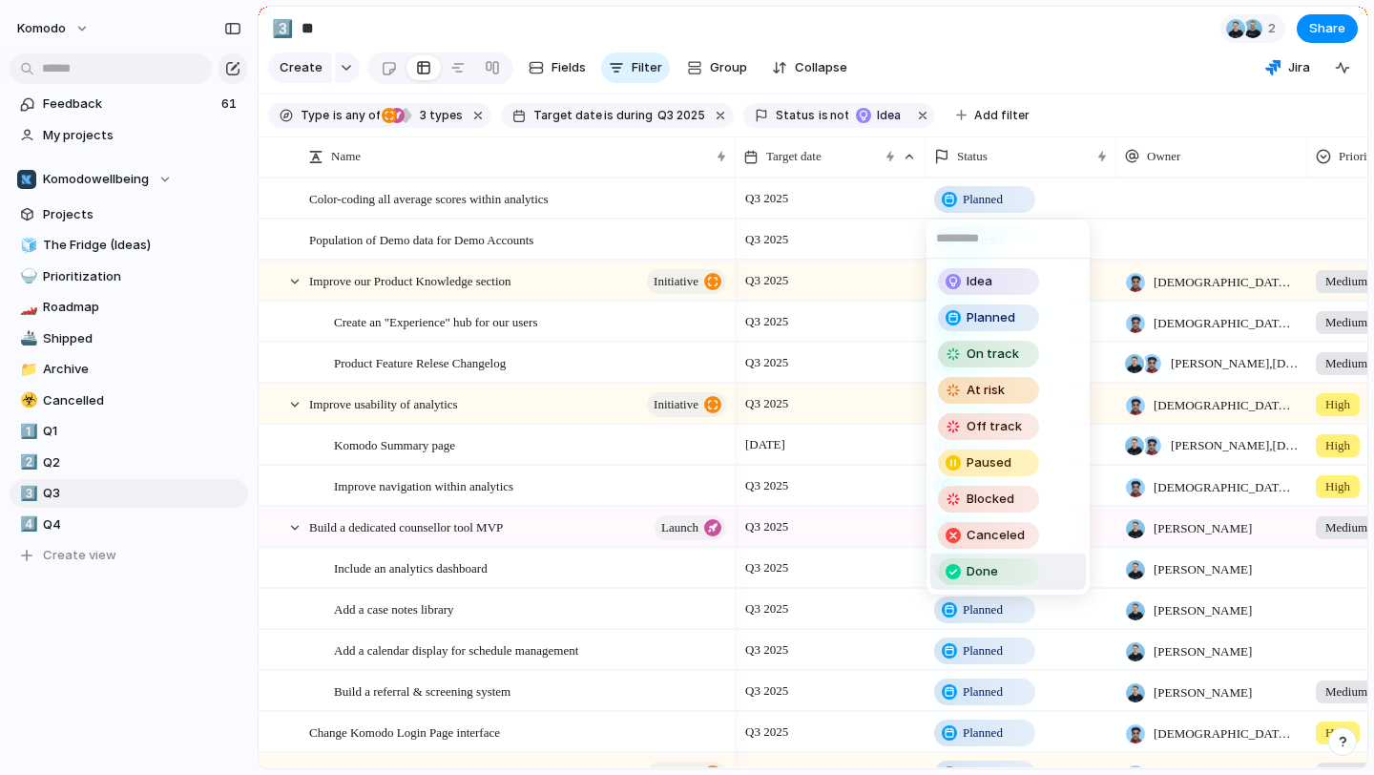
click at [982, 562] on span "Done" at bounding box center [981, 571] width 31 height 19
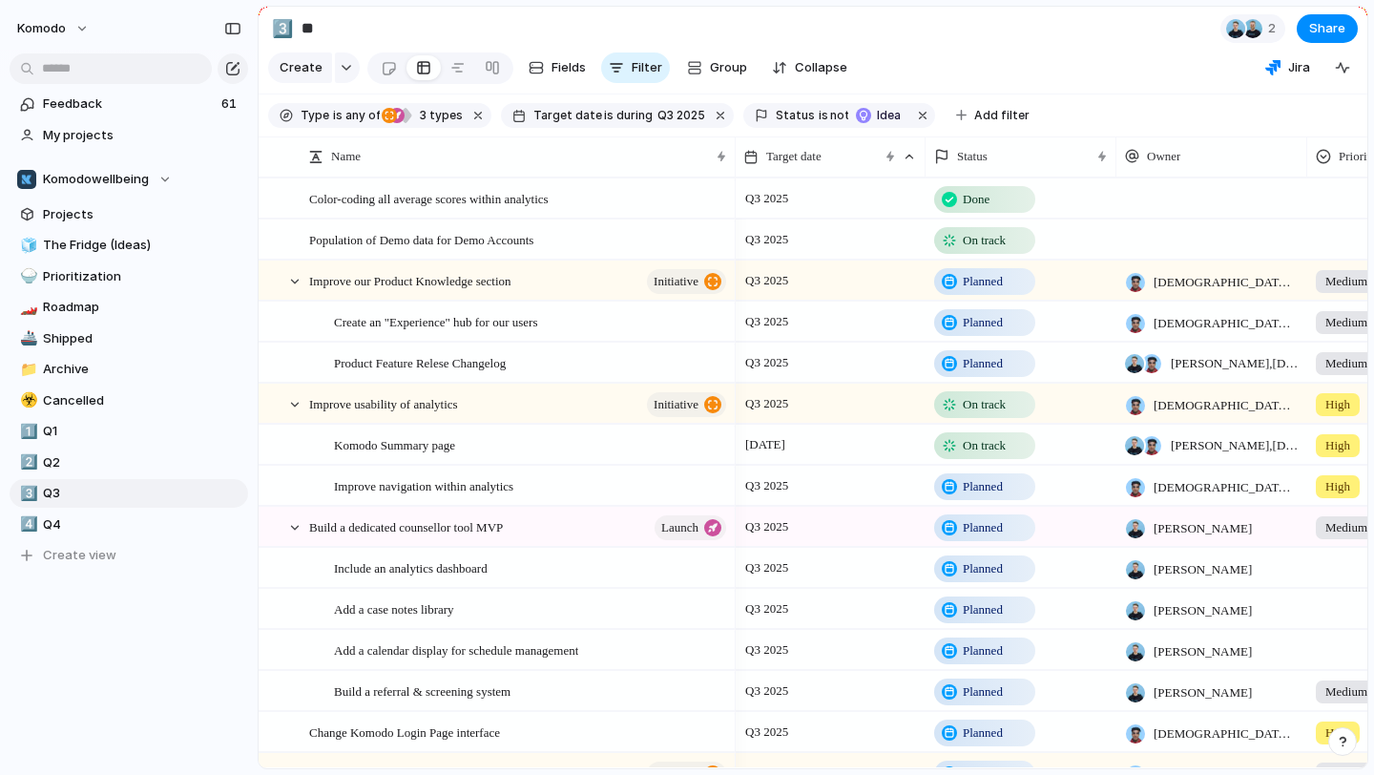
click at [1155, 195] on div at bounding box center [1211, 197] width 191 height 39
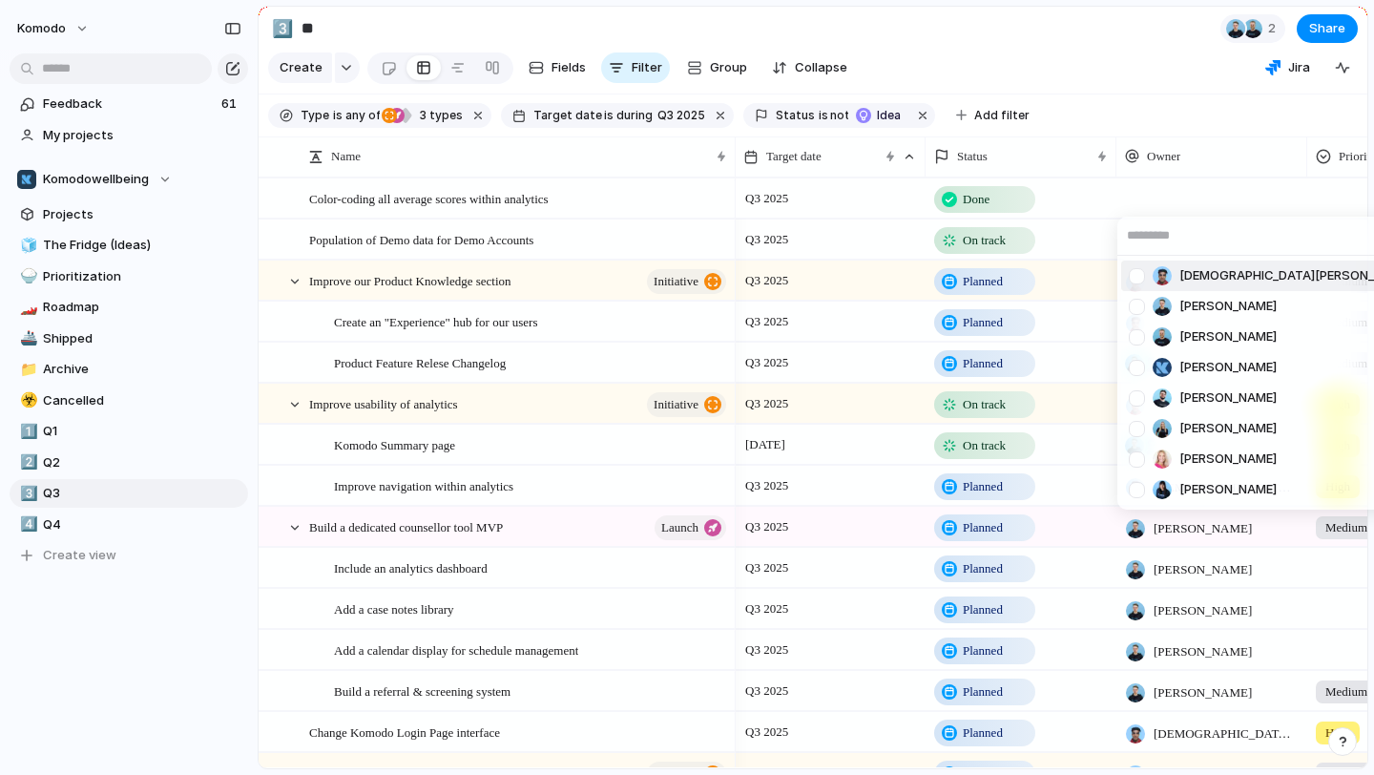
click at [1189, 278] on span "[DEMOGRAPHIC_DATA][PERSON_NAME]" at bounding box center [1295, 275] width 233 height 19
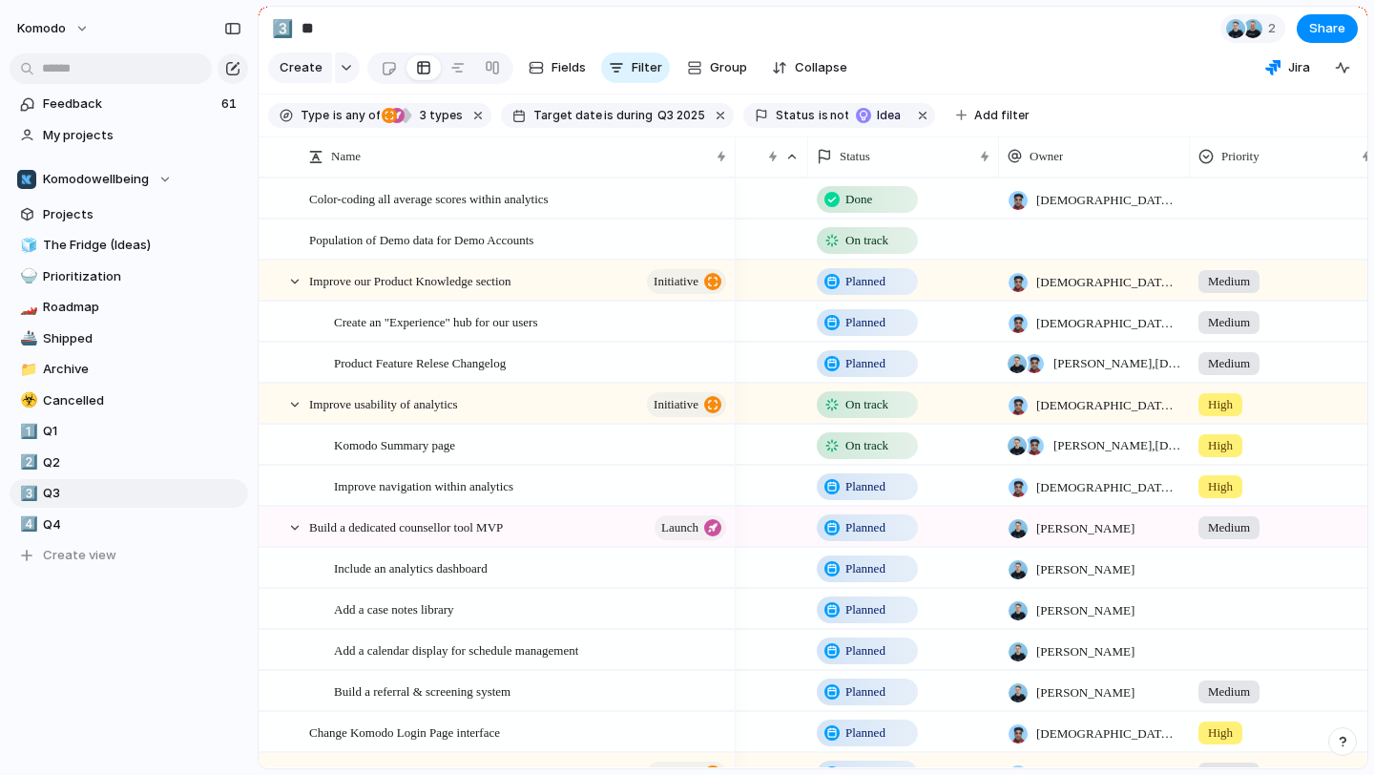
scroll to position [0, 203]
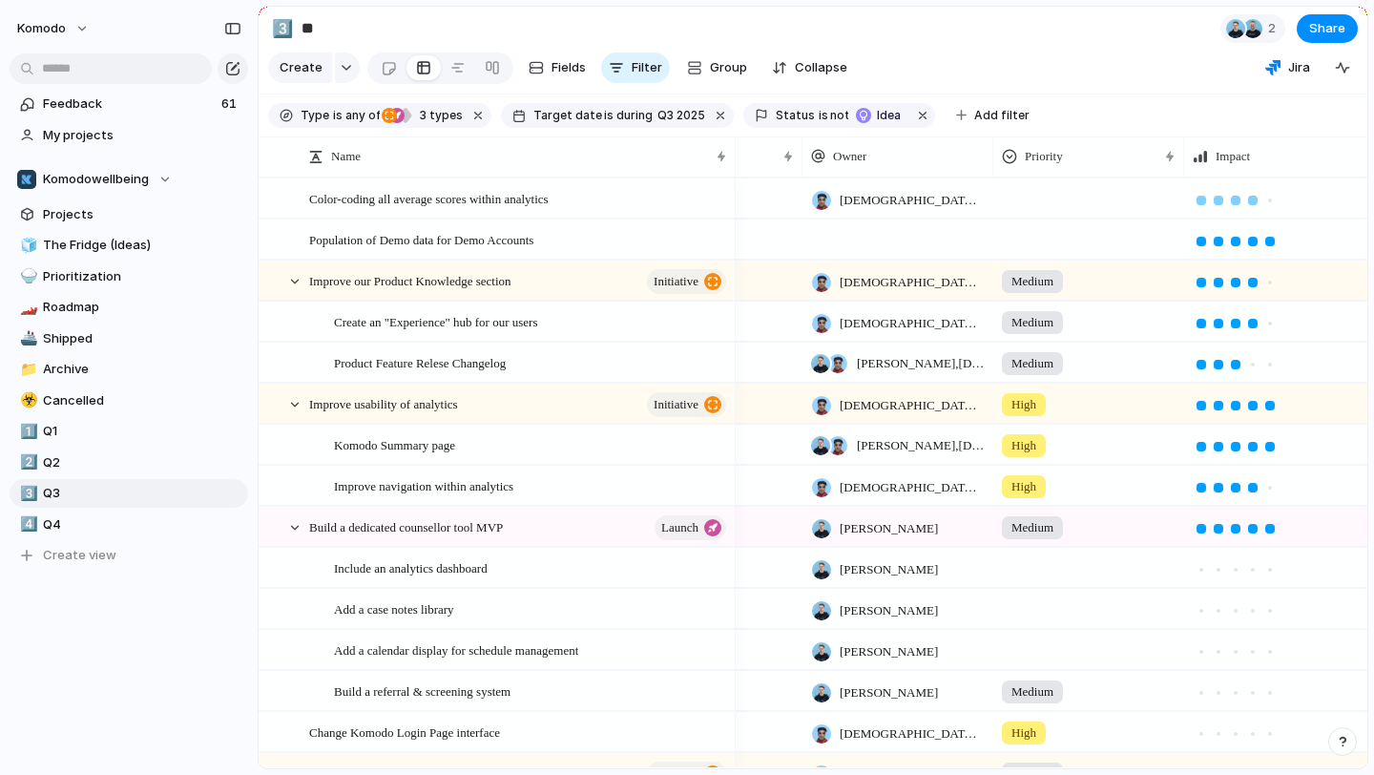
click at [1253, 206] on div at bounding box center [1252, 200] width 17 height 17
click at [1037, 197] on div at bounding box center [1088, 194] width 189 height 31
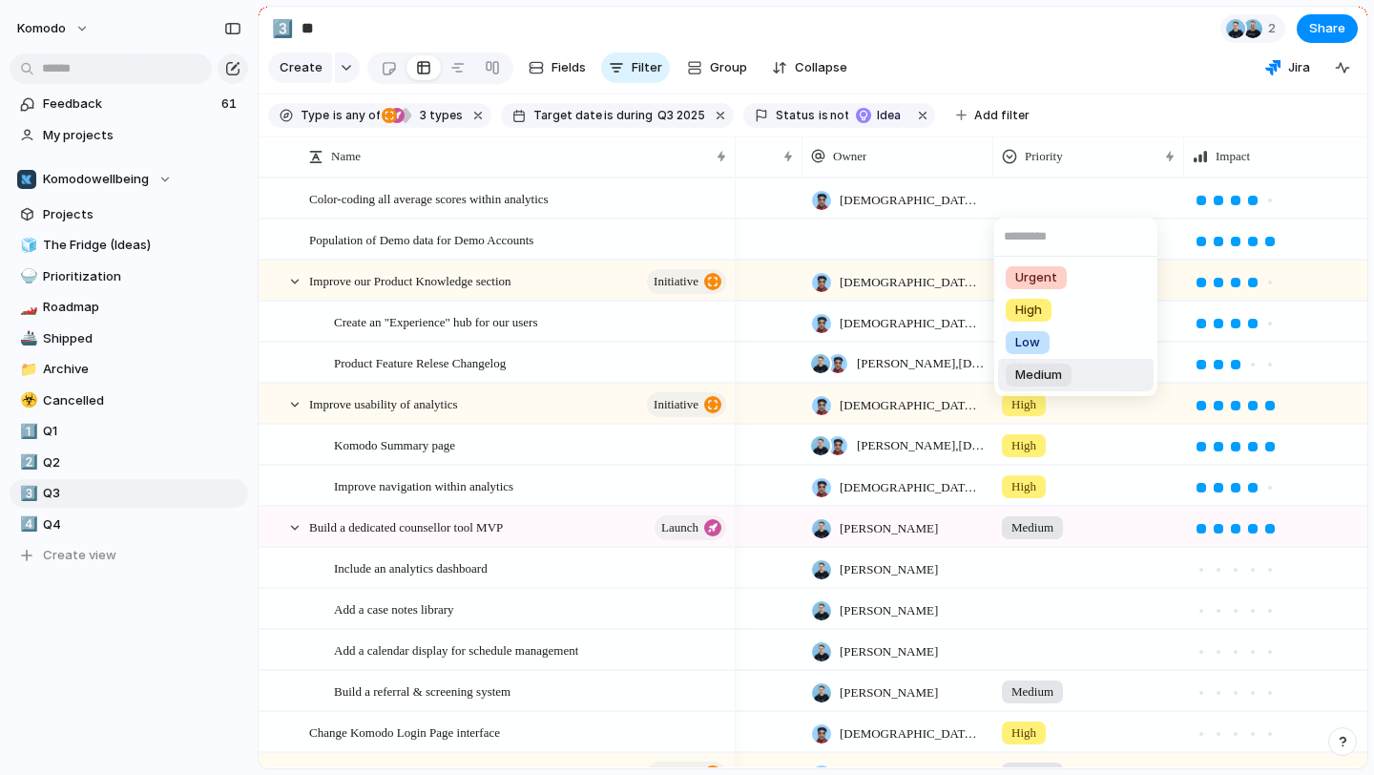
drag, startPoint x: 1047, startPoint y: 314, endPoint x: 1070, endPoint y: 362, distance: 52.9
click at [1070, 362] on ul "Urgent High Low Medium" at bounding box center [1075, 326] width 163 height 139
click at [1067, 368] on div "Medium" at bounding box center [1038, 374] width 66 height 23
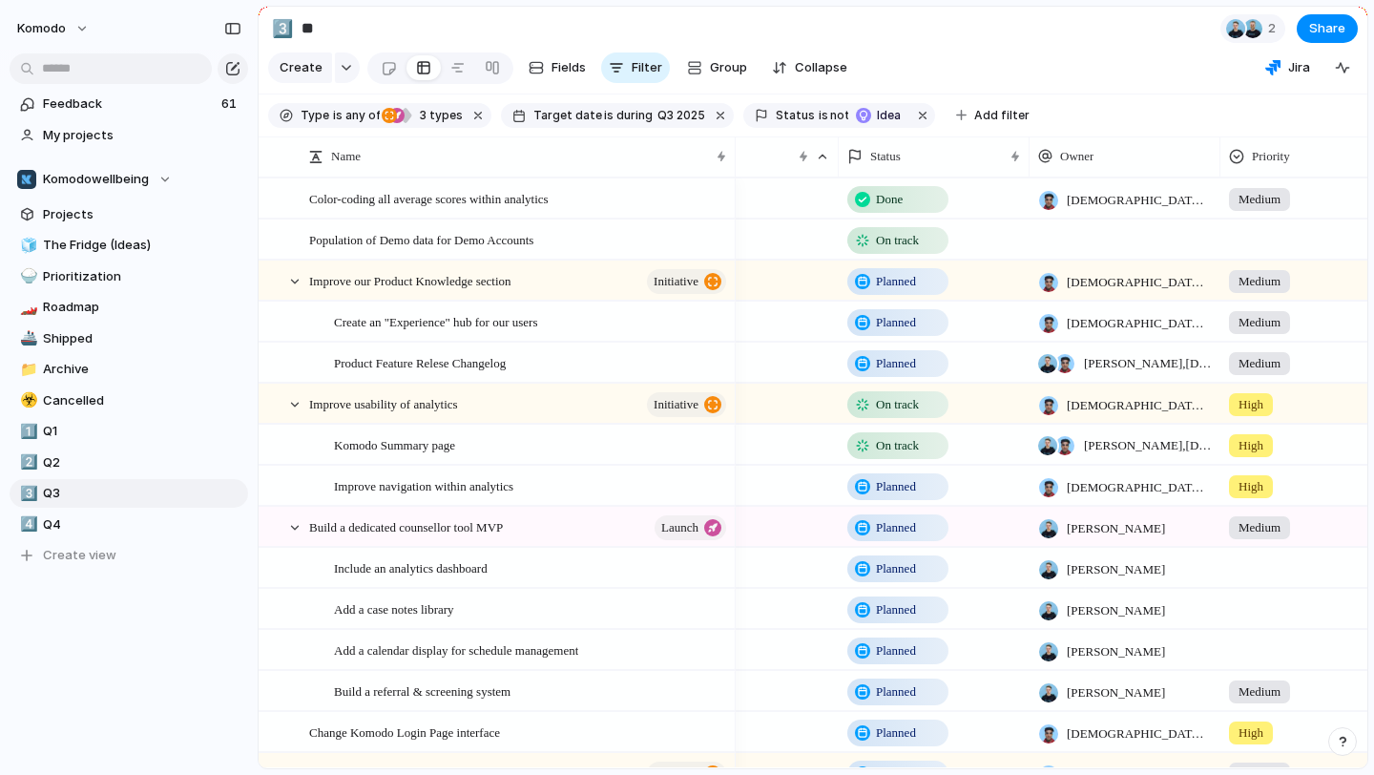
click at [1272, 240] on div at bounding box center [1315, 235] width 189 height 31
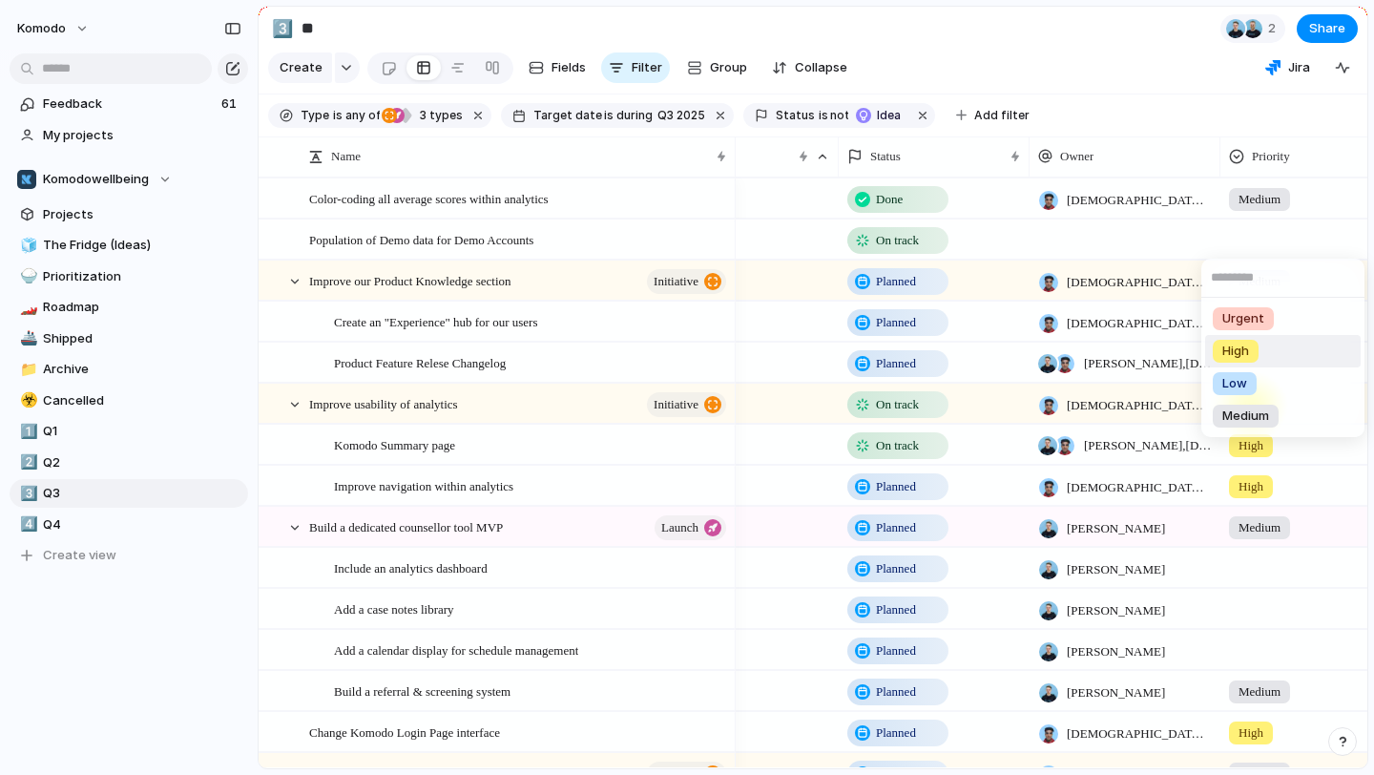
click at [1262, 348] on li "High" at bounding box center [1282, 351] width 155 height 32
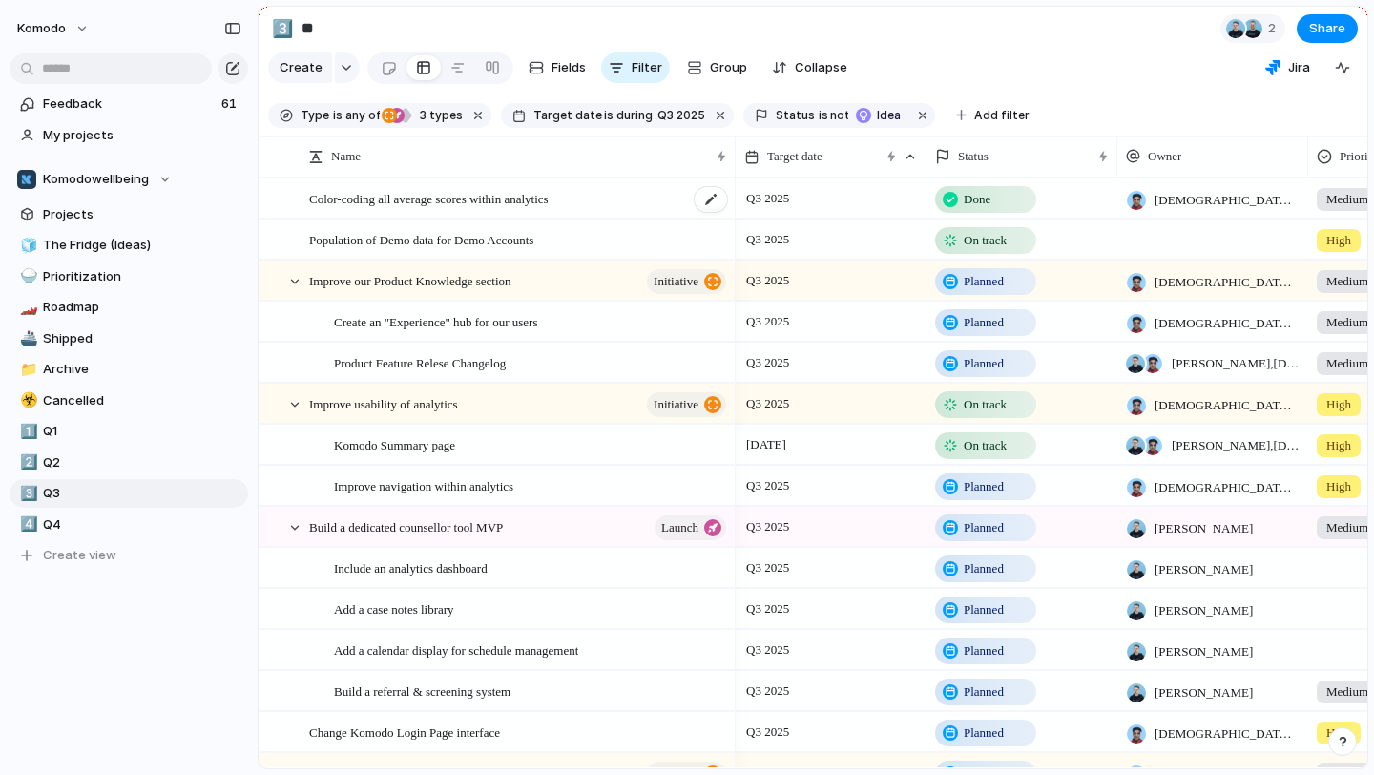
click at [641, 206] on div "Color-coding all average scores within analytics" at bounding box center [519, 198] width 420 height 39
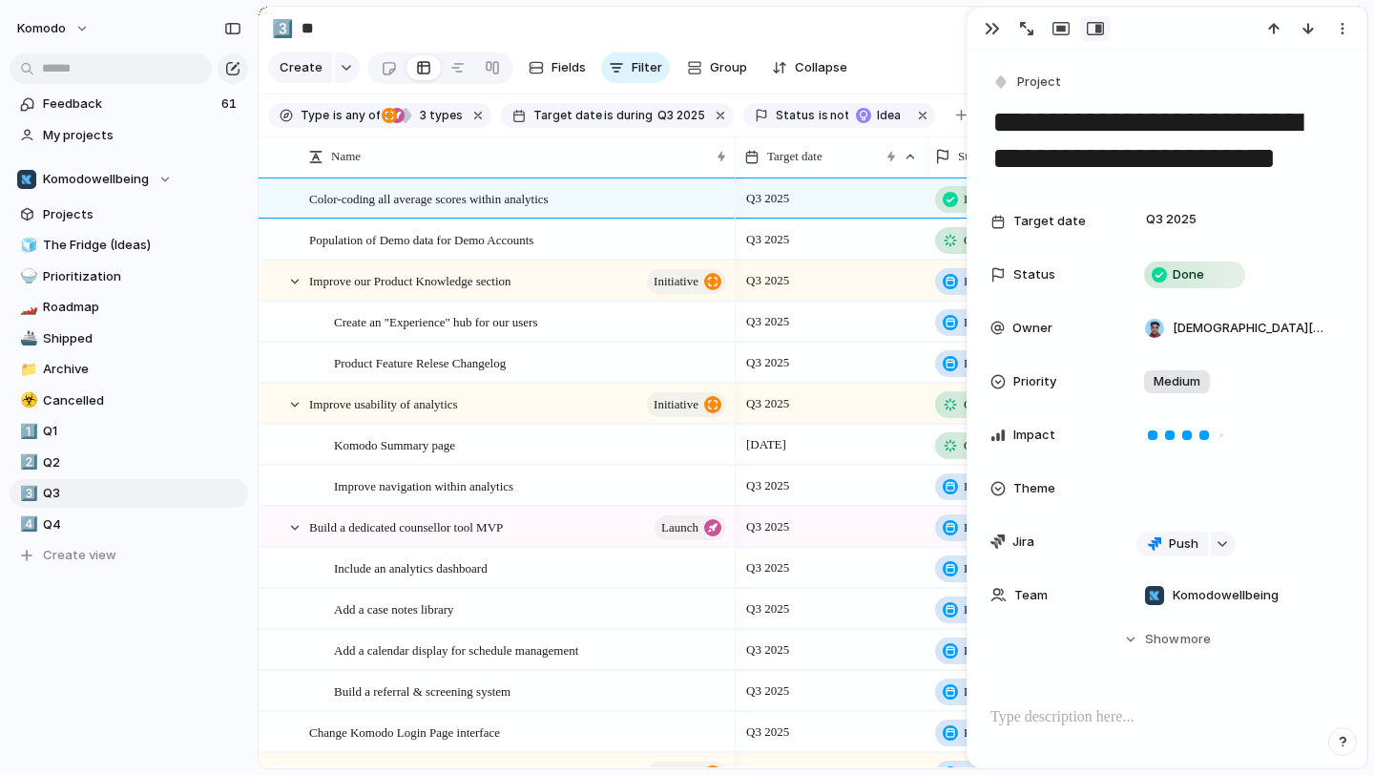
click at [1076, 717] on p at bounding box center [1166, 717] width 353 height 23
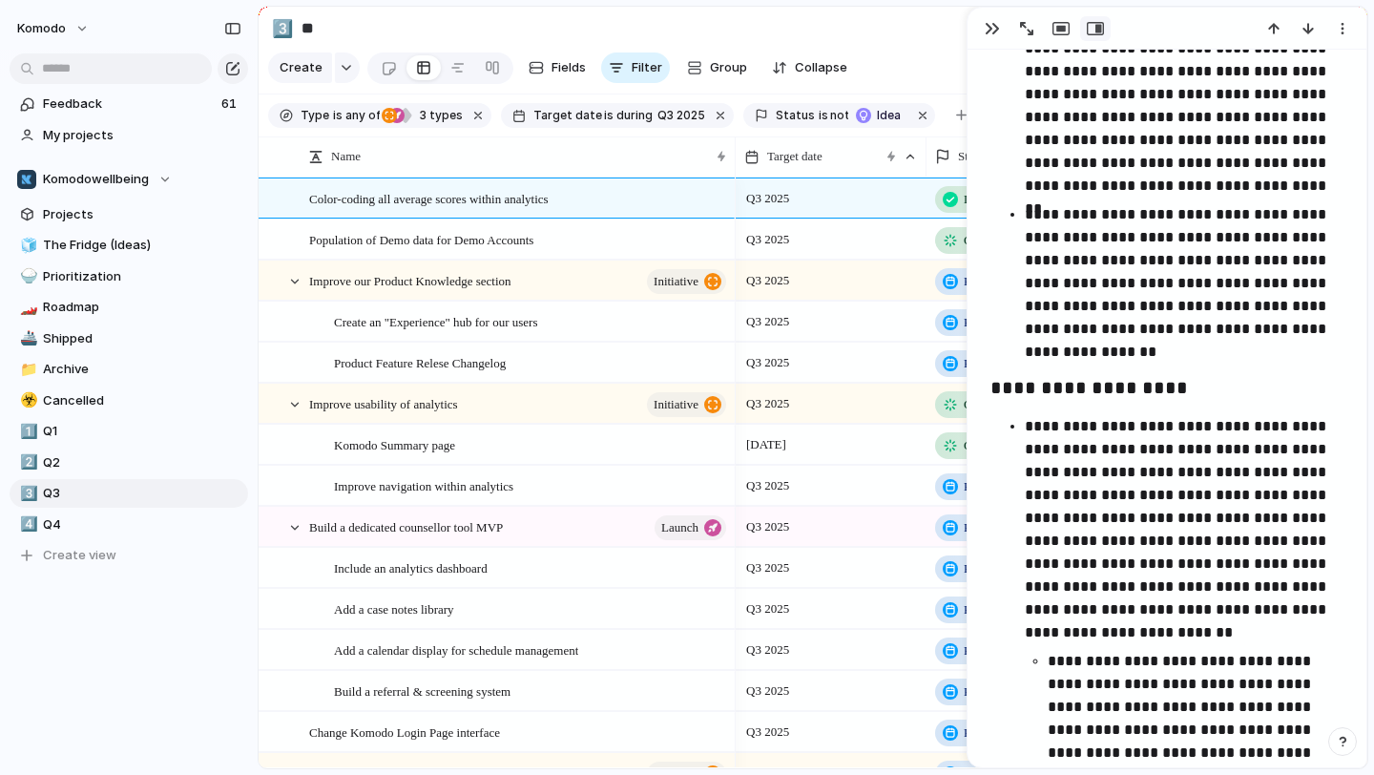
click at [1113, 347] on p "**********" at bounding box center [1183, 283] width 319 height 160
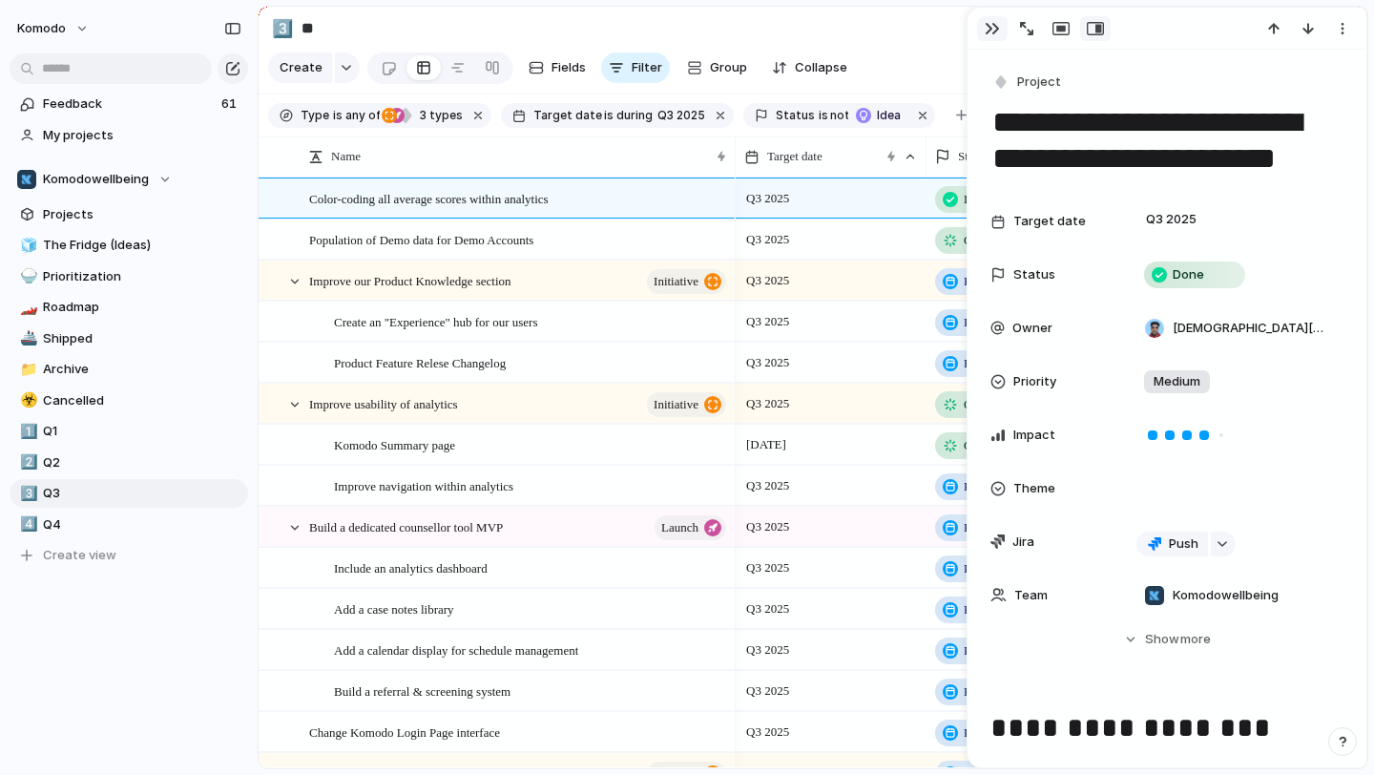
click at [991, 24] on div "button" at bounding box center [991, 28] width 15 height 15
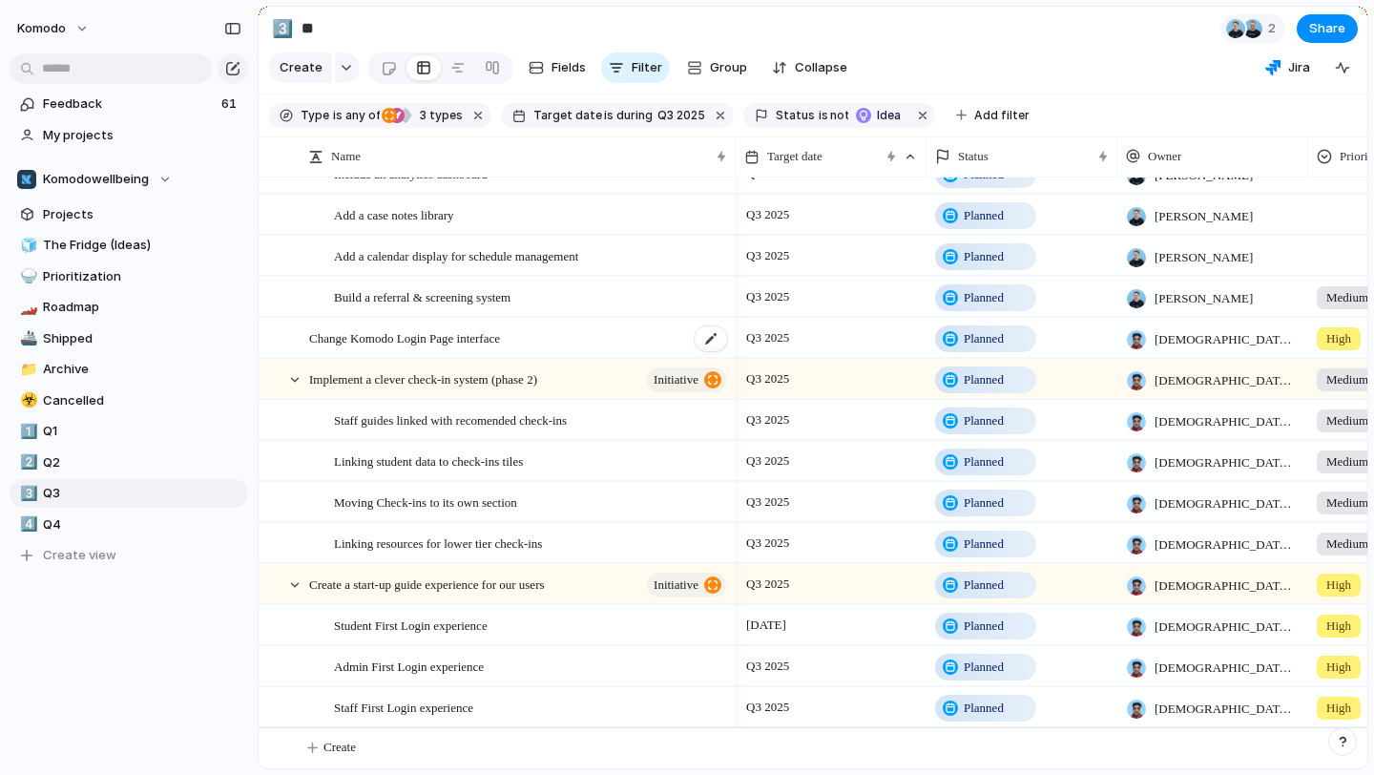
scroll to position [395, 0]
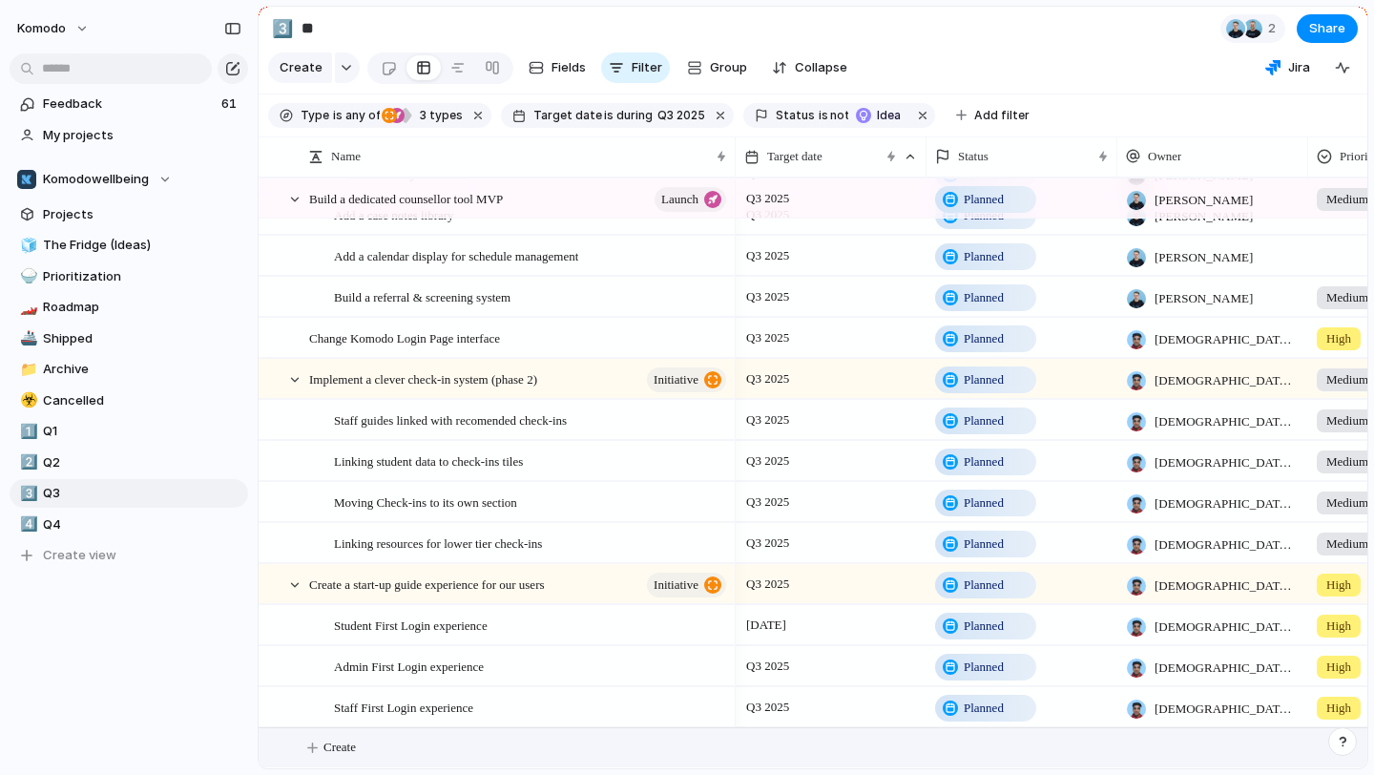
click at [354, 734] on button "Create" at bounding box center [837, 747] width 1119 height 39
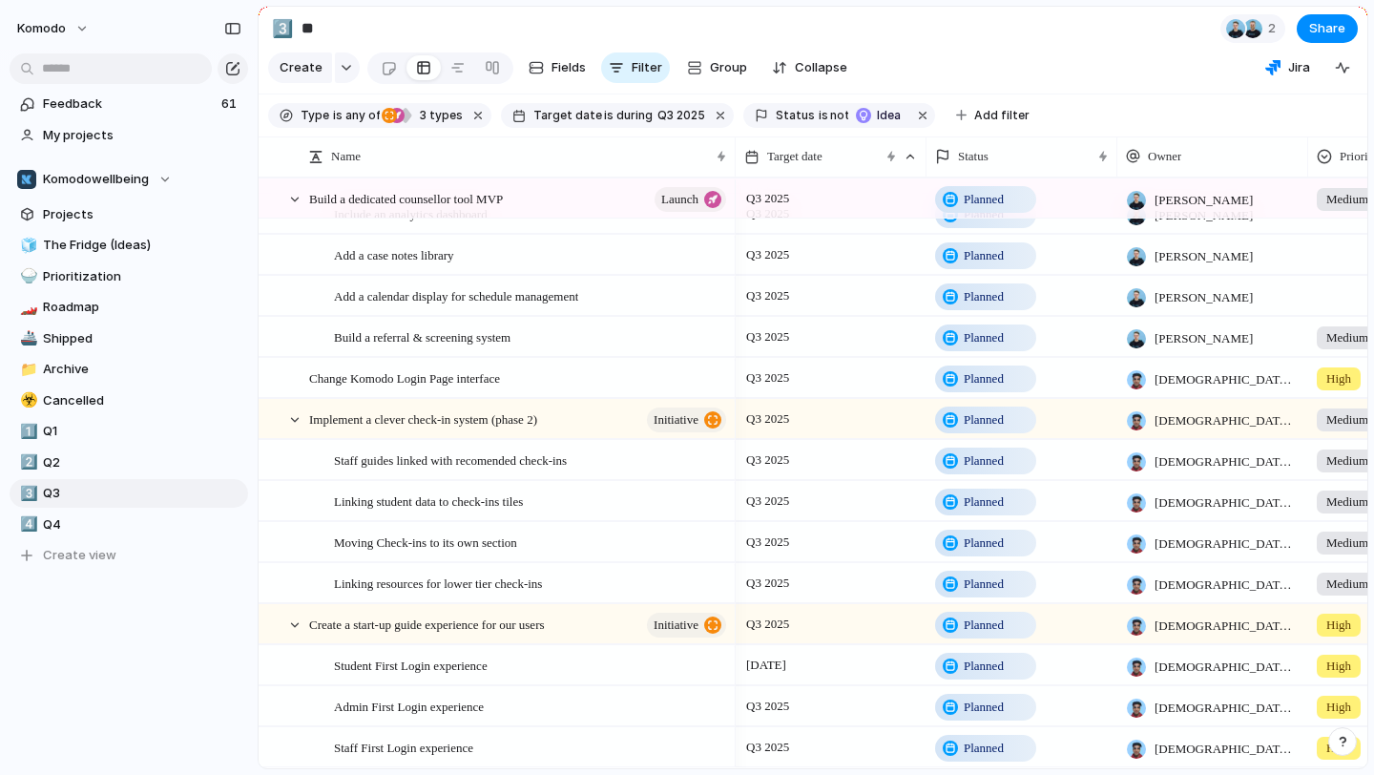
scroll to position [0, 0]
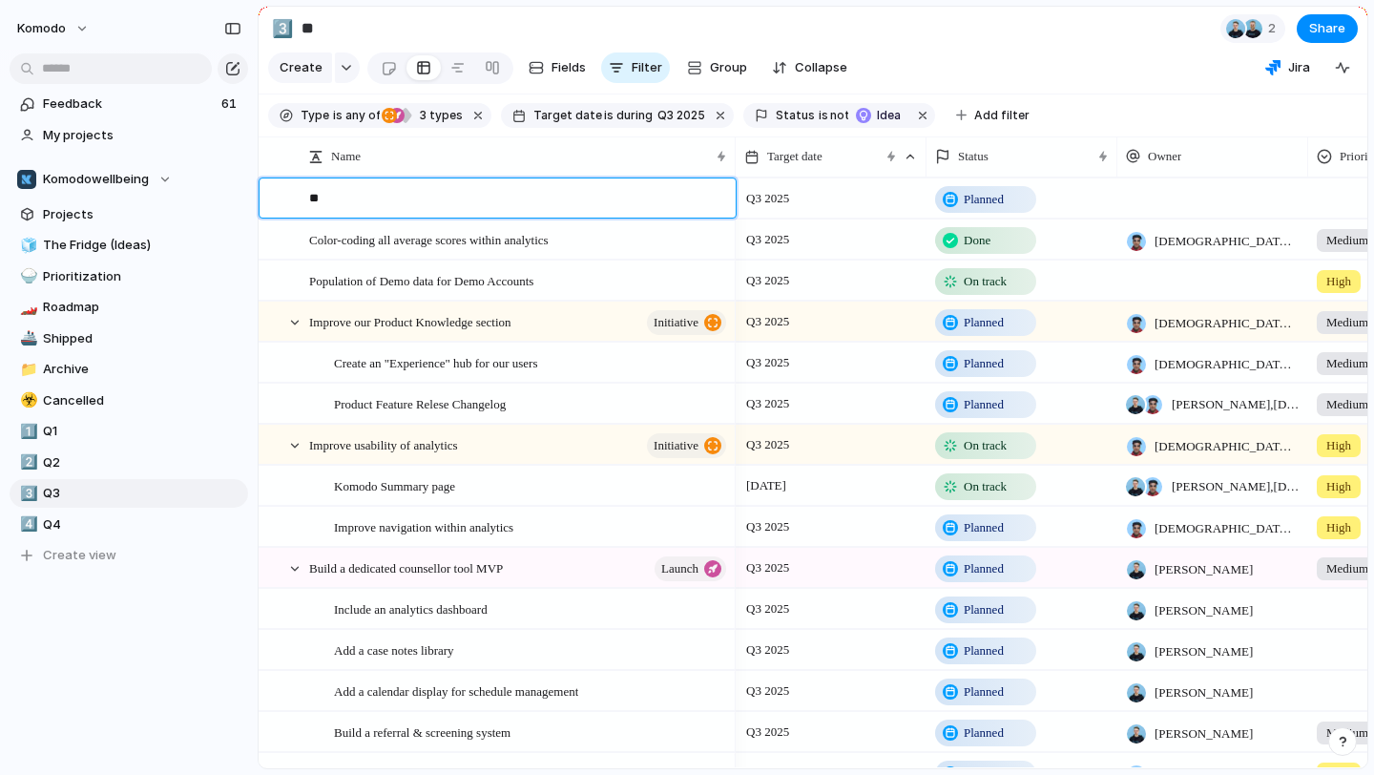
type textarea "*"
type textarea "**********"
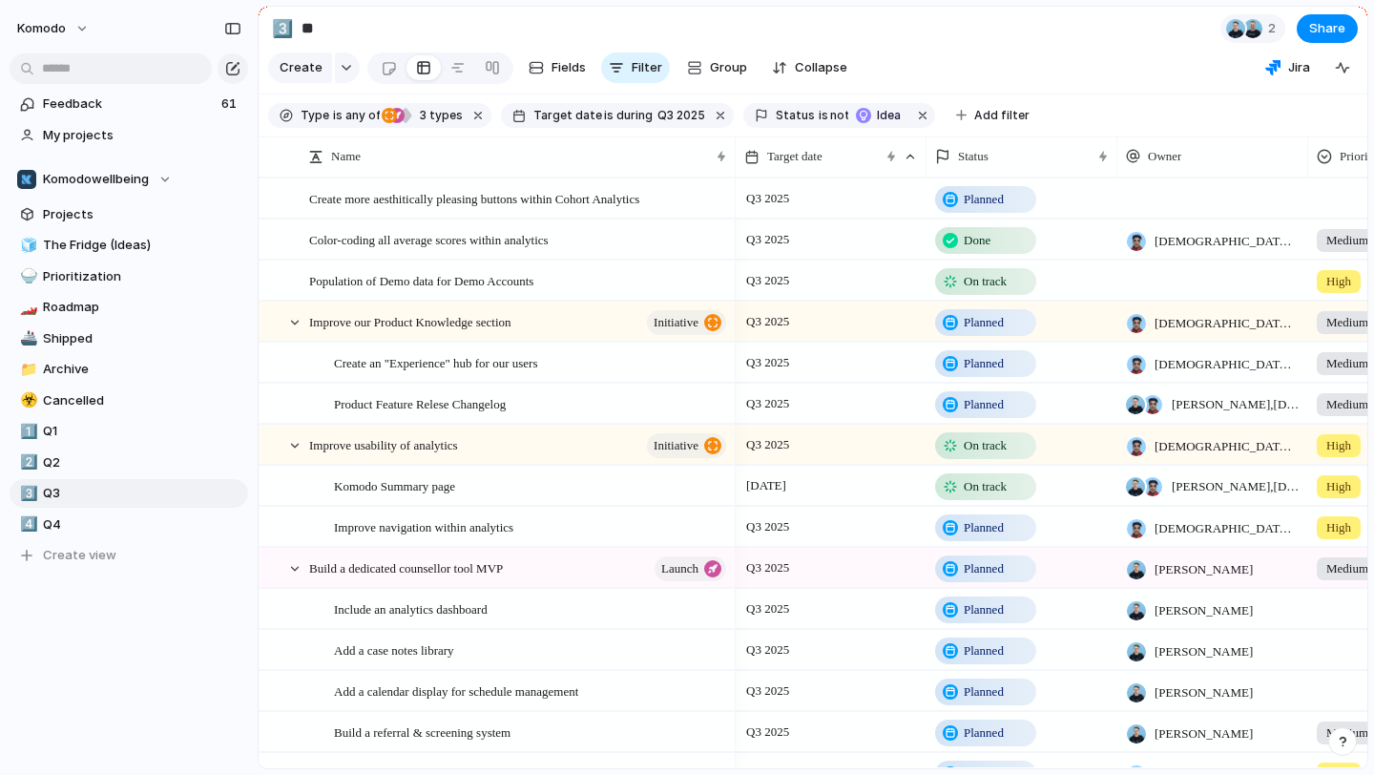
click at [1000, 198] on span "Planned" at bounding box center [983, 199] width 40 height 19
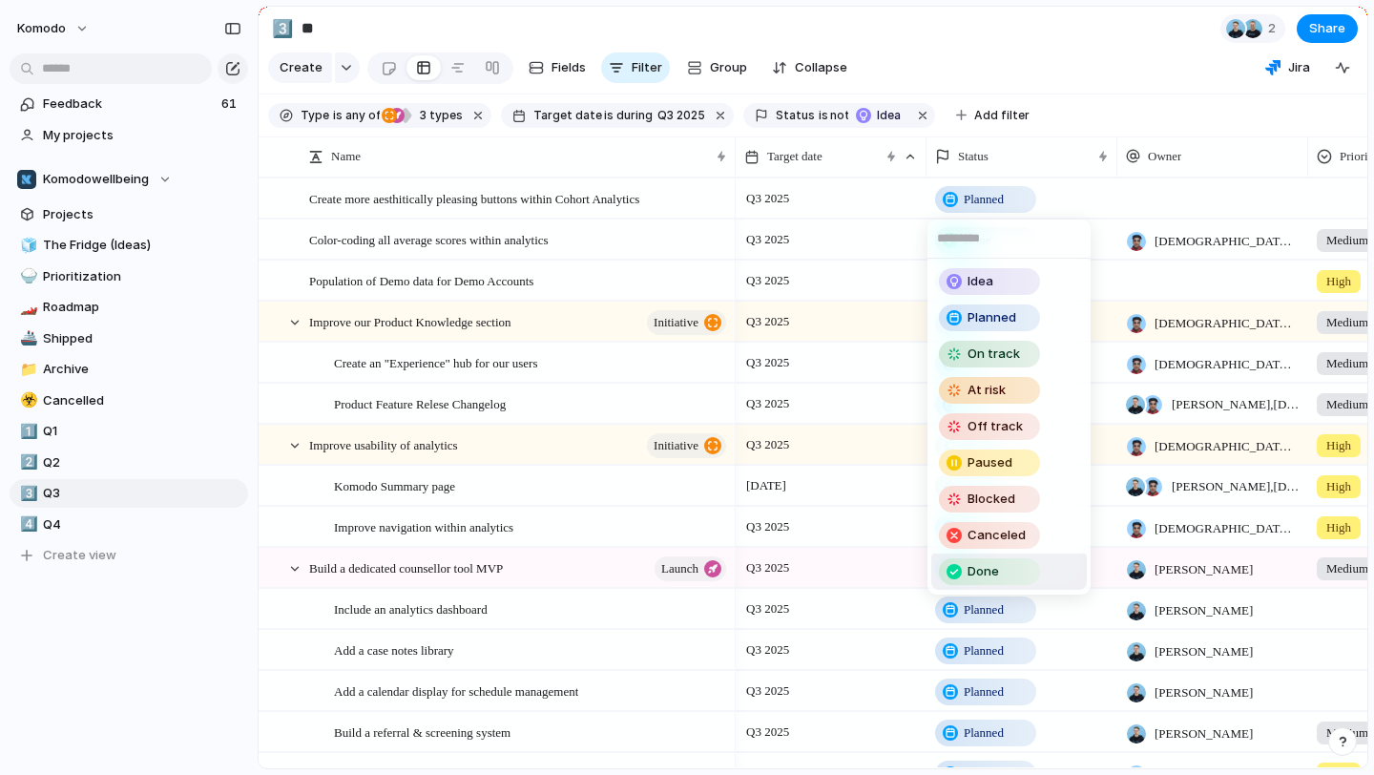
click at [973, 564] on span "Done" at bounding box center [982, 571] width 31 height 19
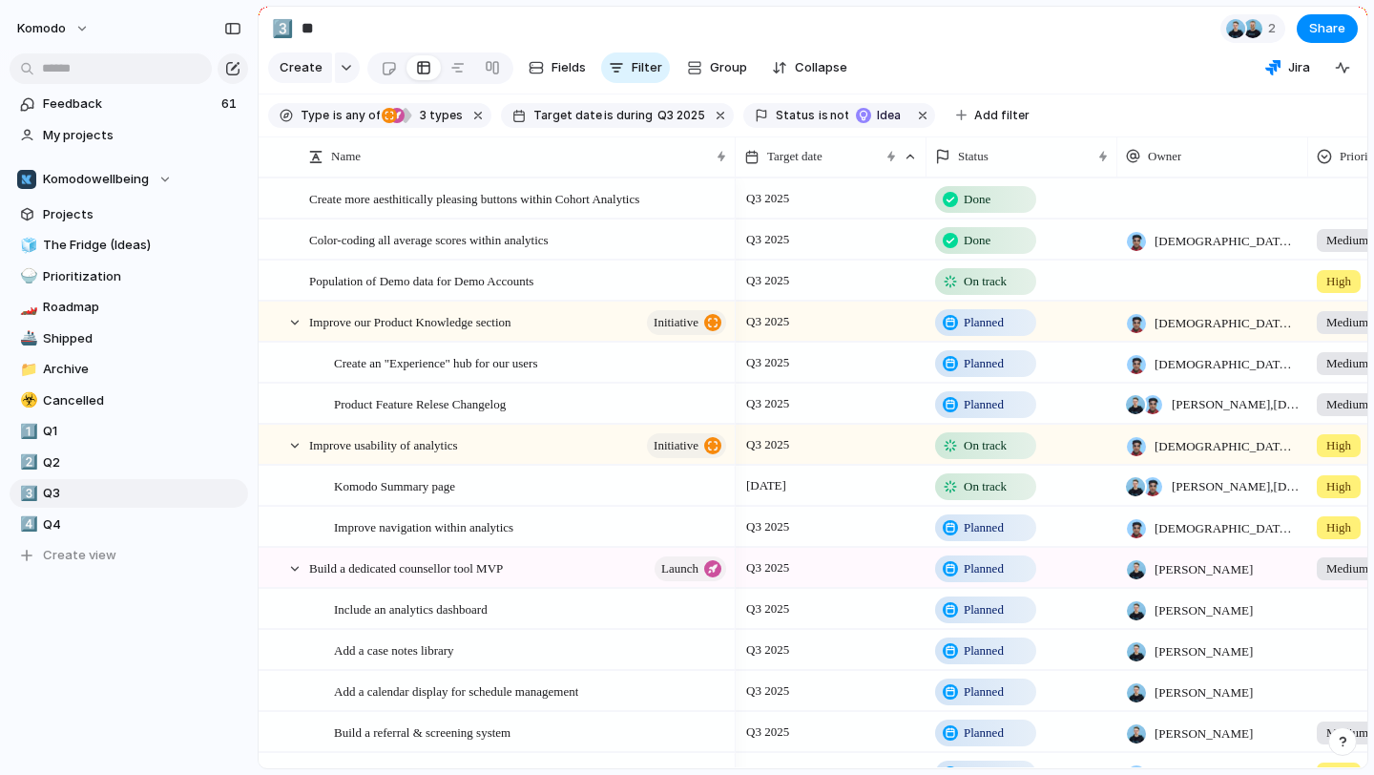
click at [1195, 175] on div "Owner" at bounding box center [1212, 156] width 182 height 40
click at [1183, 197] on div at bounding box center [1212, 197] width 191 height 39
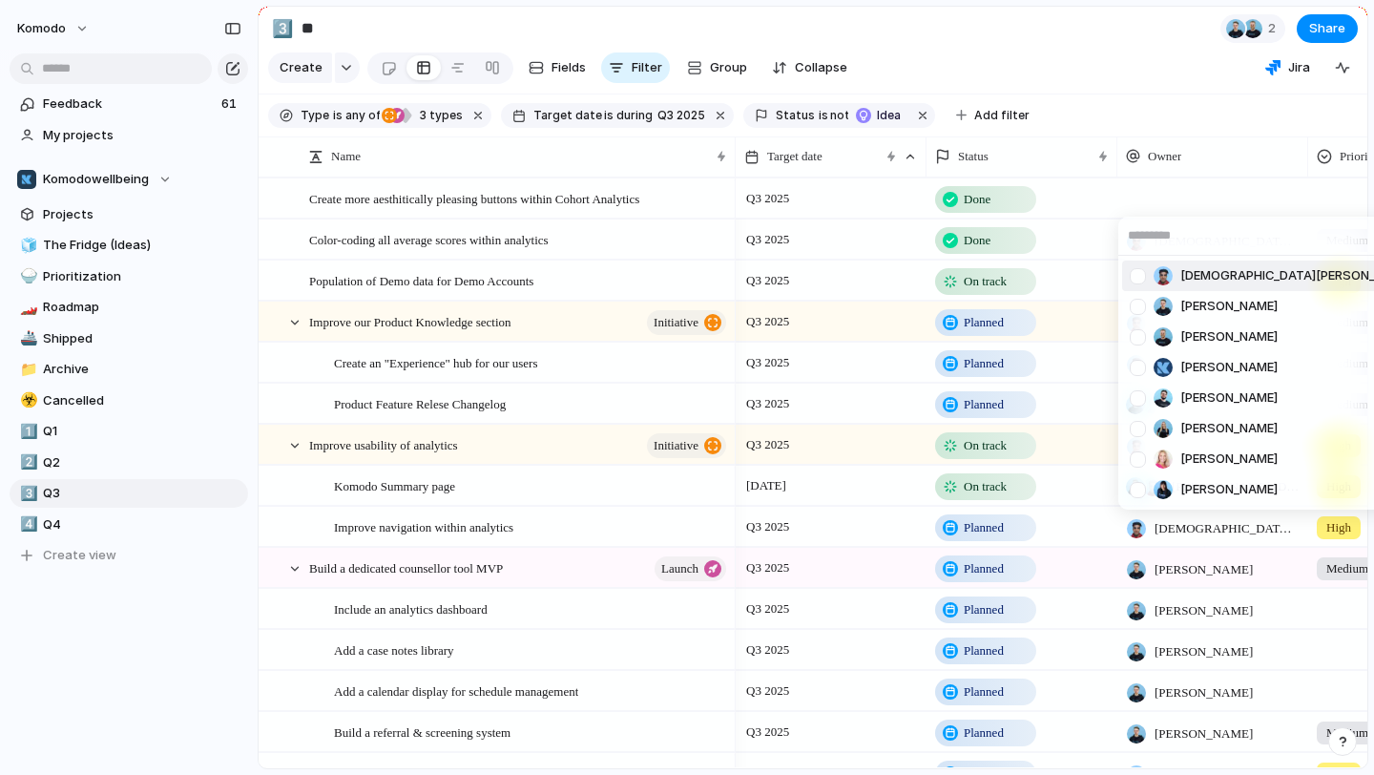
click at [1196, 277] on span "[DEMOGRAPHIC_DATA][PERSON_NAME]" at bounding box center [1296, 275] width 233 height 19
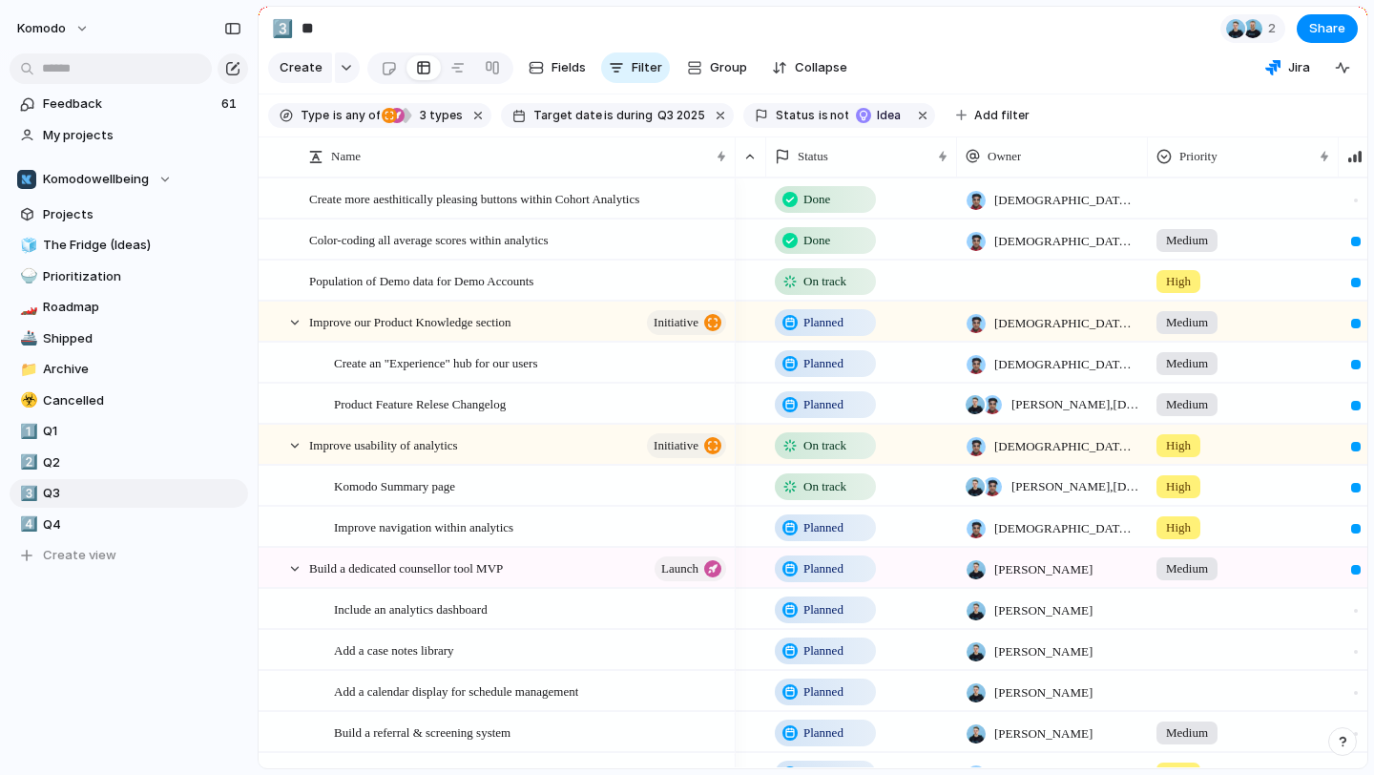
scroll to position [0, 192]
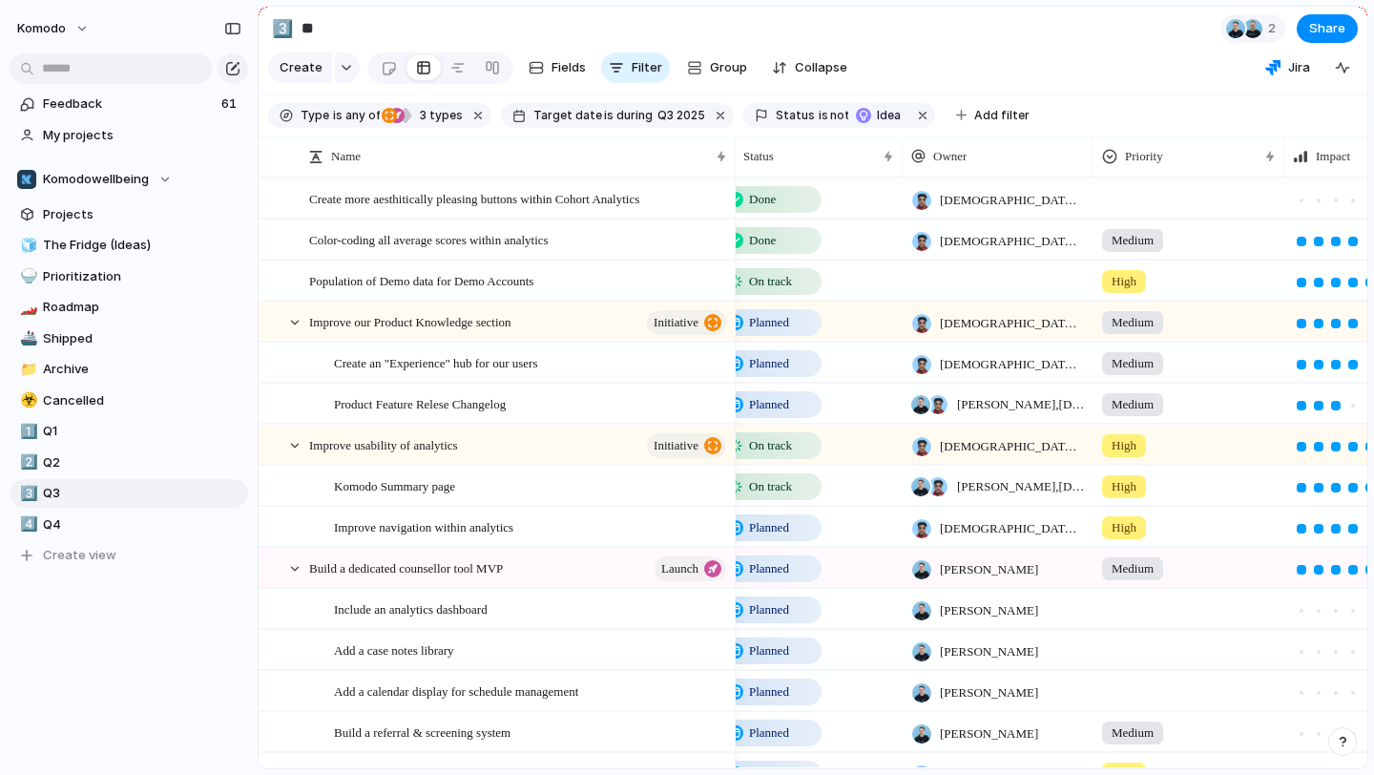
click at [1145, 183] on div at bounding box center [1188, 194] width 189 height 31
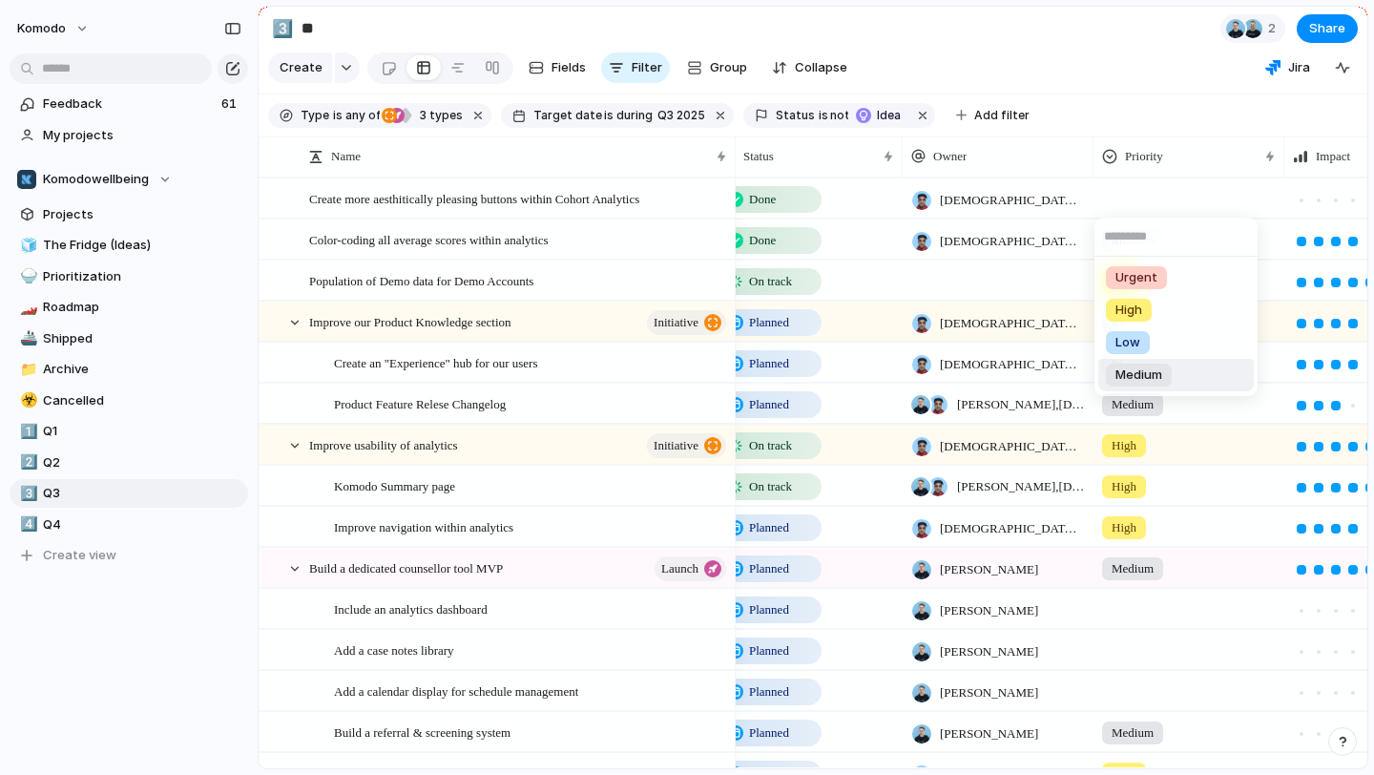
click at [1123, 373] on span "Medium" at bounding box center [1138, 374] width 47 height 19
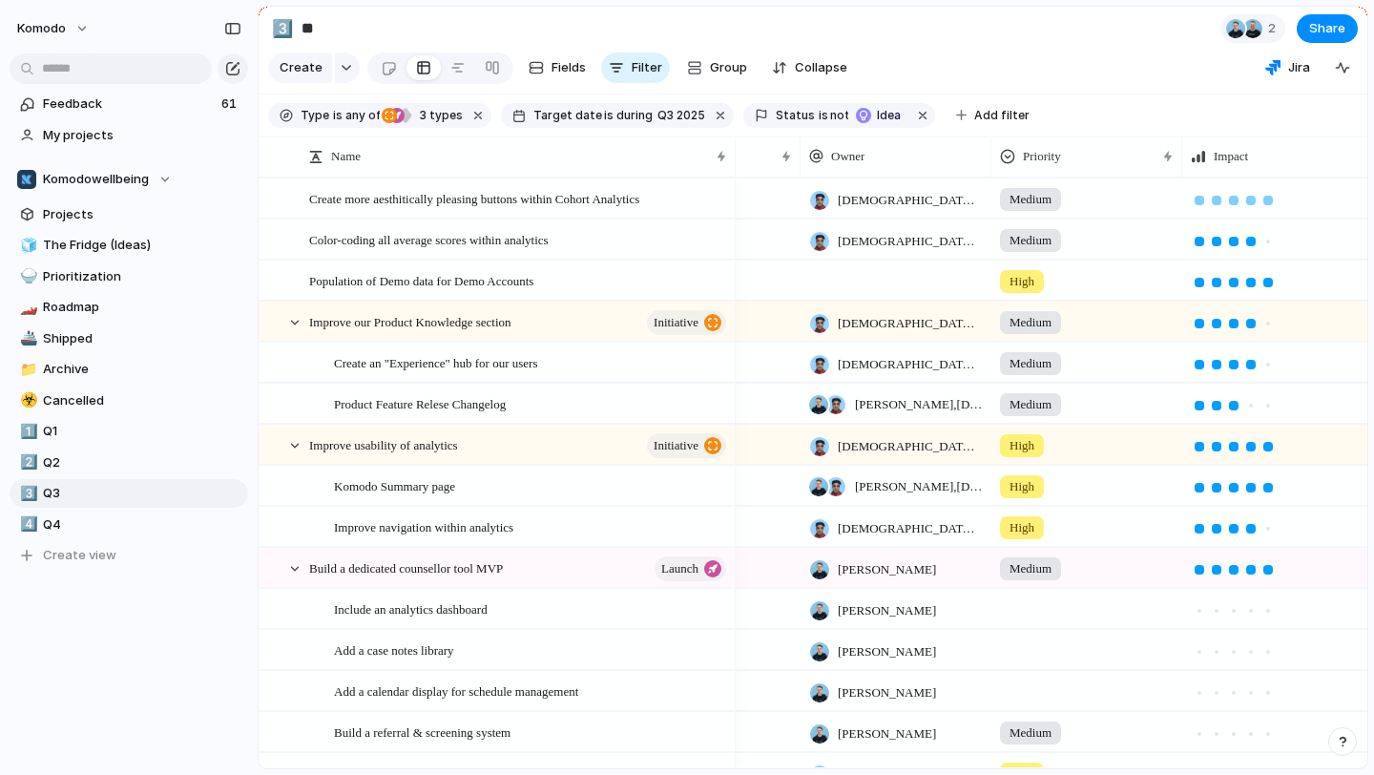
scroll to position [0, 333]
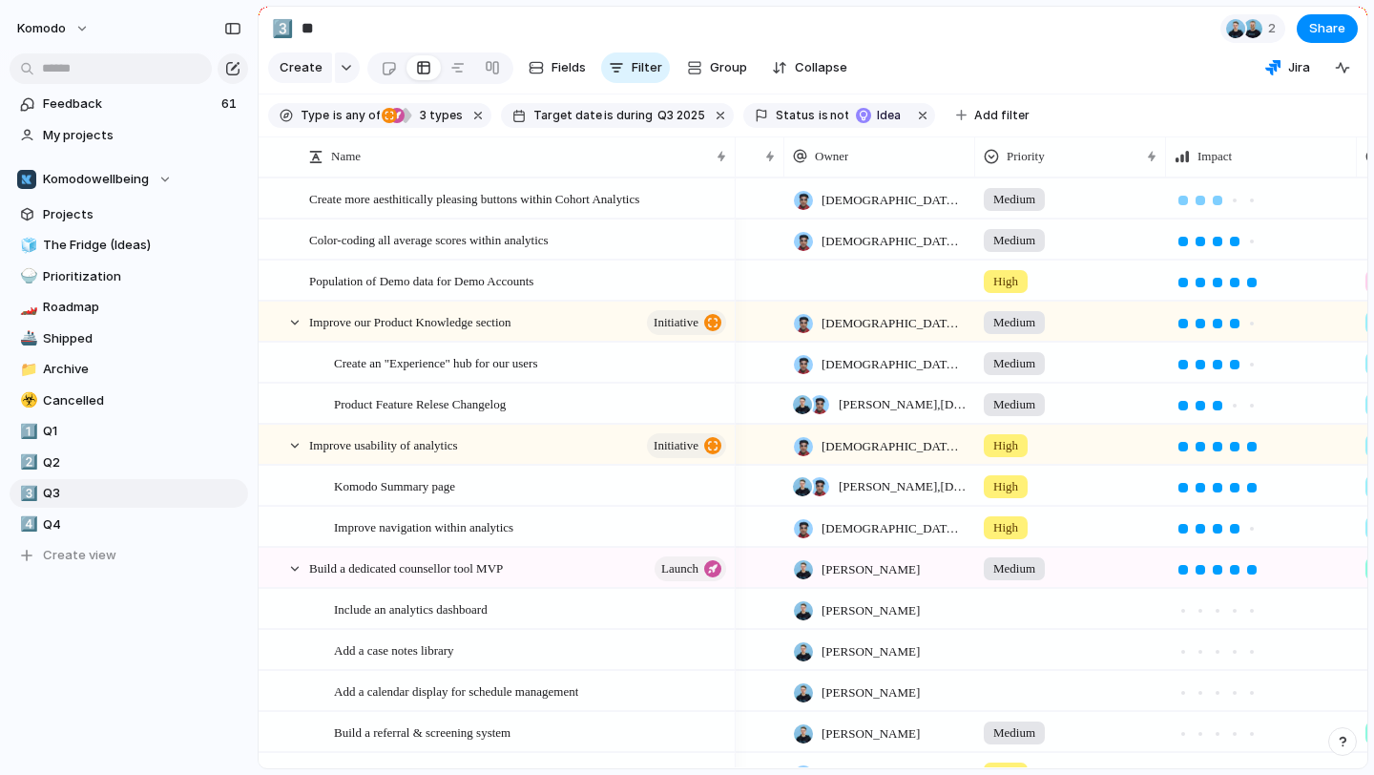
click at [1212, 196] on div at bounding box center [1217, 201] width 10 height 10
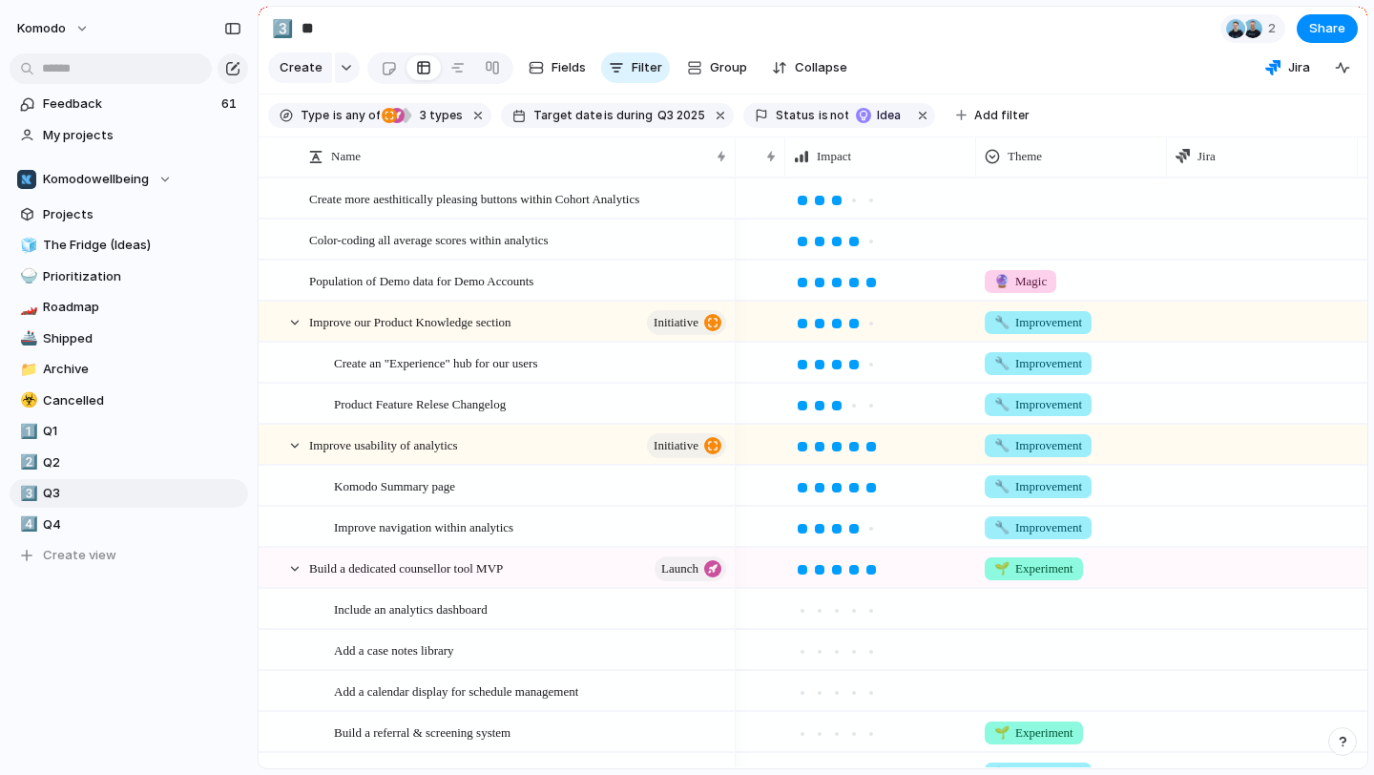
click at [1035, 201] on div at bounding box center [1071, 194] width 189 height 31
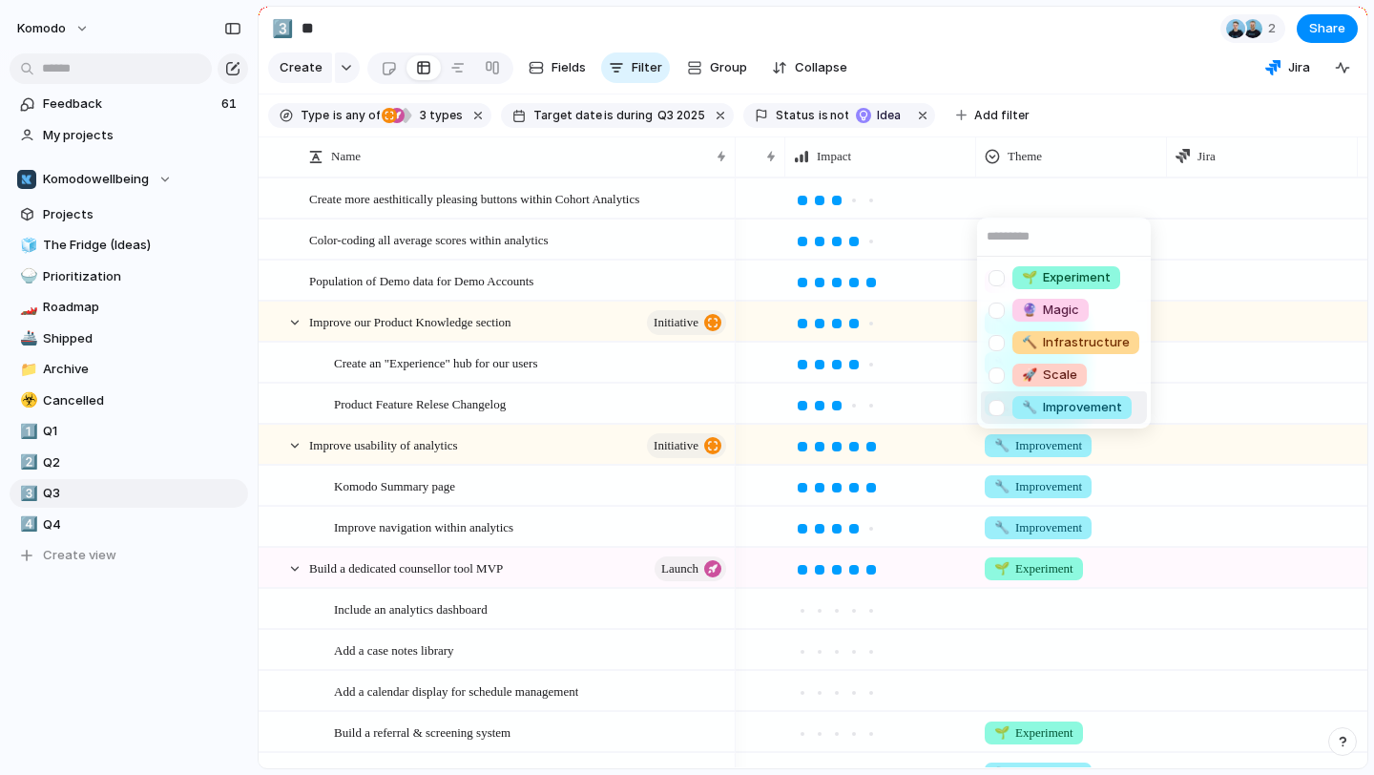
click at [1052, 404] on span "🔧 Improvement" at bounding box center [1072, 407] width 100 height 19
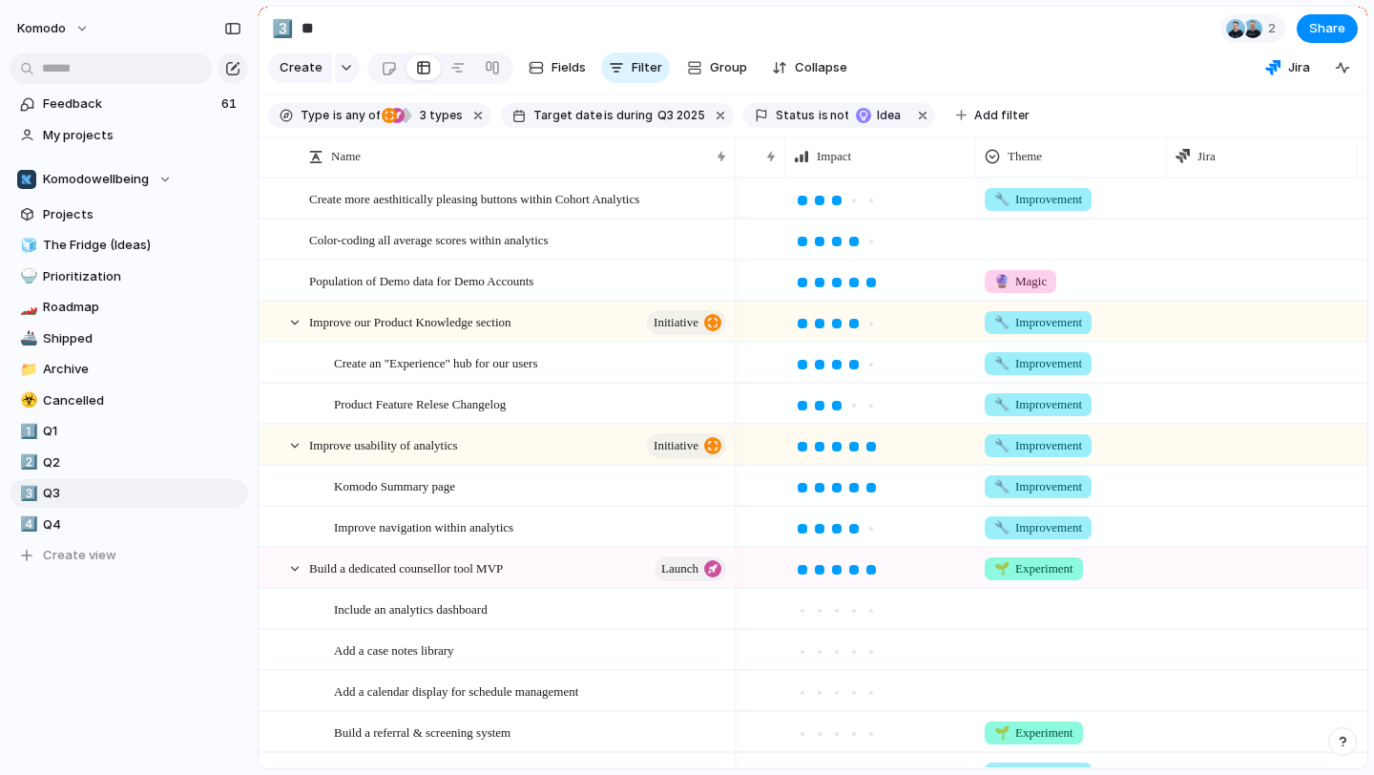
click at [1054, 244] on div at bounding box center [1071, 235] width 189 height 31
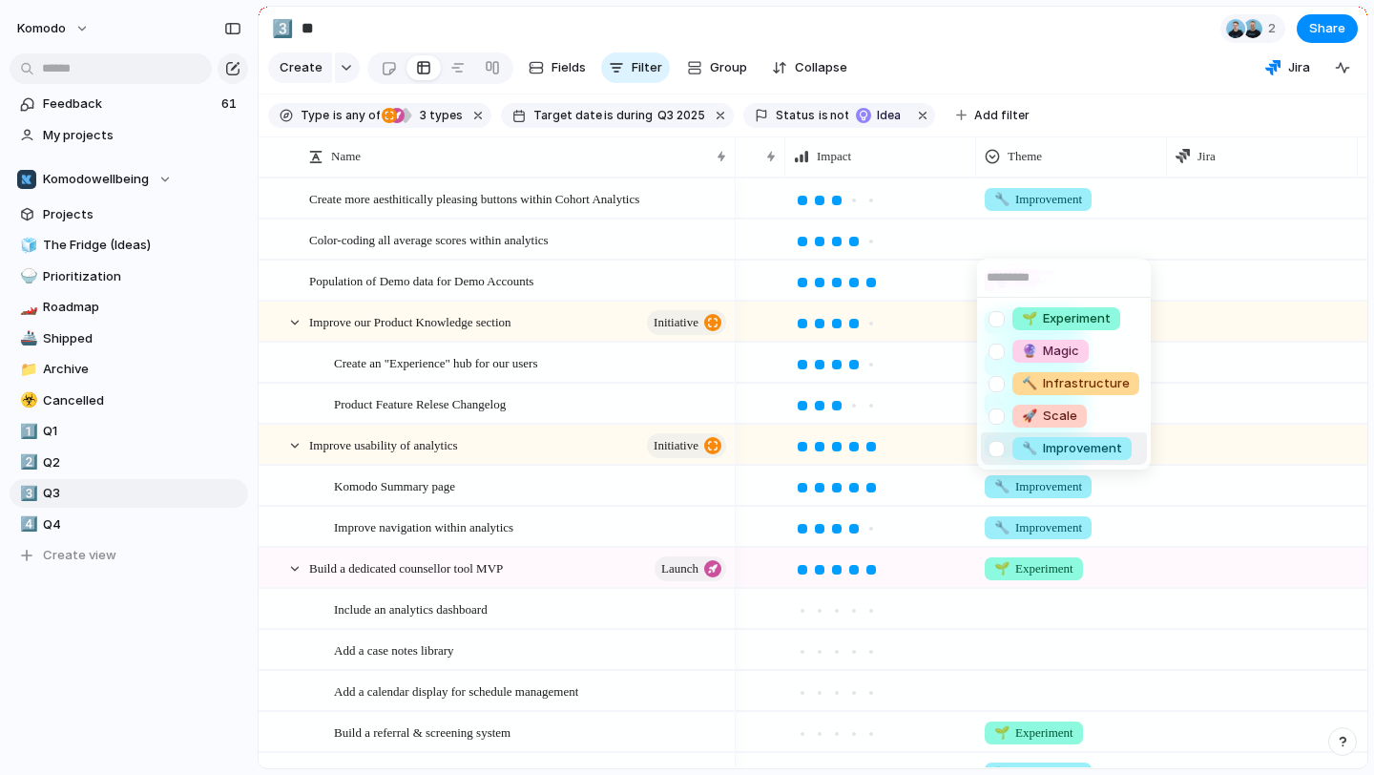
click at [1058, 456] on span "🔧 Improvement" at bounding box center [1072, 448] width 100 height 19
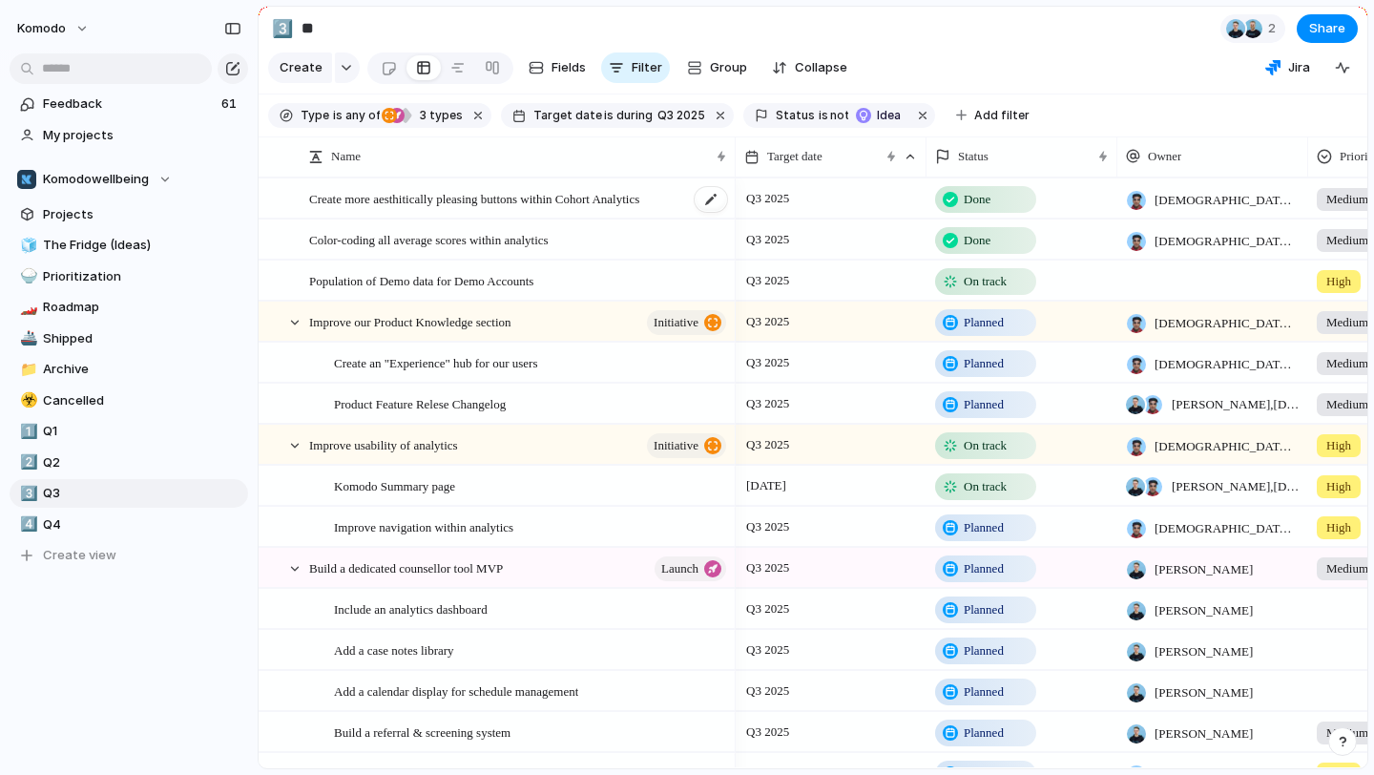
click at [639, 205] on span "Create more aesthitically pleasing buttons within Cohort Analytics" at bounding box center [474, 198] width 330 height 22
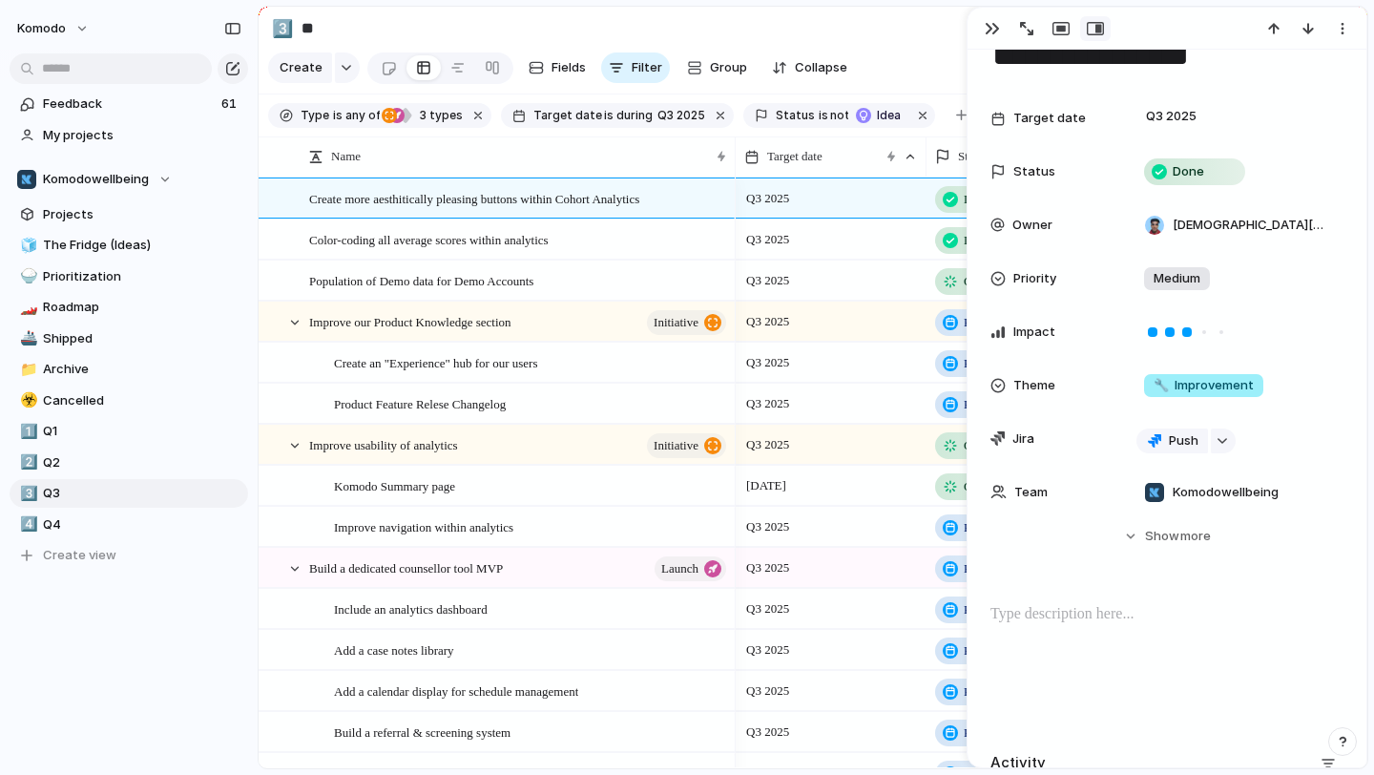
click at [1060, 620] on p at bounding box center [1166, 614] width 353 height 23
paste div
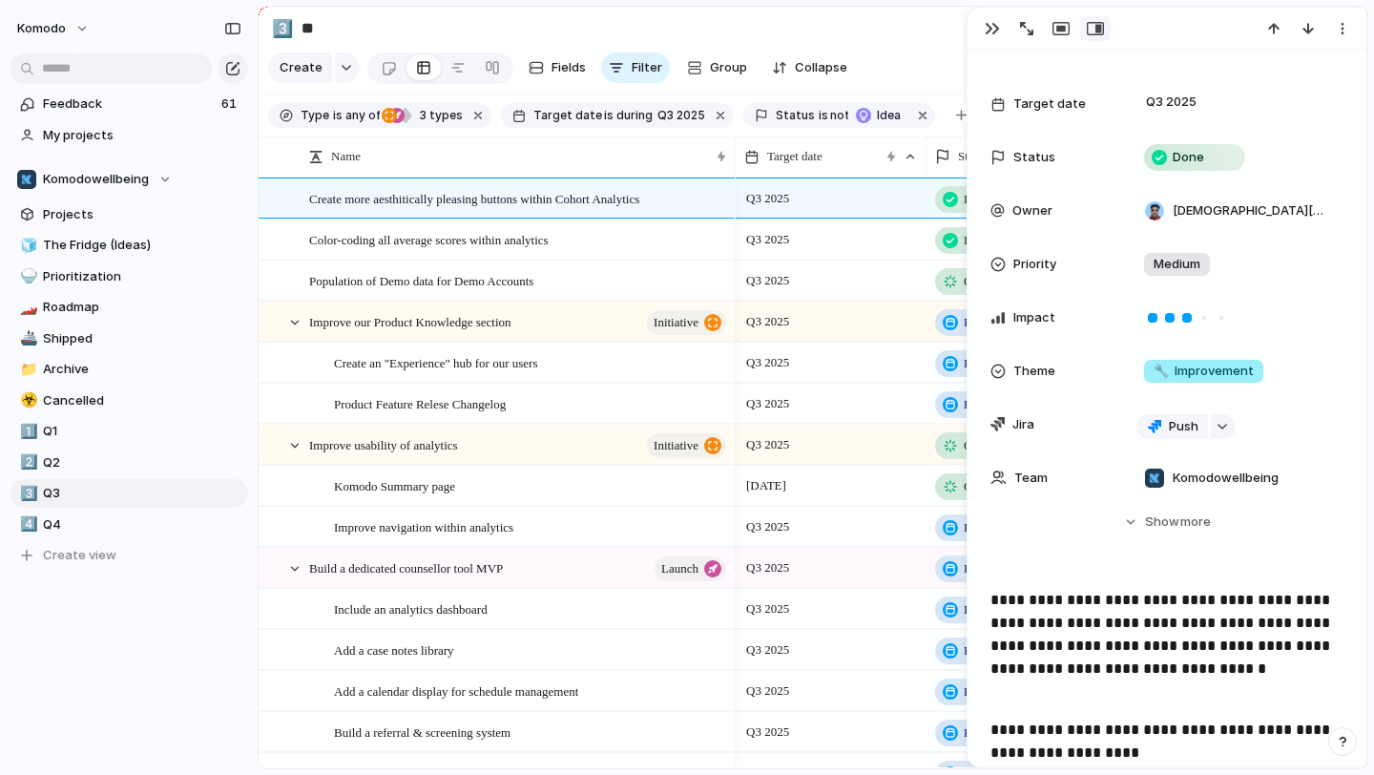
click at [991, 596] on p "**********" at bounding box center [1166, 646] width 353 height 114
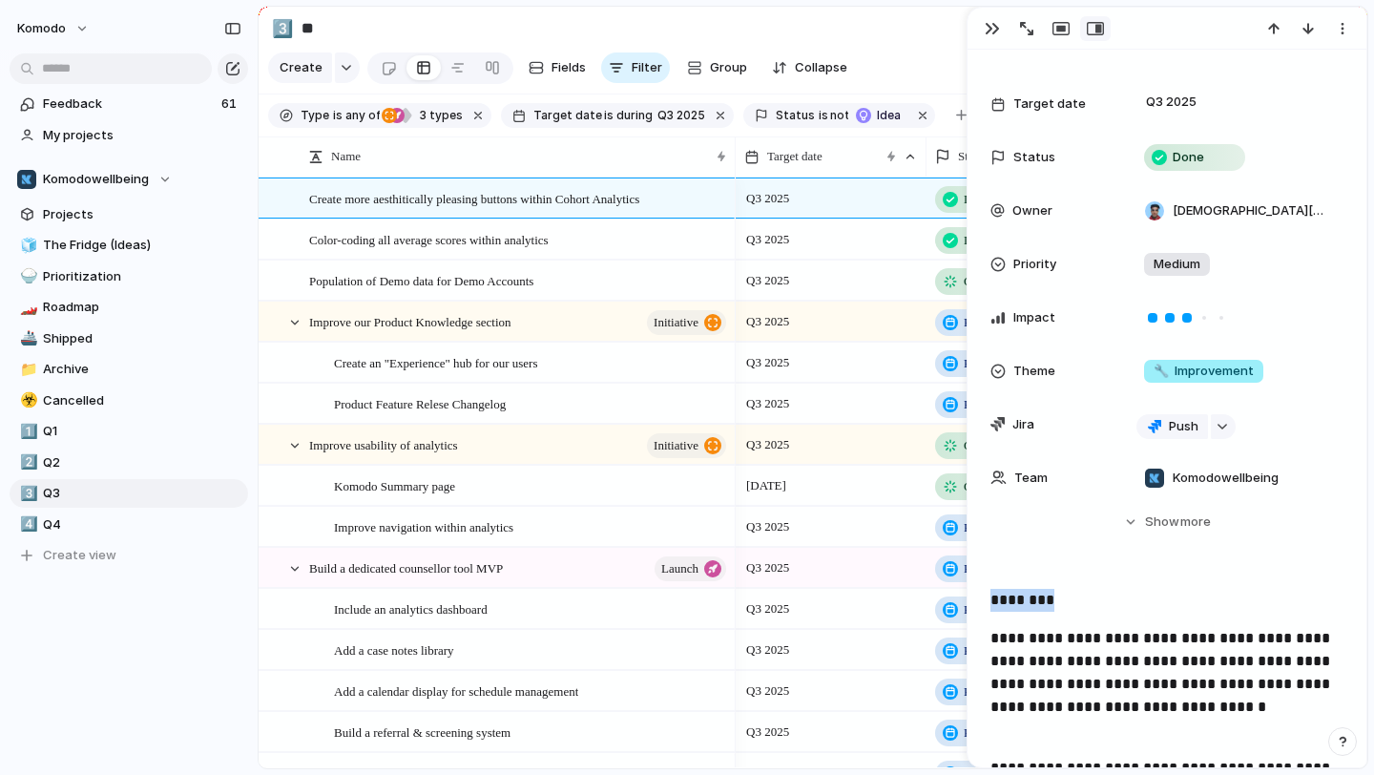
drag, startPoint x: 1102, startPoint y: 602, endPoint x: 954, endPoint y: 600, distance: 147.9
click at [954, 600] on main "3️⃣ ** 2 Share Create Fields Filter Group Zoom Collapse Jira Type is any of ini…" at bounding box center [813, 387] width 1110 height 763
click at [1066, 566] on span "Headings" at bounding box center [1040, 560] width 56 height 19
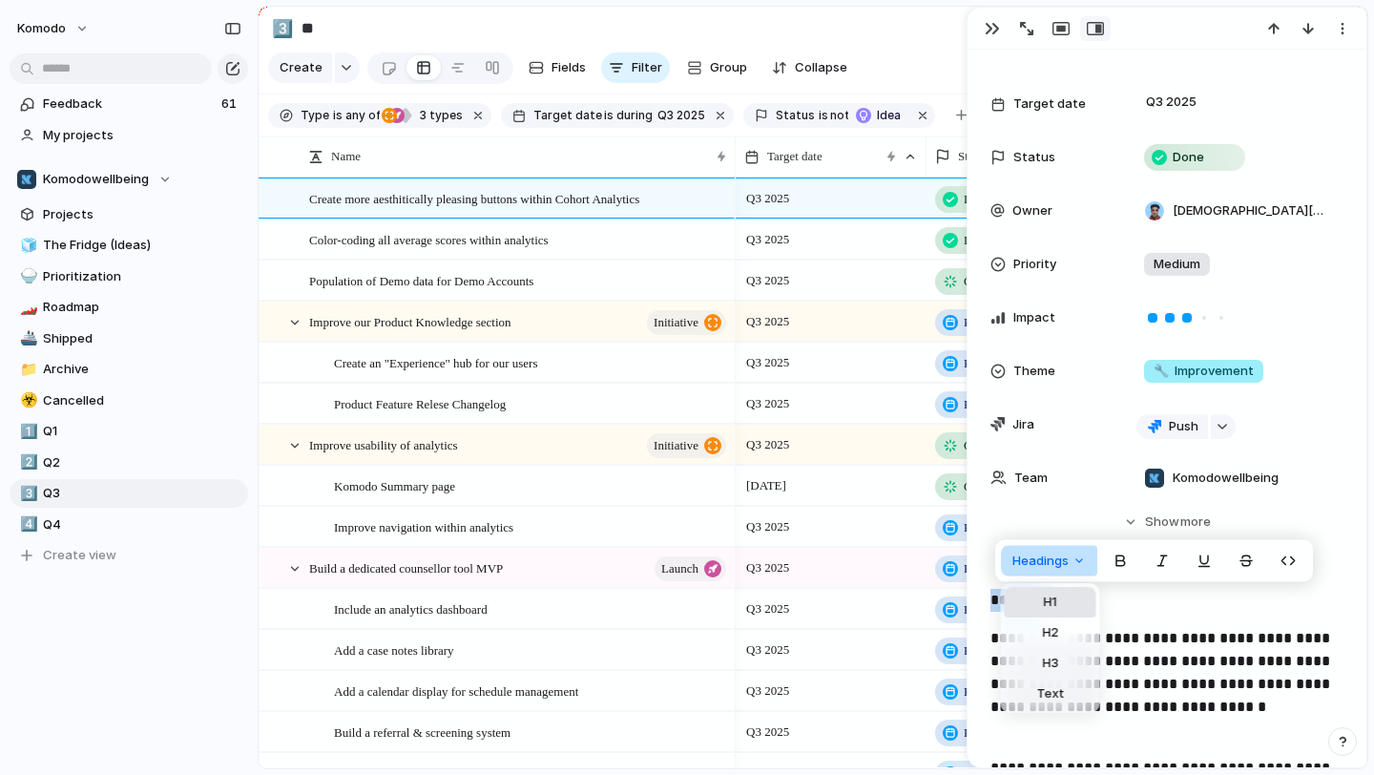
click at [1056, 608] on span "H1" at bounding box center [1050, 601] width 13 height 19
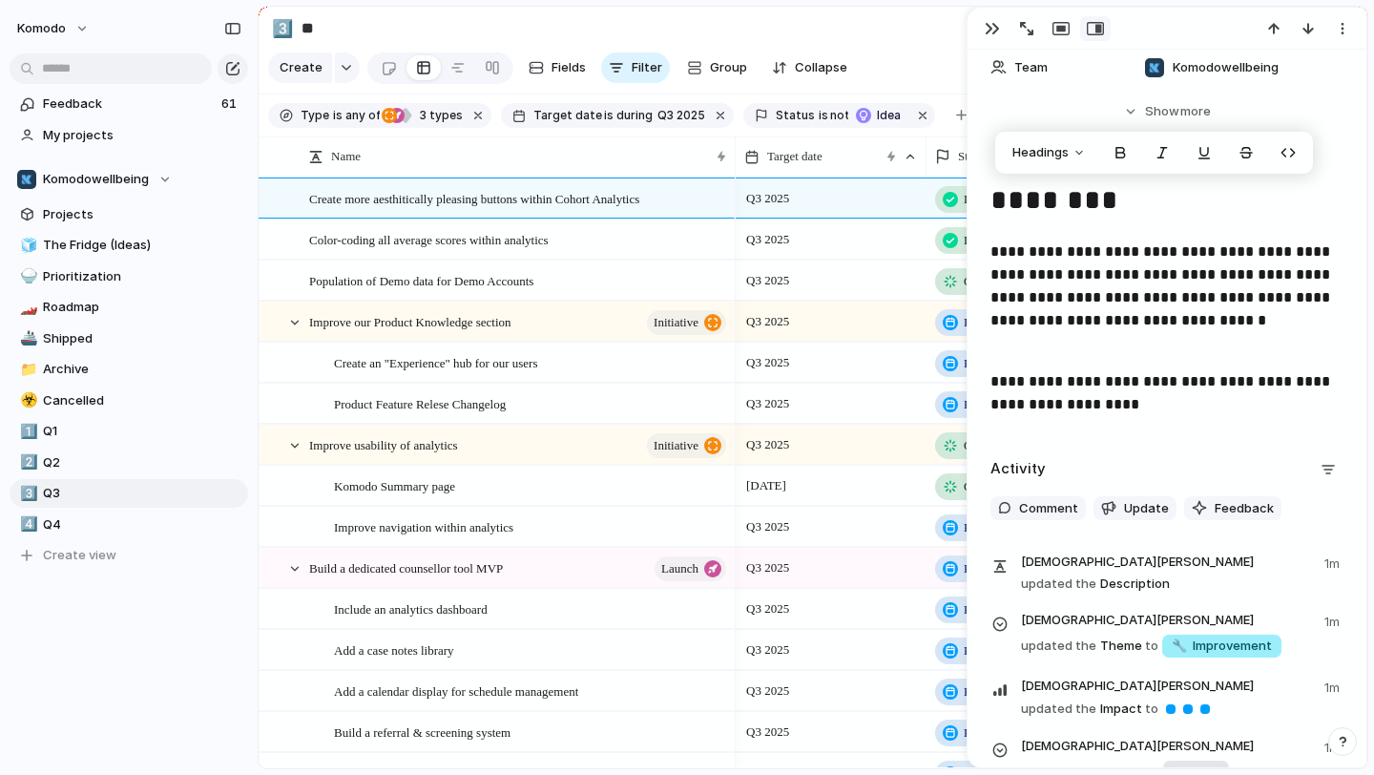
click at [1165, 416] on div "**********" at bounding box center [1166, 304] width 353 height 253
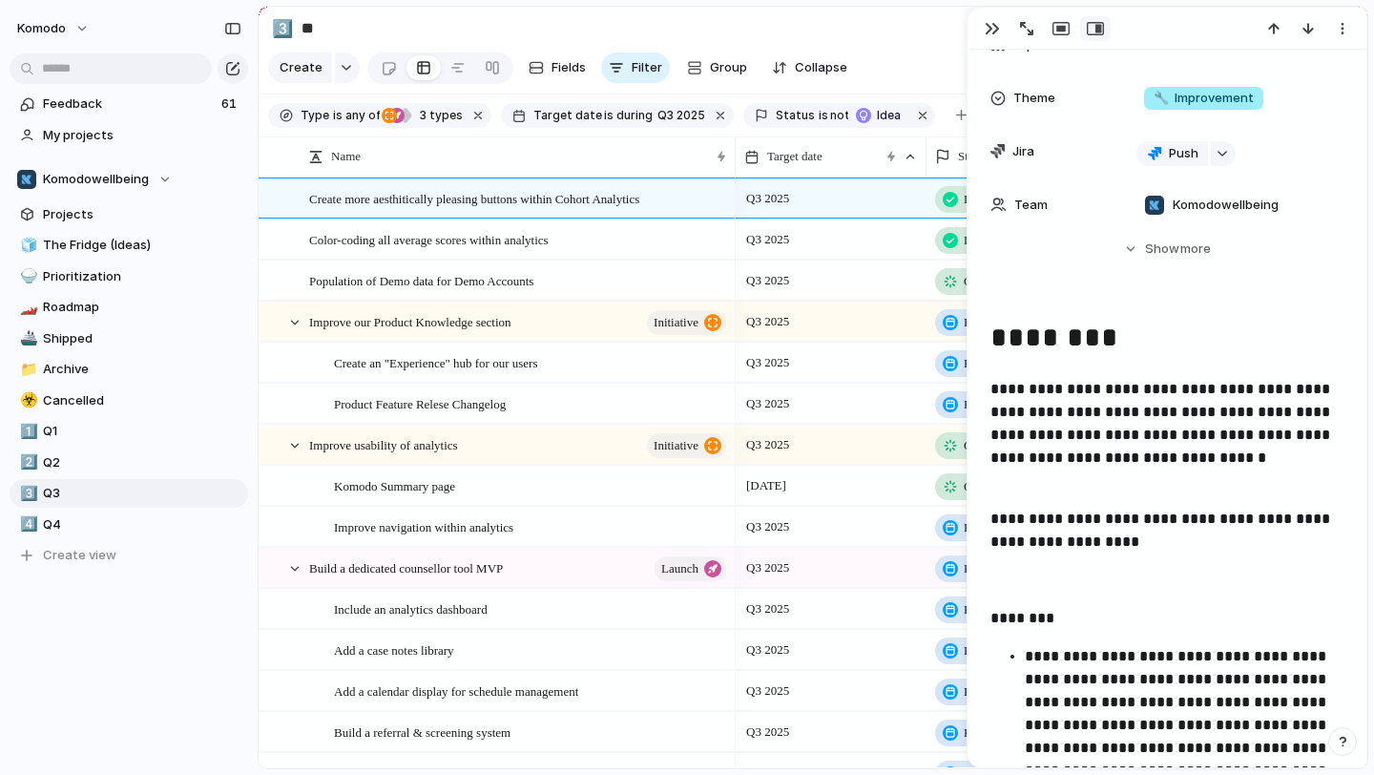
scroll to position [345, 0]
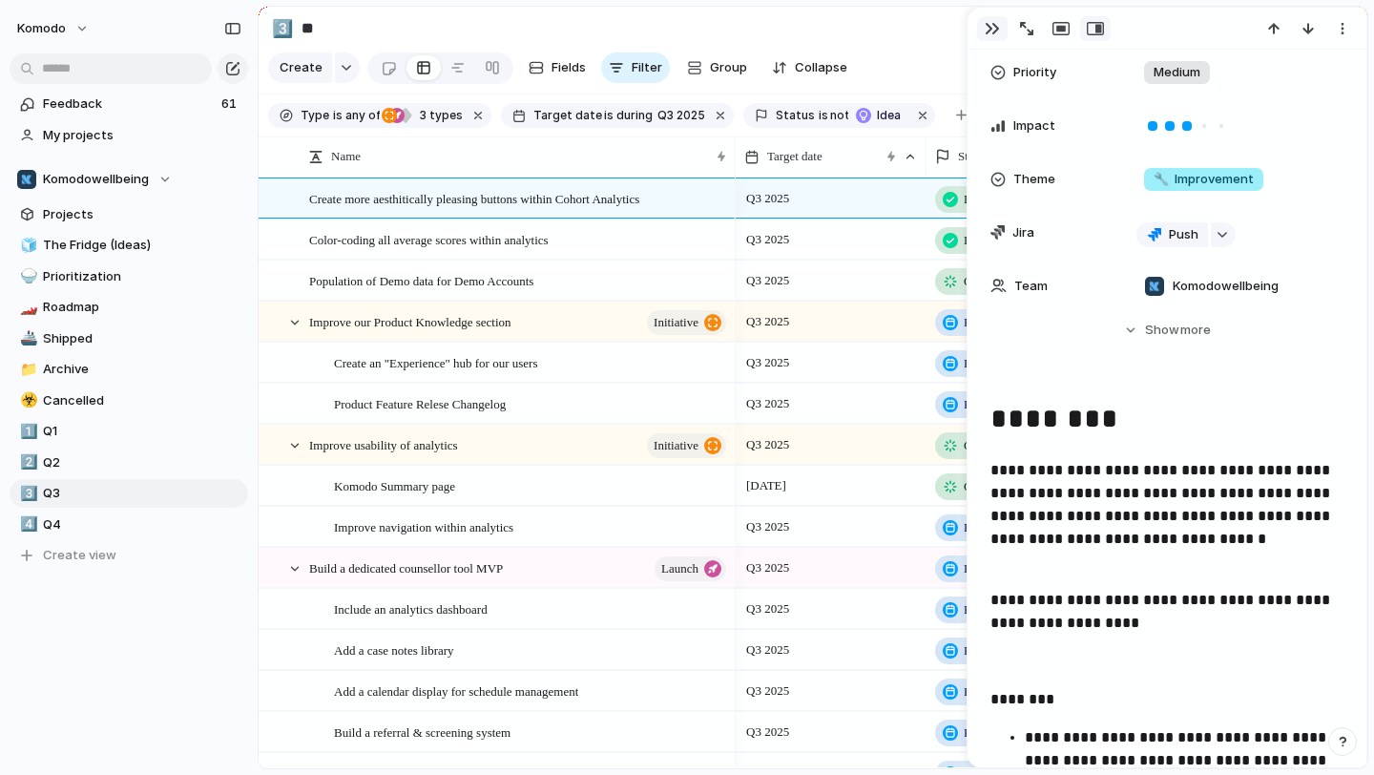
click at [989, 28] on div "button" at bounding box center [991, 28] width 15 height 15
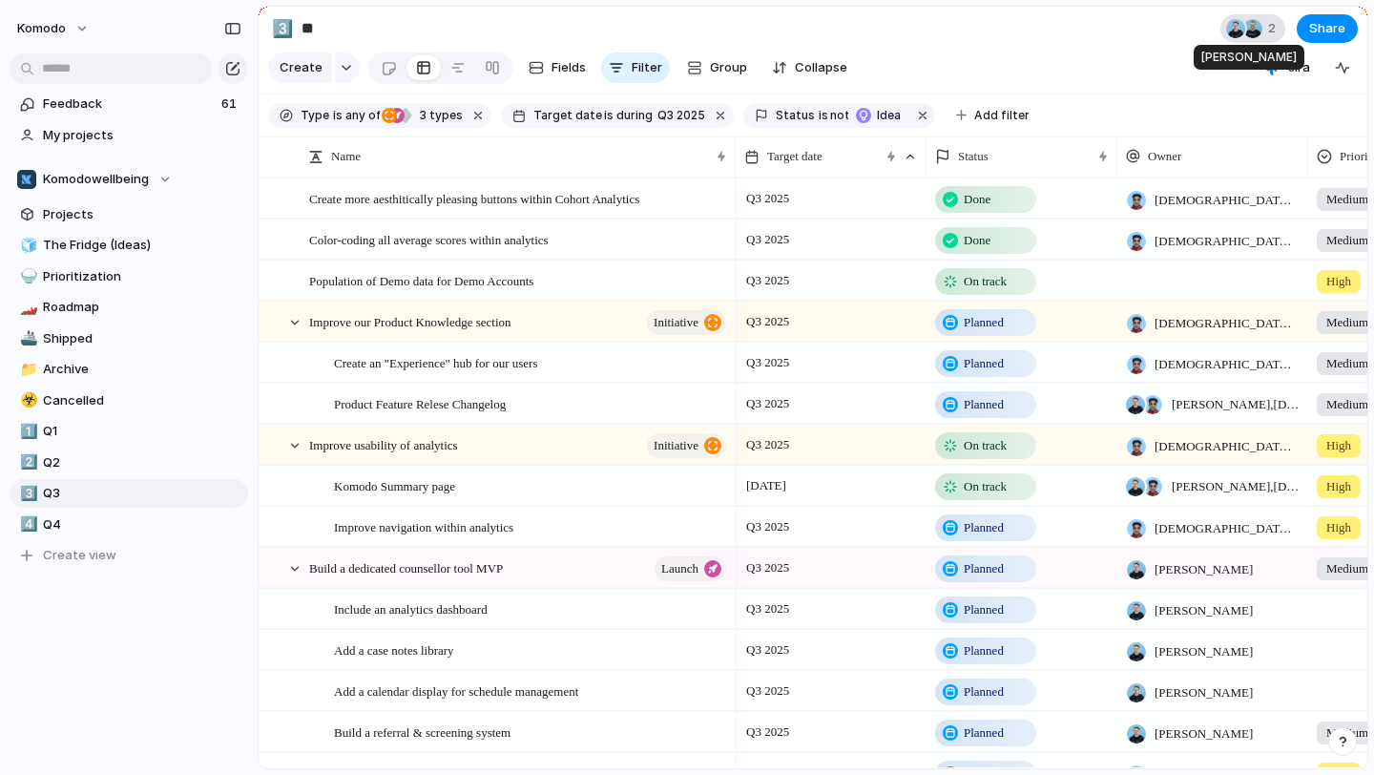
click at [1242, 31] on div at bounding box center [1235, 28] width 19 height 19
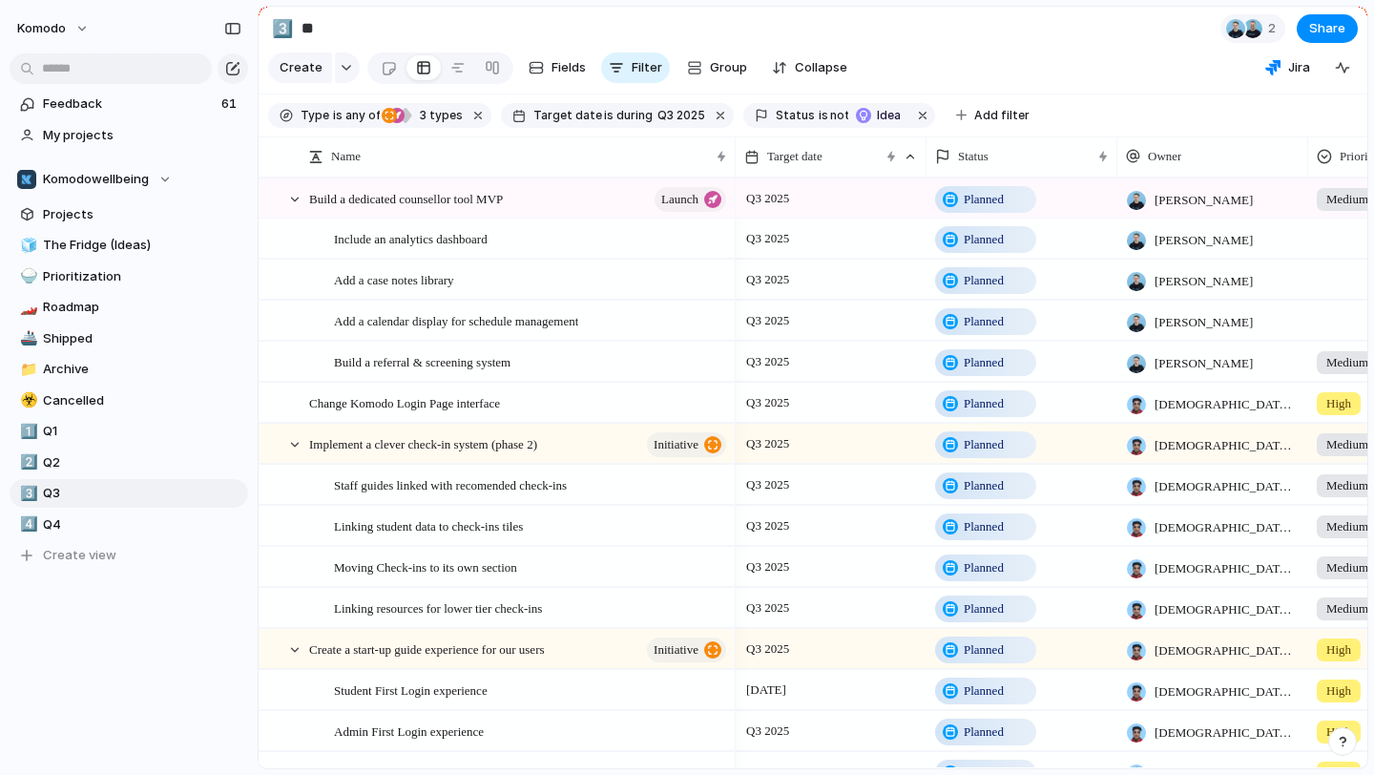
scroll to position [341, 0]
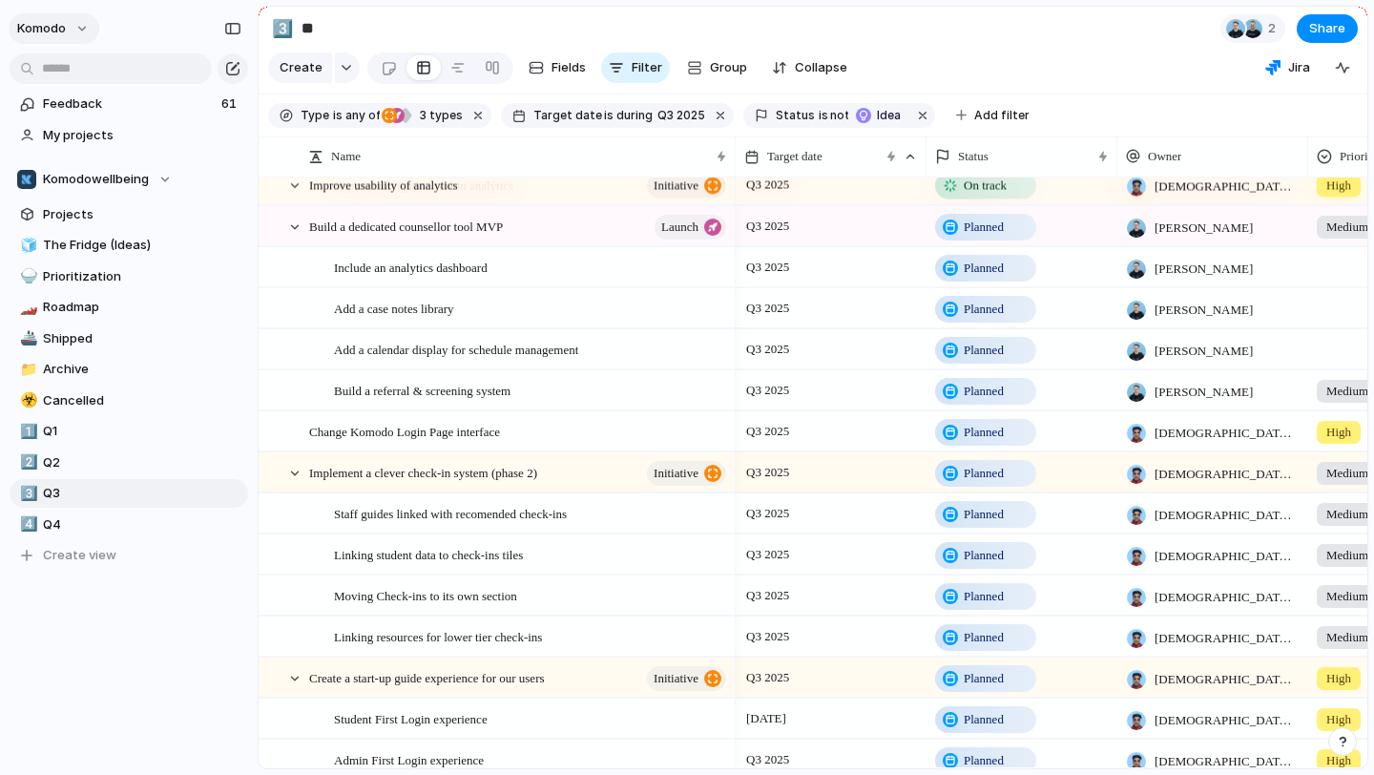
click at [60, 31] on span "Komodo" at bounding box center [41, 28] width 49 height 19
click at [97, 66] on li "Settings" at bounding box center [92, 71] width 158 height 31
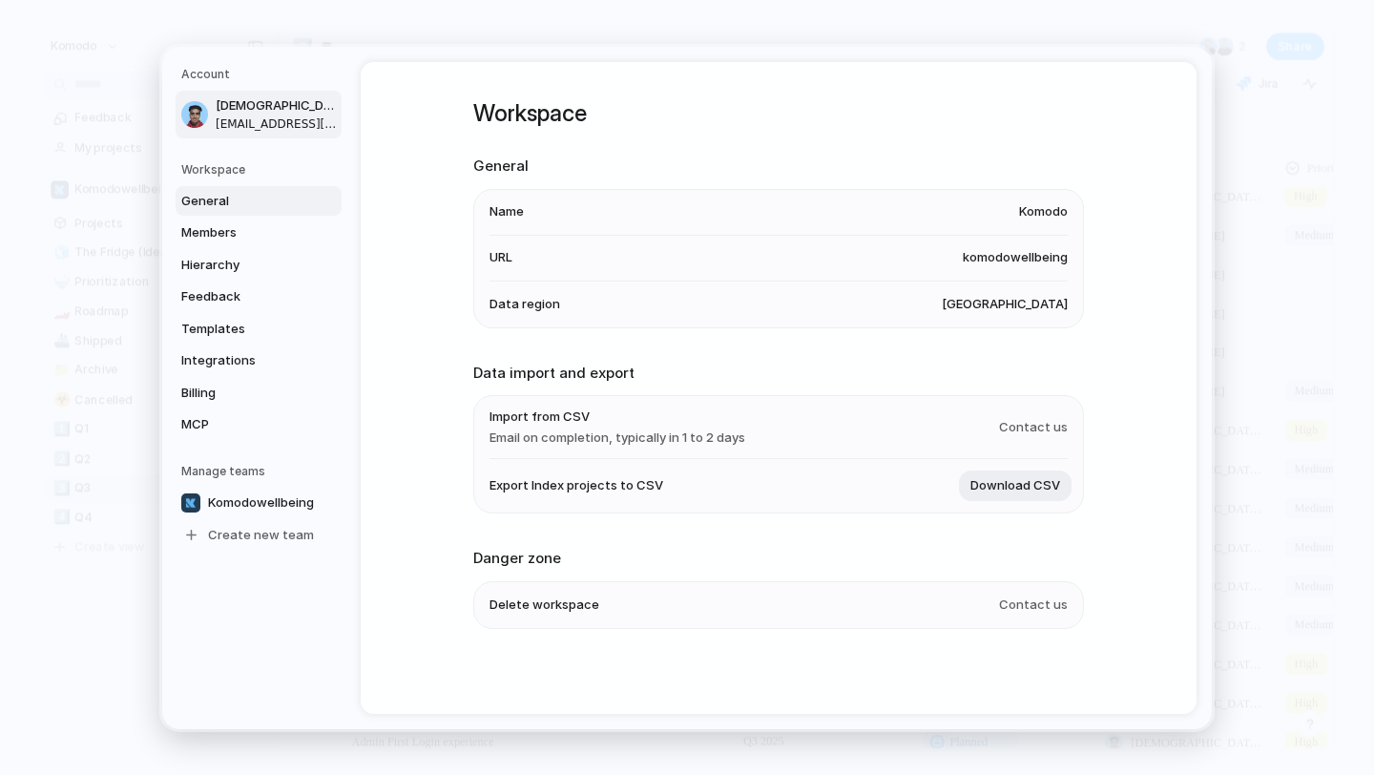
click at [195, 117] on div at bounding box center [194, 113] width 27 height 27
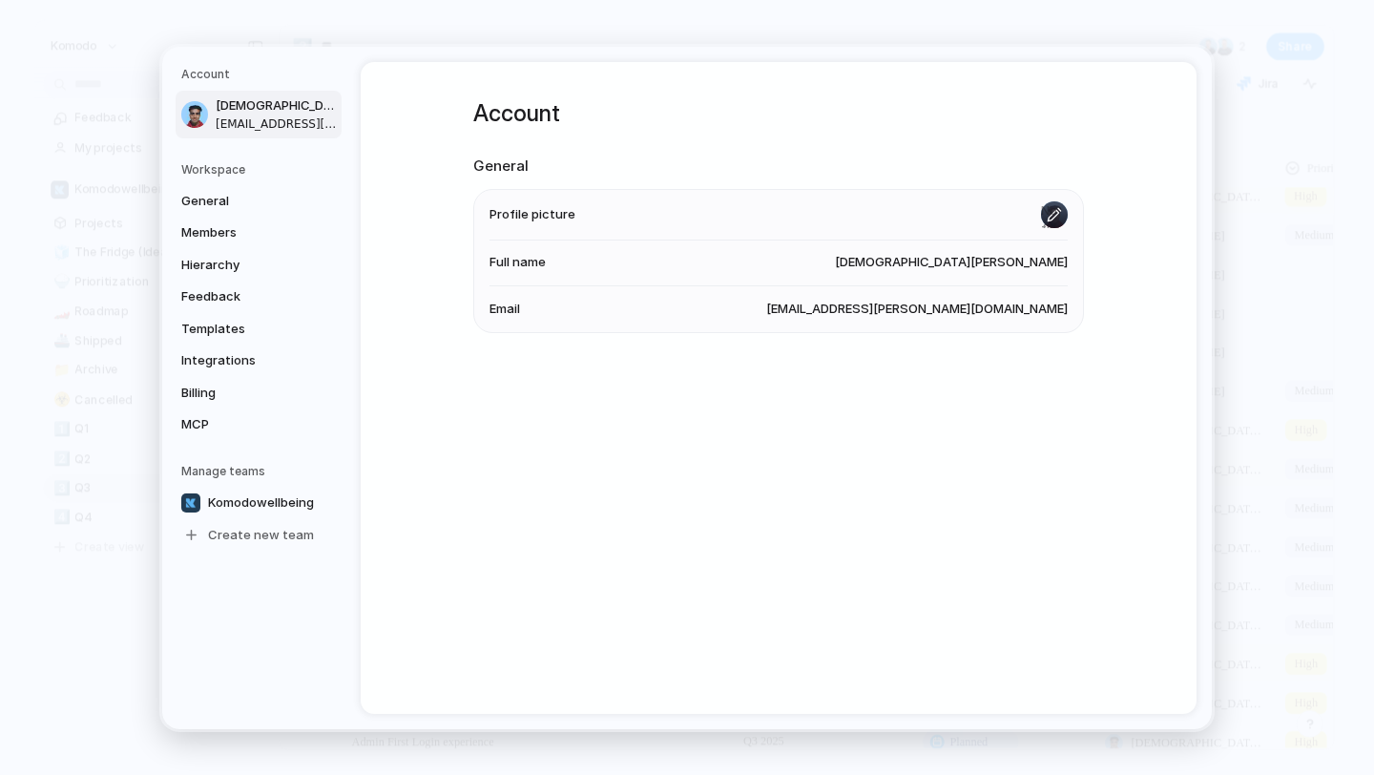
click at [1052, 219] on input "file" at bounding box center [1054, 213] width 27 height 27
type input "**********"
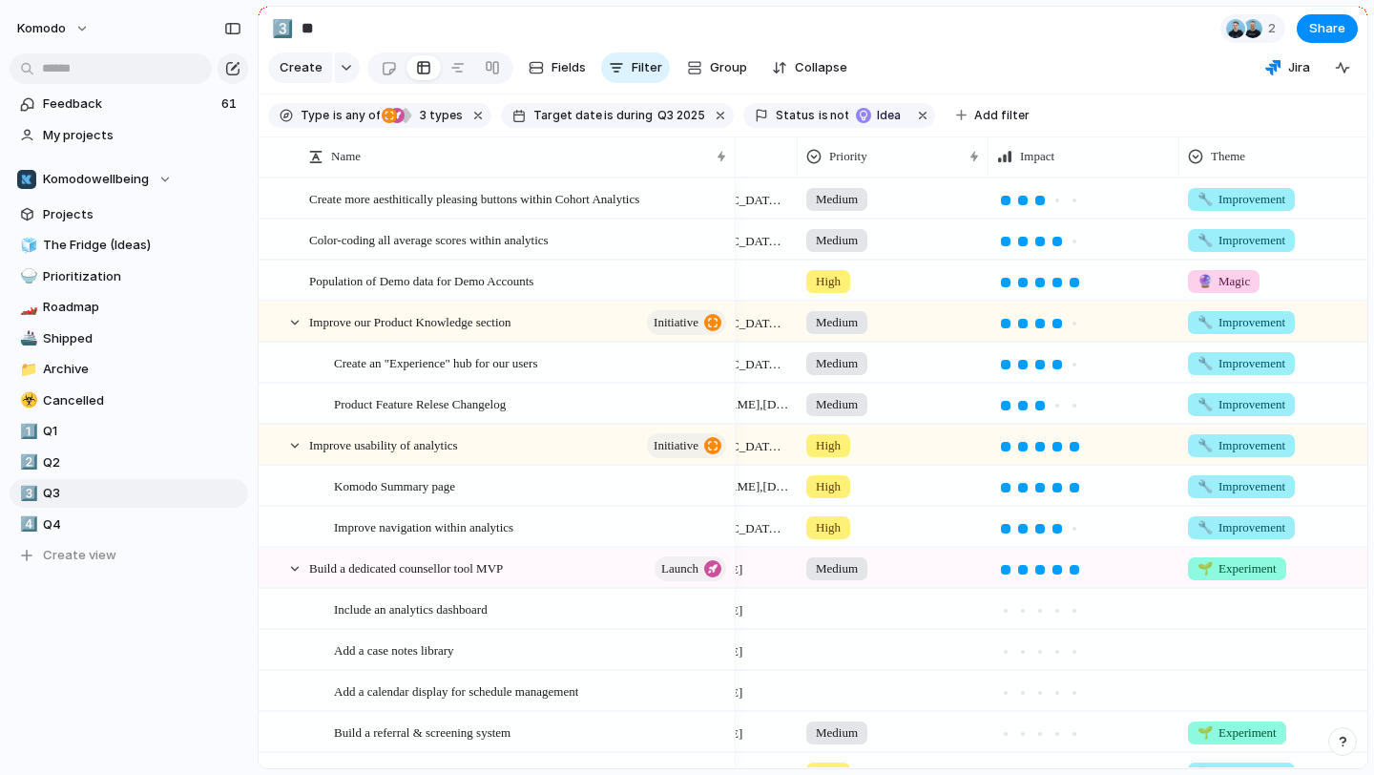
scroll to position [0, 753]
